Goal: Task Accomplishment & Management: Use online tool/utility

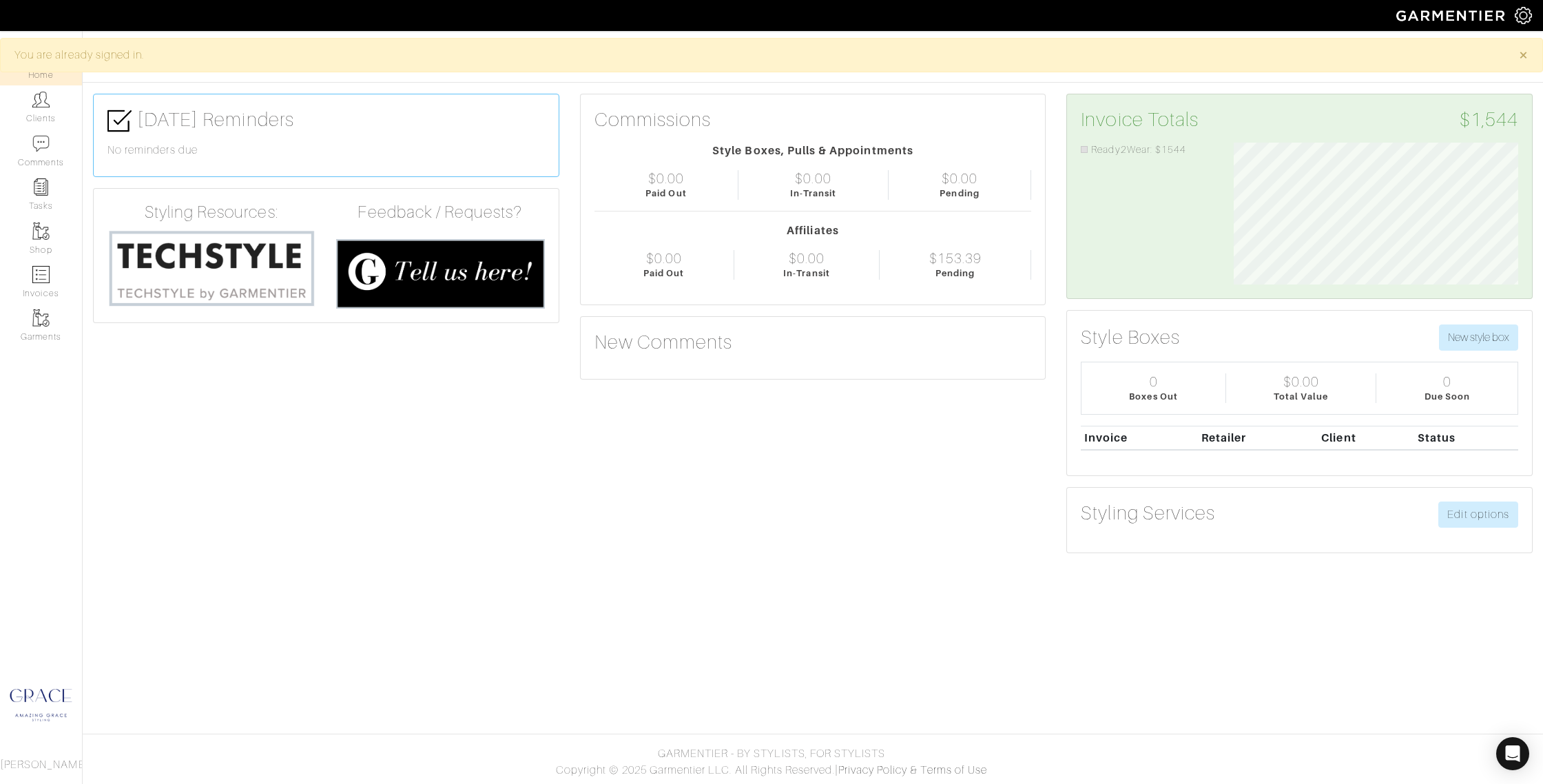
scroll to position [142, 305]
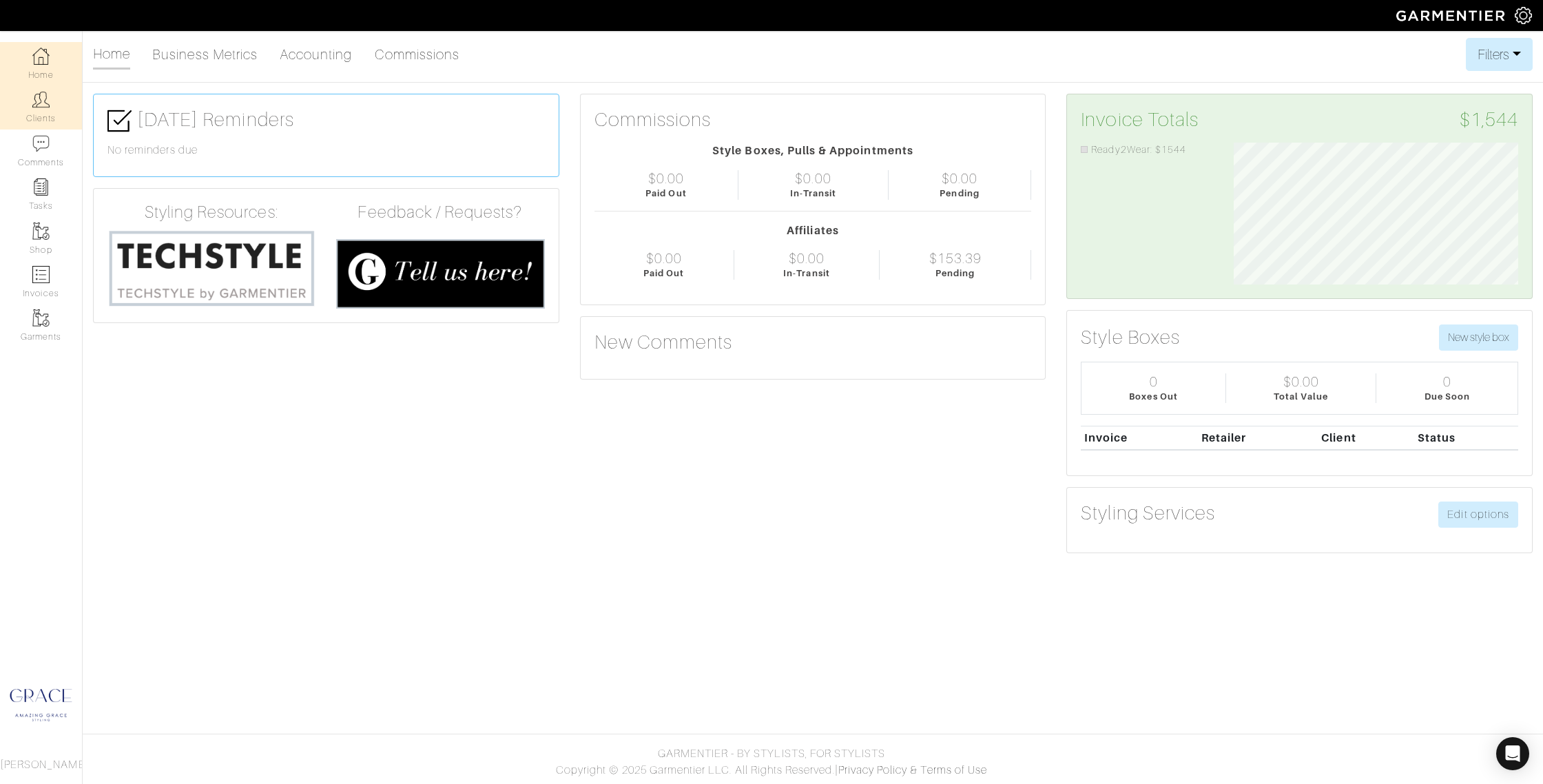
click at [53, 111] on link "Clients" at bounding box center [41, 107] width 82 height 43
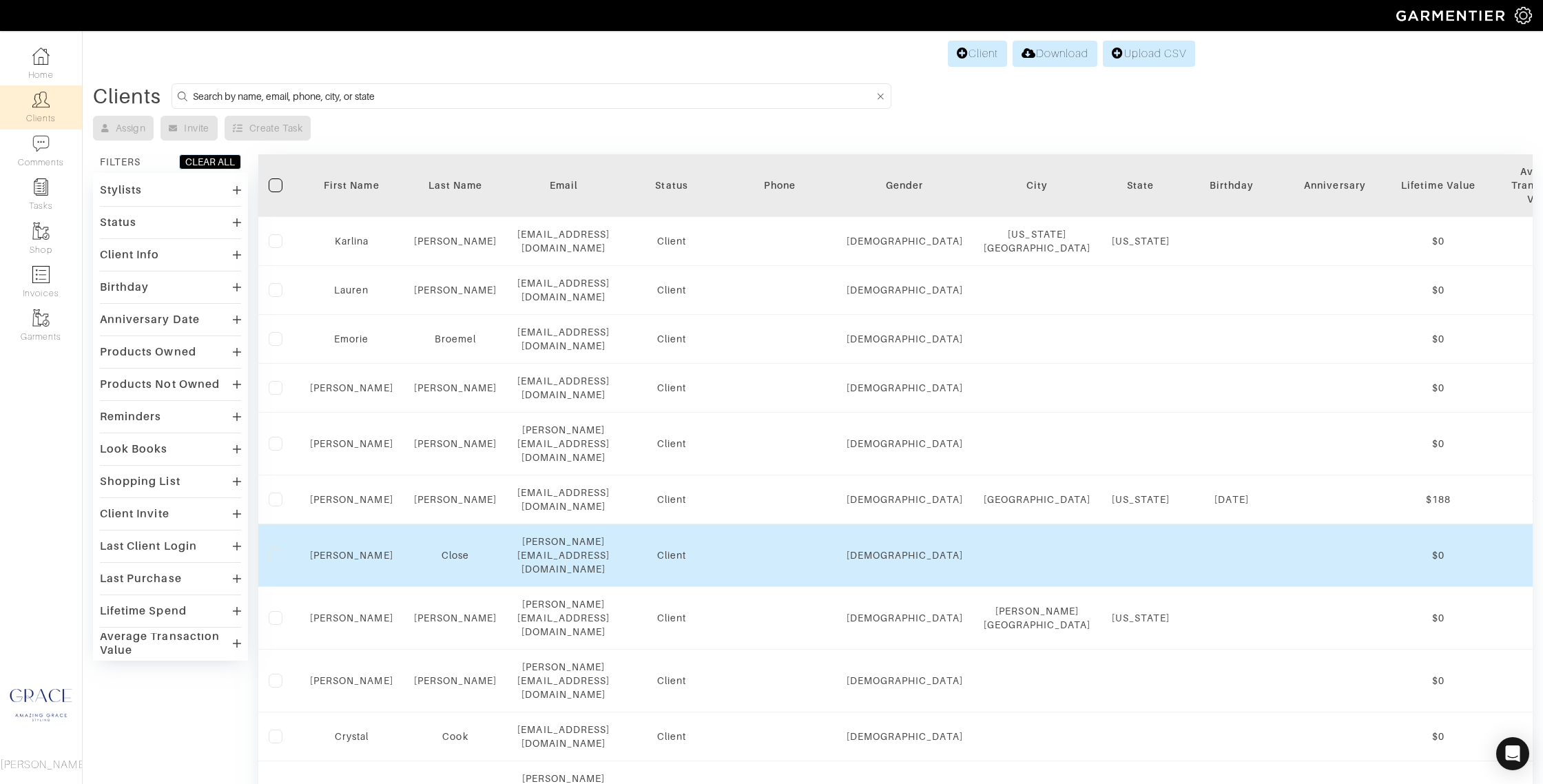
scroll to position [0, 1]
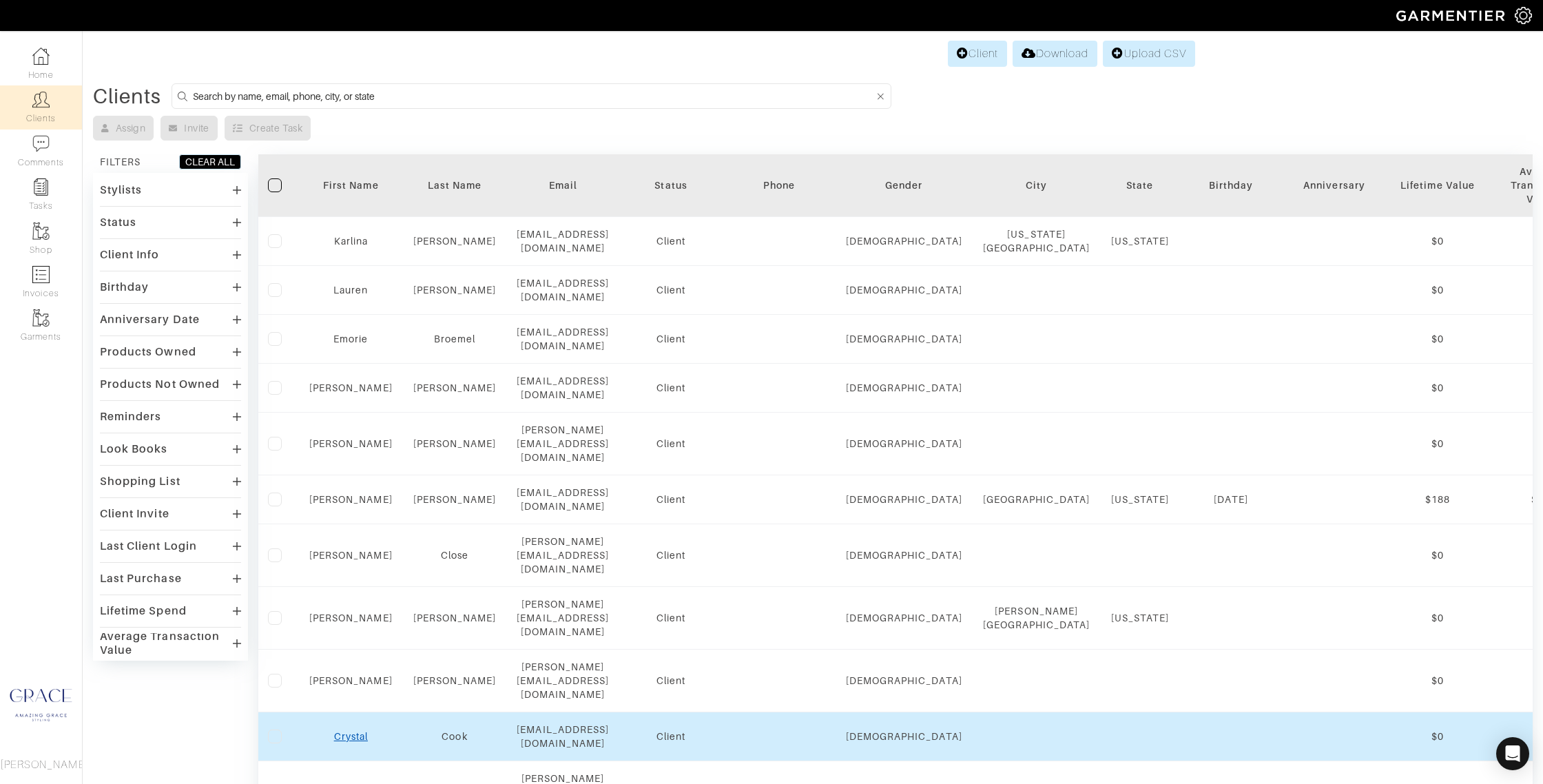
click at [346, 731] on link "Crystal" at bounding box center [351, 736] width 34 height 11
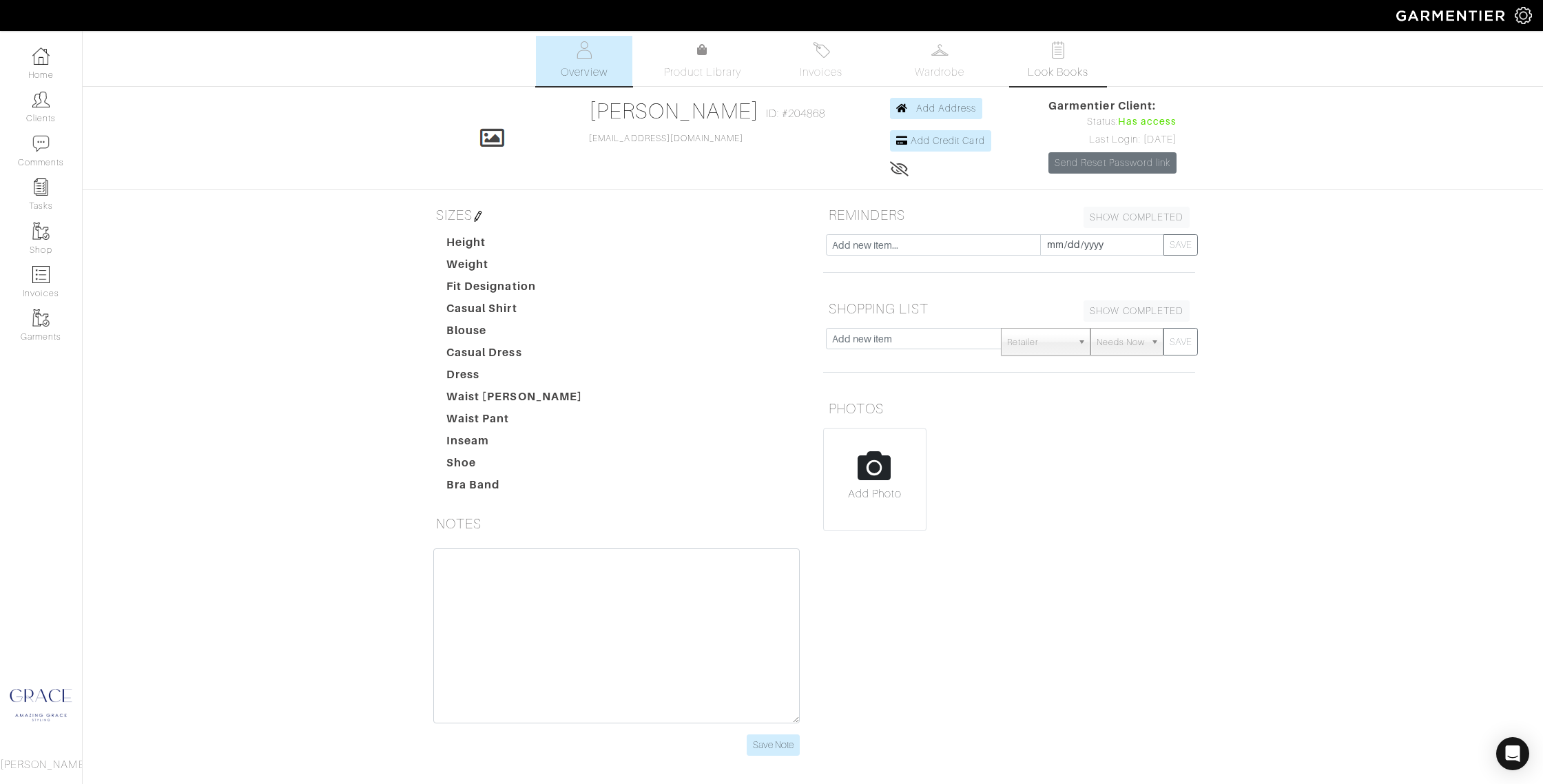
click at [1054, 61] on link "Look Books" at bounding box center [1058, 60] width 97 height 50
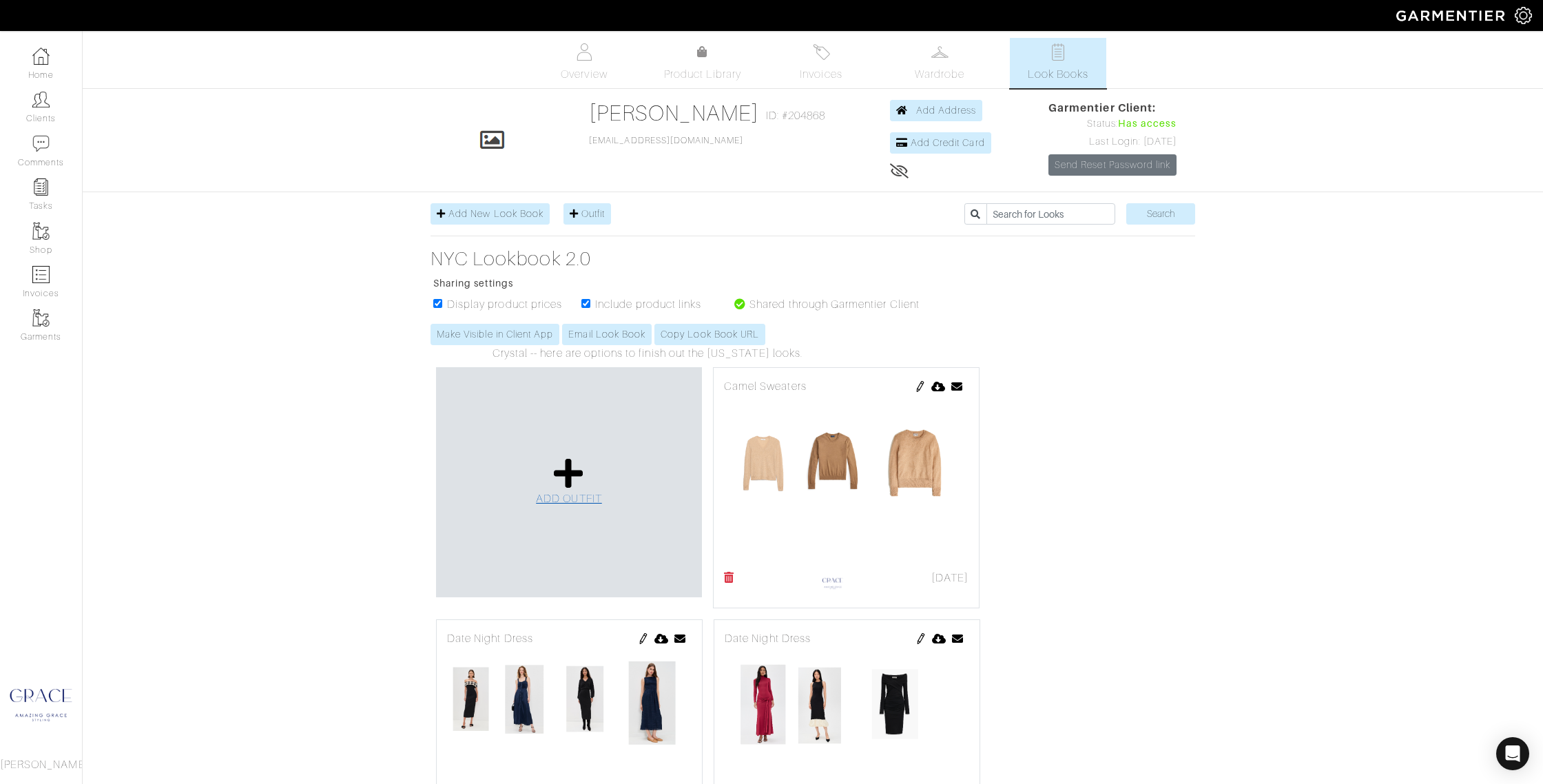
click at [559, 493] on span "ADD OUTFIT" at bounding box center [569, 499] width 66 height 12
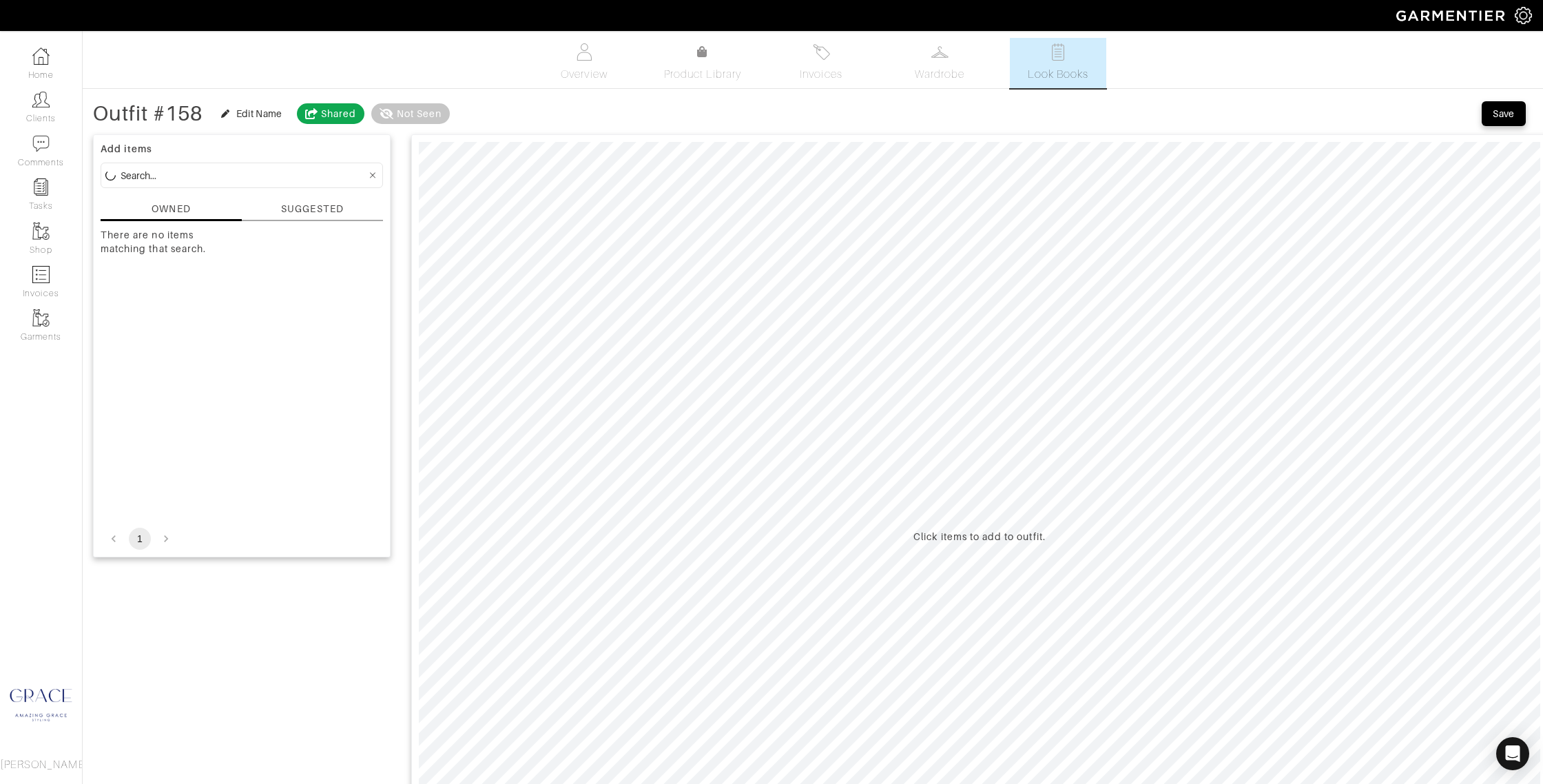
scroll to position [1, 0]
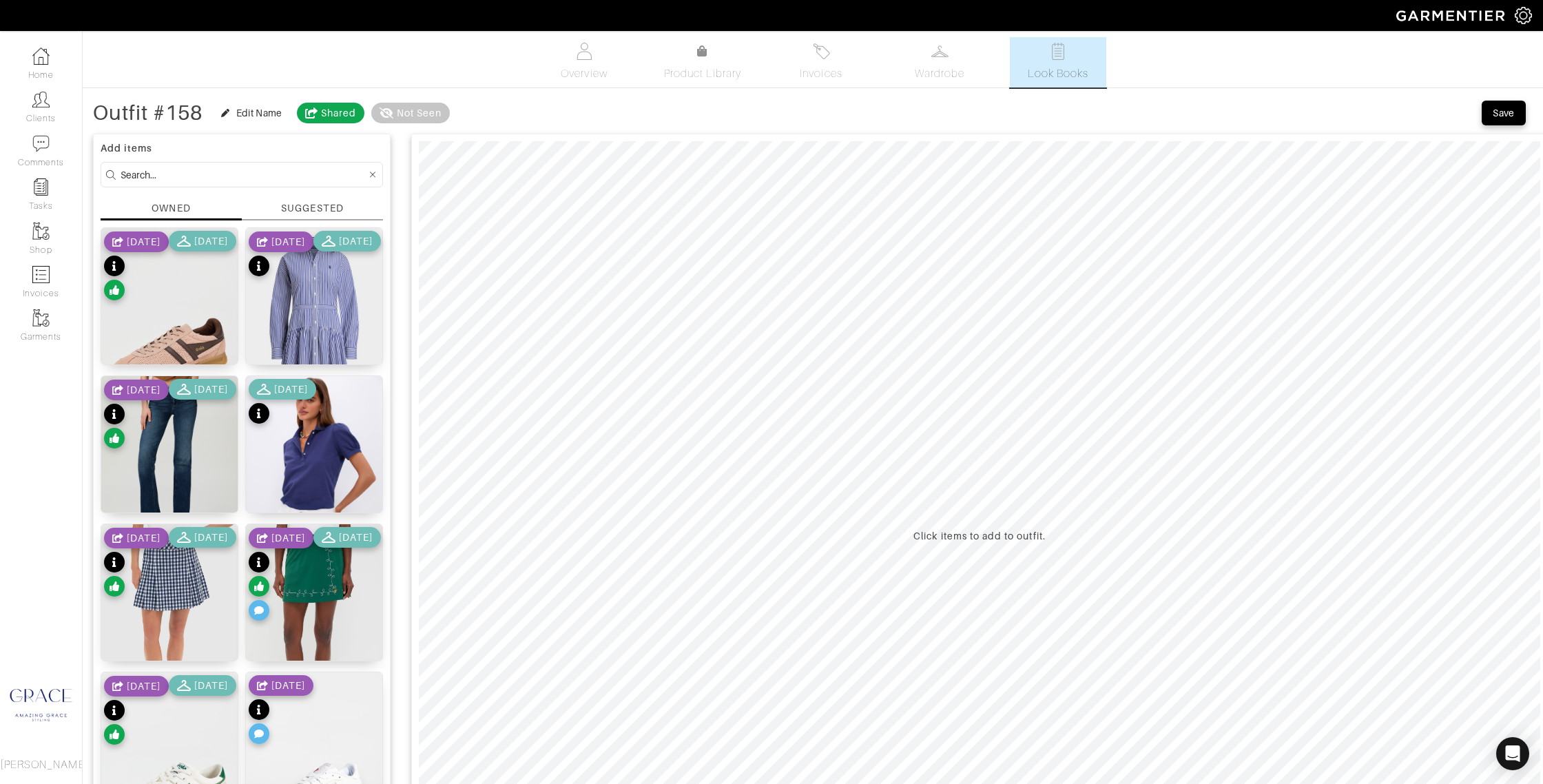
click at [293, 213] on div "SUGGESTED" at bounding box center [312, 208] width 62 height 15
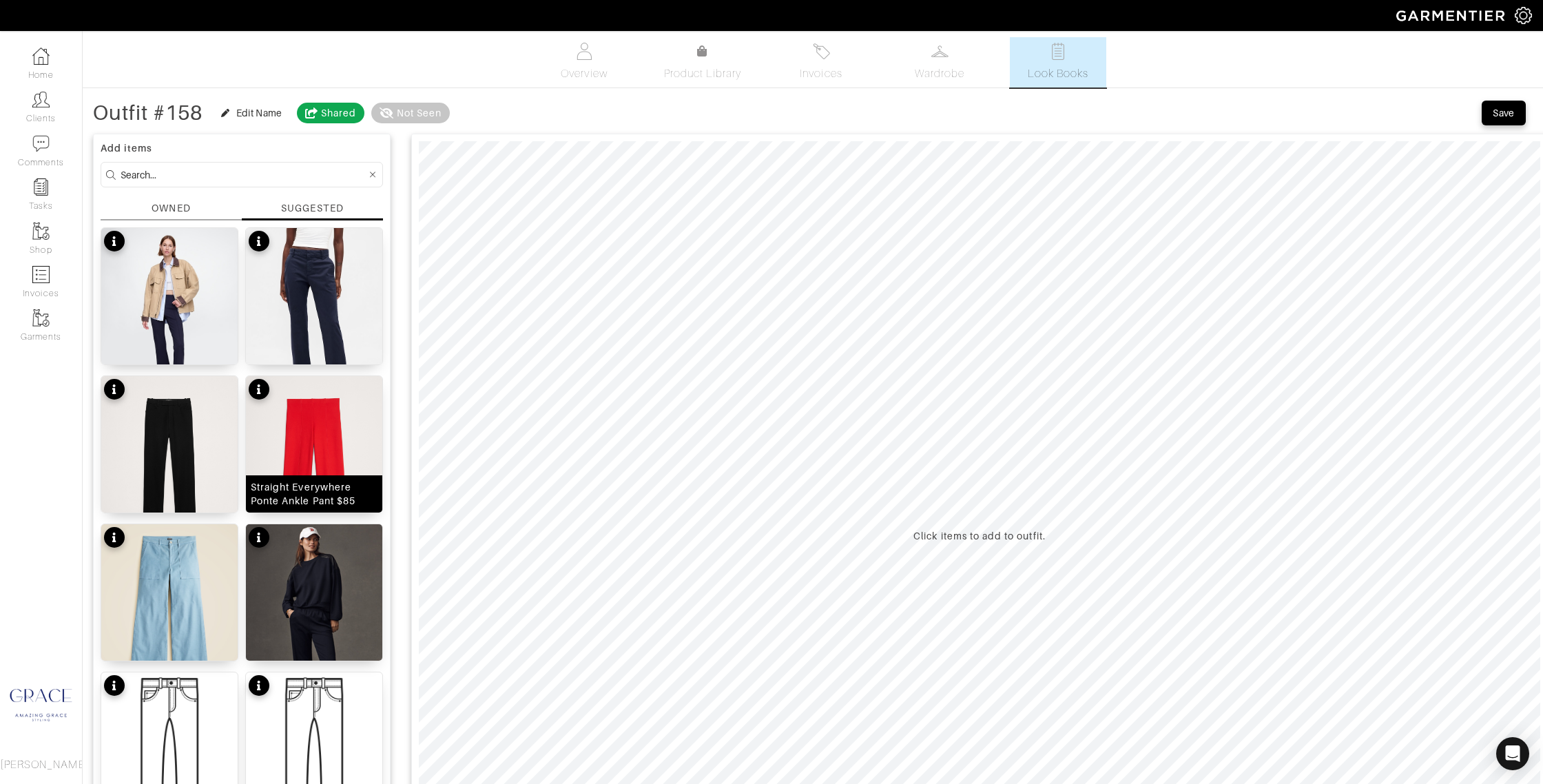
click at [318, 436] on img at bounding box center [314, 467] width 137 height 182
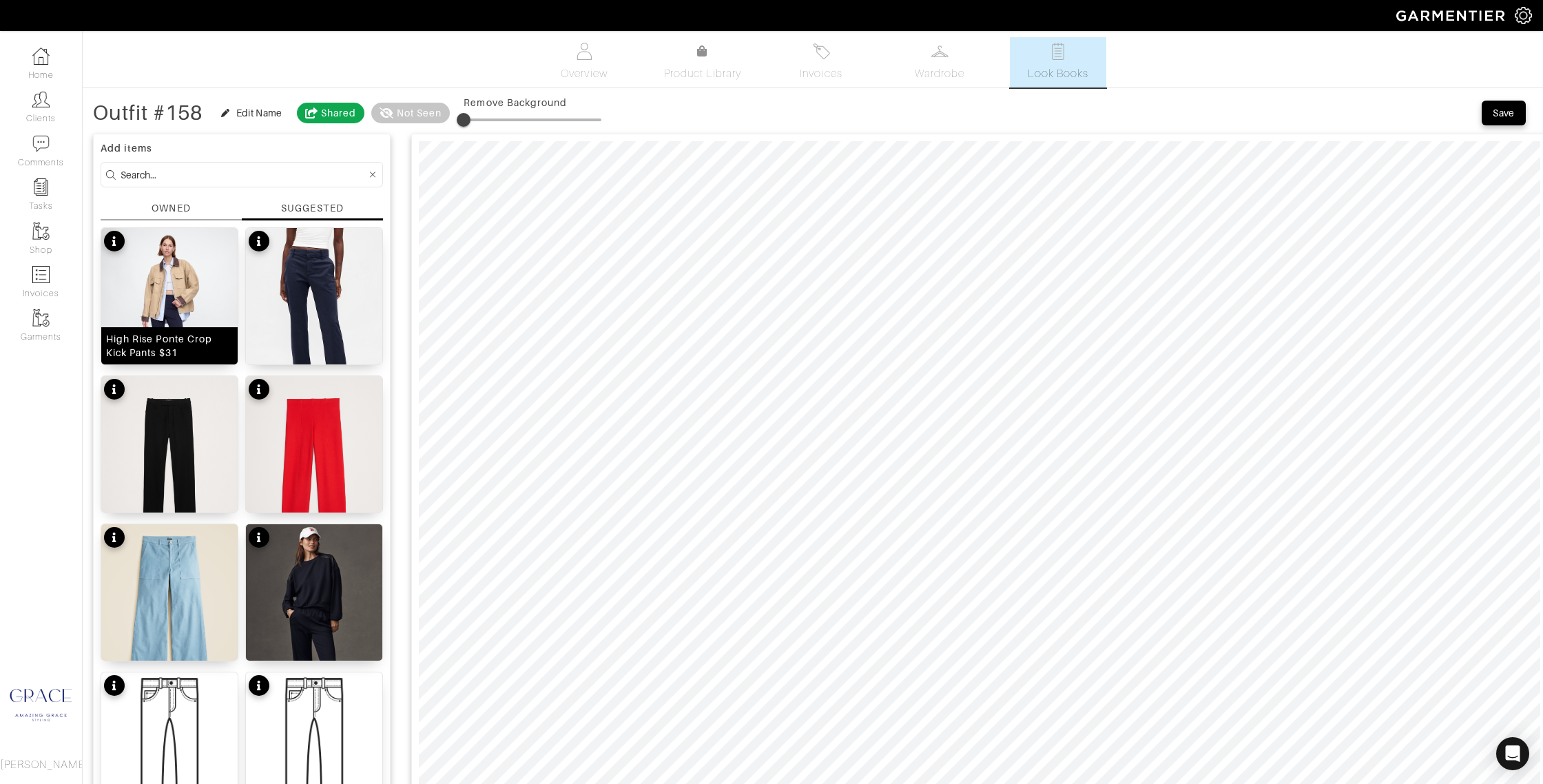
click at [202, 345] on div "High Rise Ponte Crop Kick Pants $31" at bounding box center [169, 346] width 127 height 28
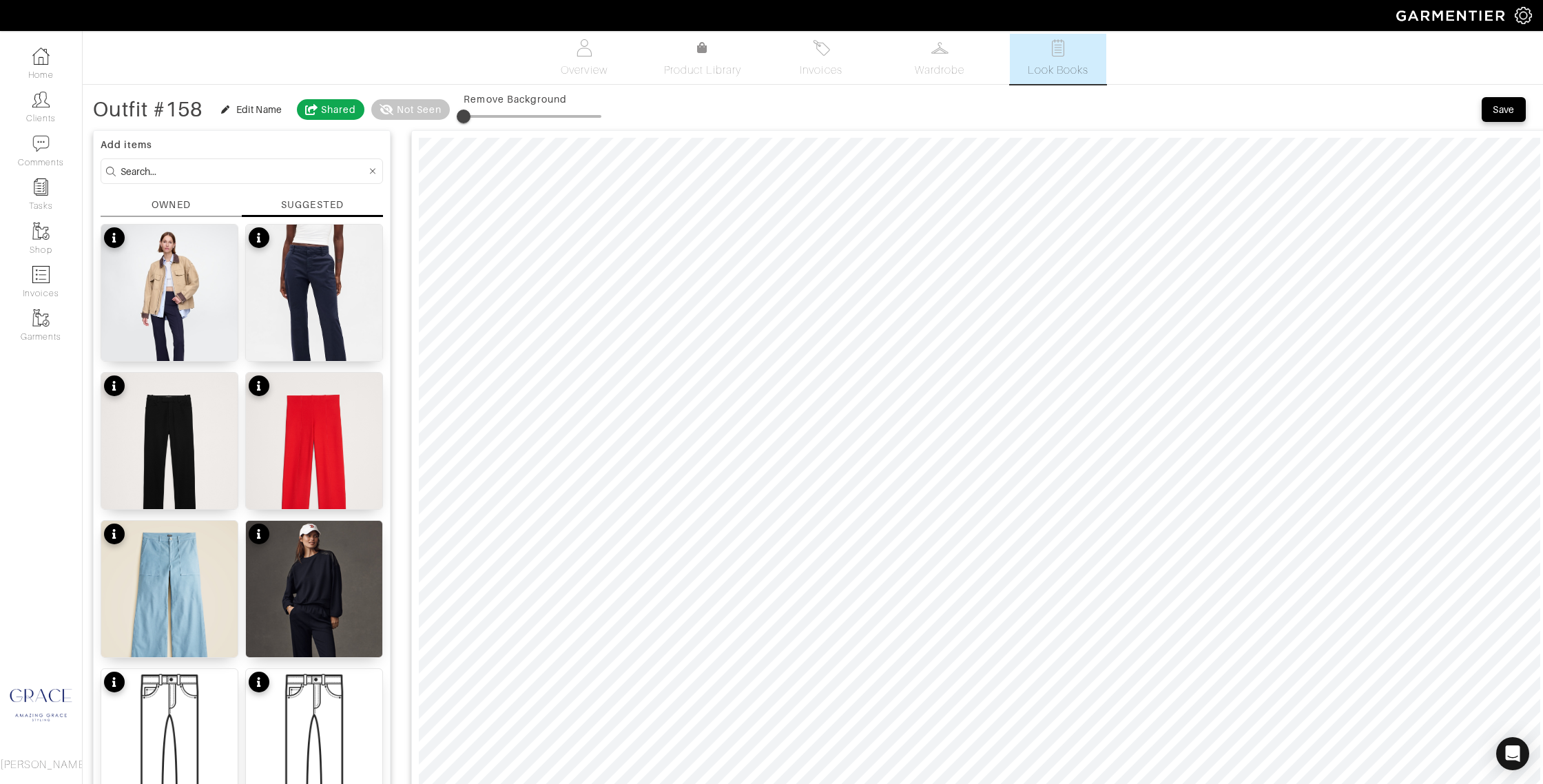
scroll to position [5, 0]
click at [163, 171] on input at bounding box center [243, 170] width 246 height 17
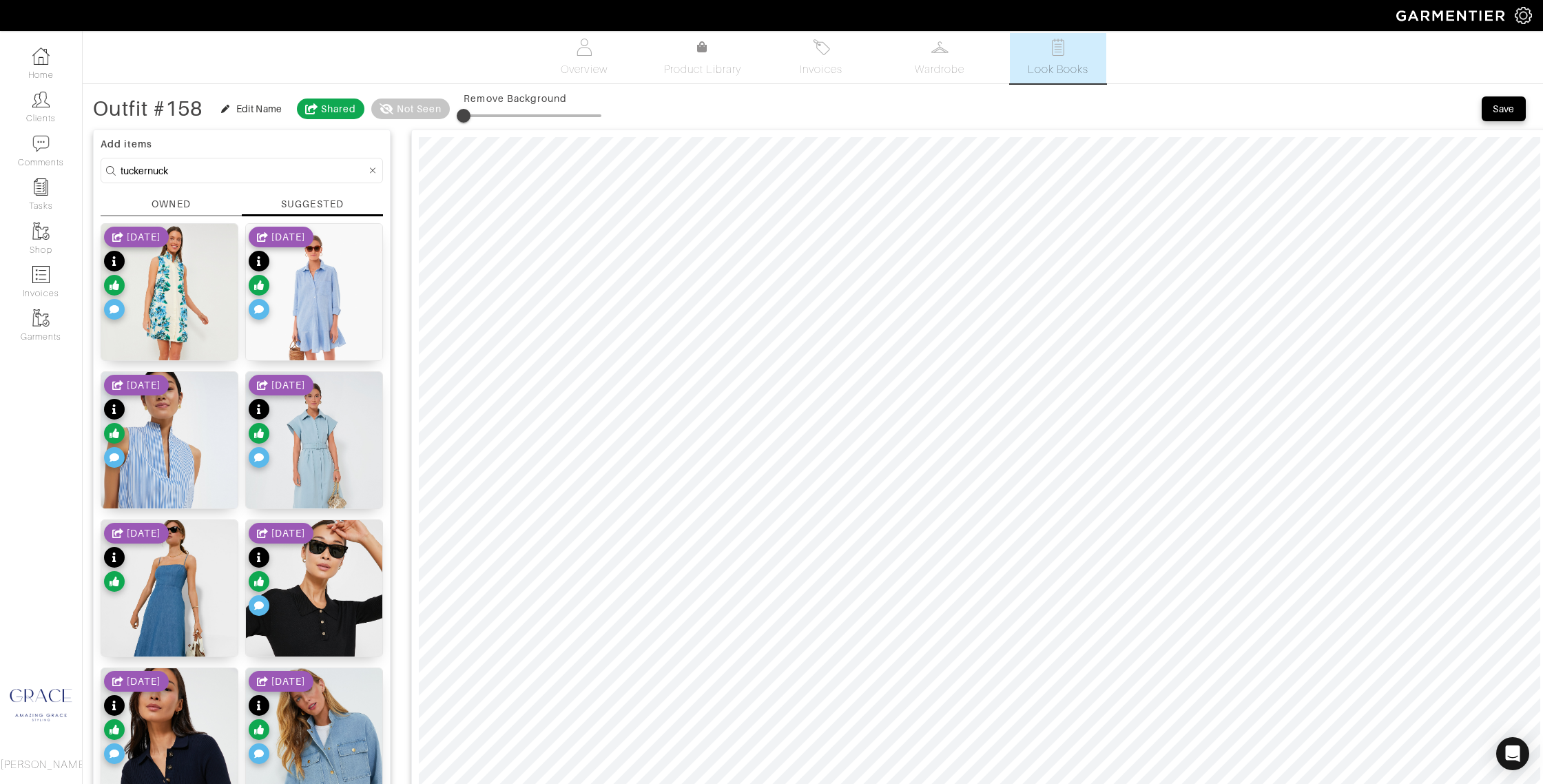
scroll to position [5, 0]
click at [175, 207] on div "OWNED" at bounding box center [171, 203] width 39 height 15
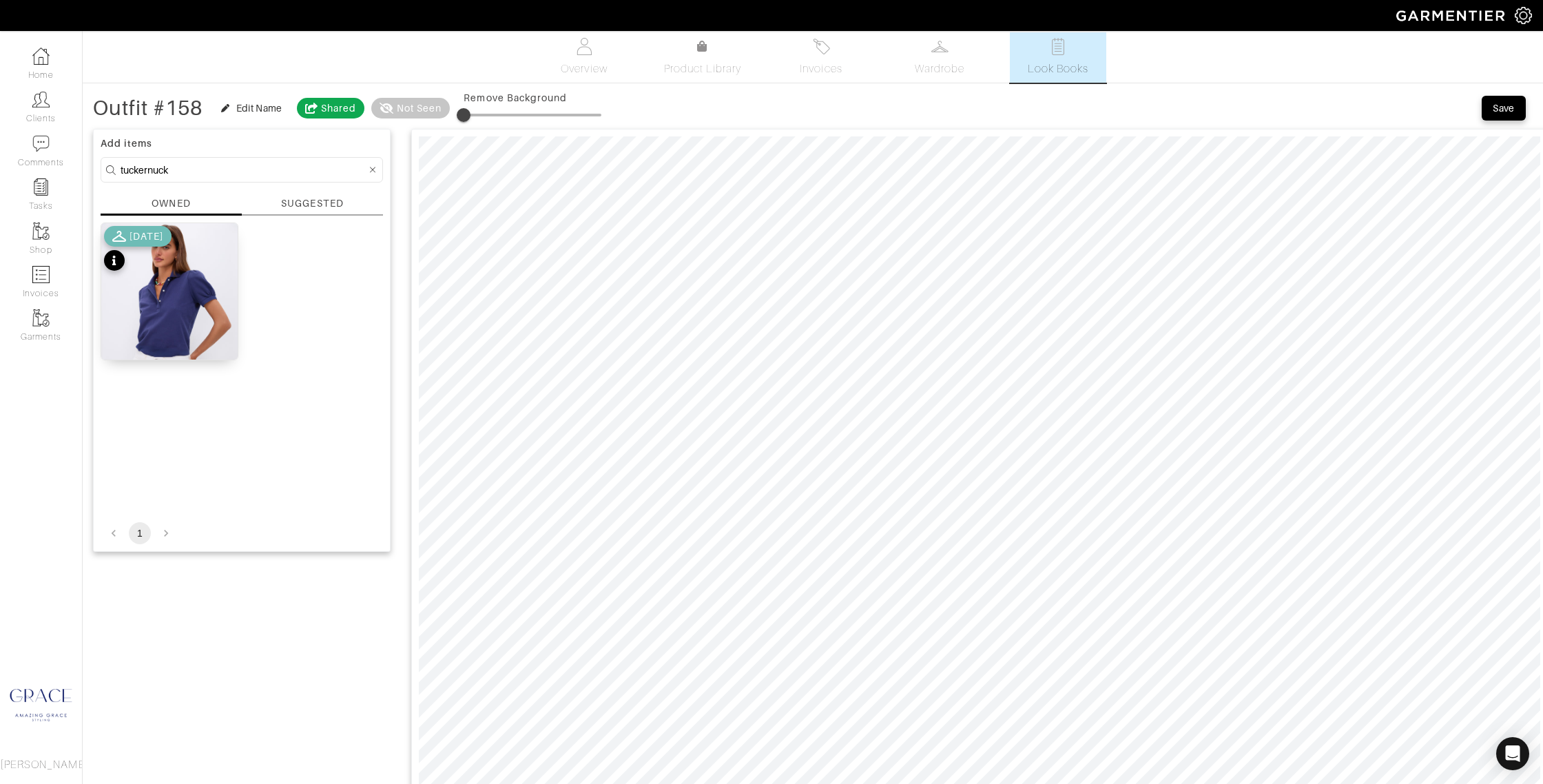
click at [268, 201] on div "SUGGESTED" at bounding box center [312, 205] width 141 height 19
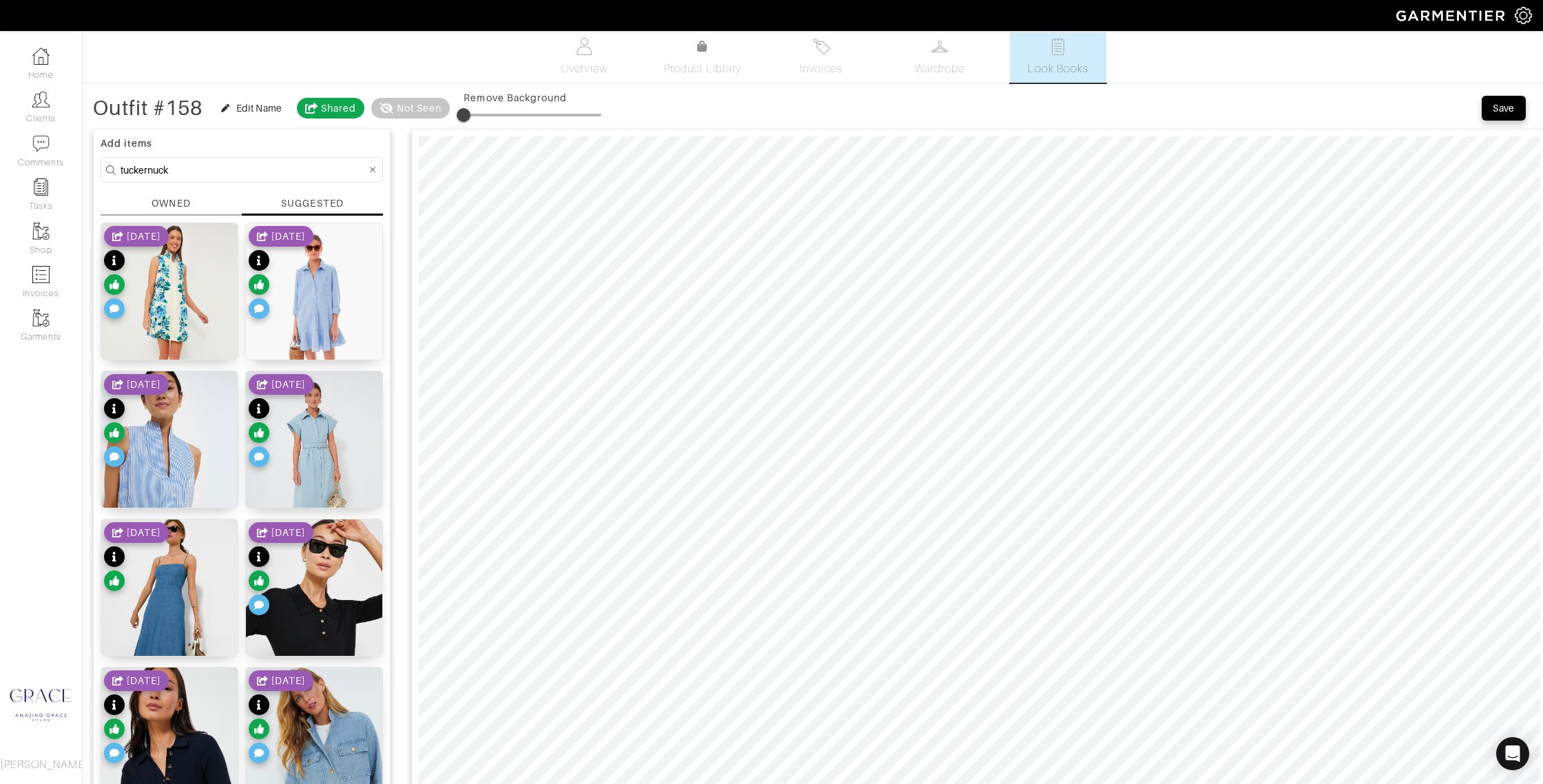
click at [150, 200] on div "OWNED" at bounding box center [171, 205] width 141 height 19
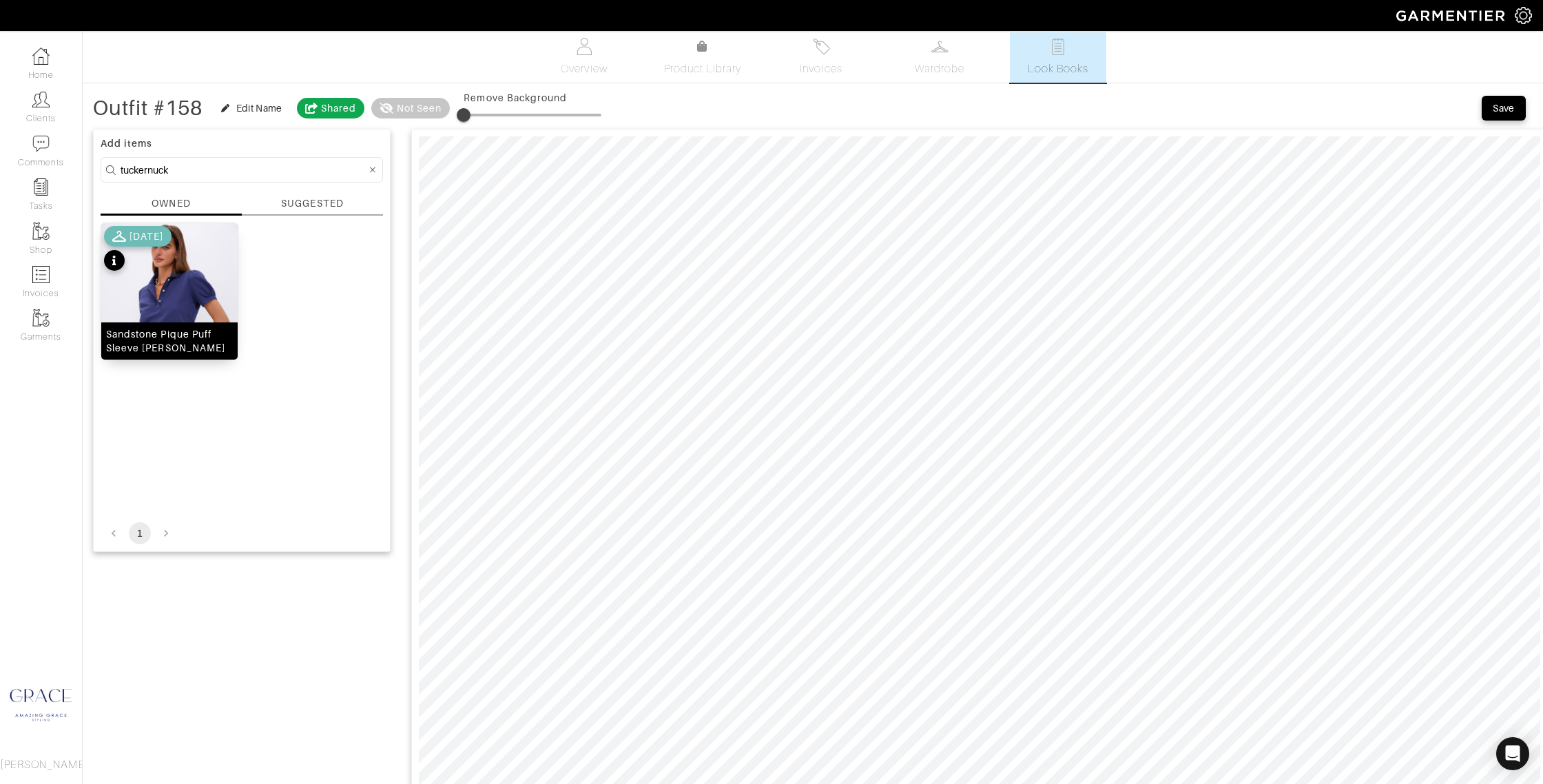
click at [178, 300] on img at bounding box center [169, 325] width 137 height 205
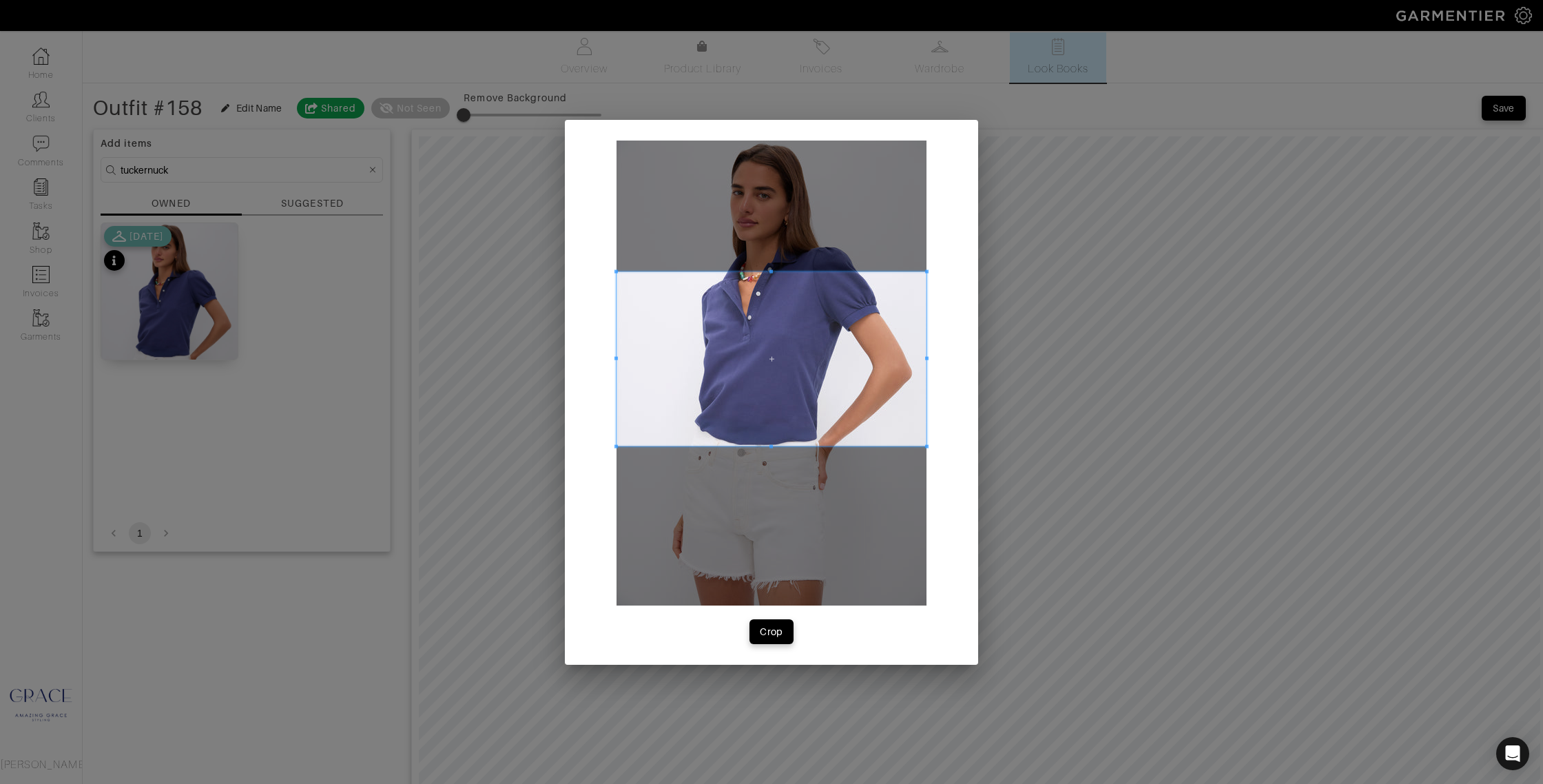
click at [688, 290] on span at bounding box center [771, 358] width 310 height 175
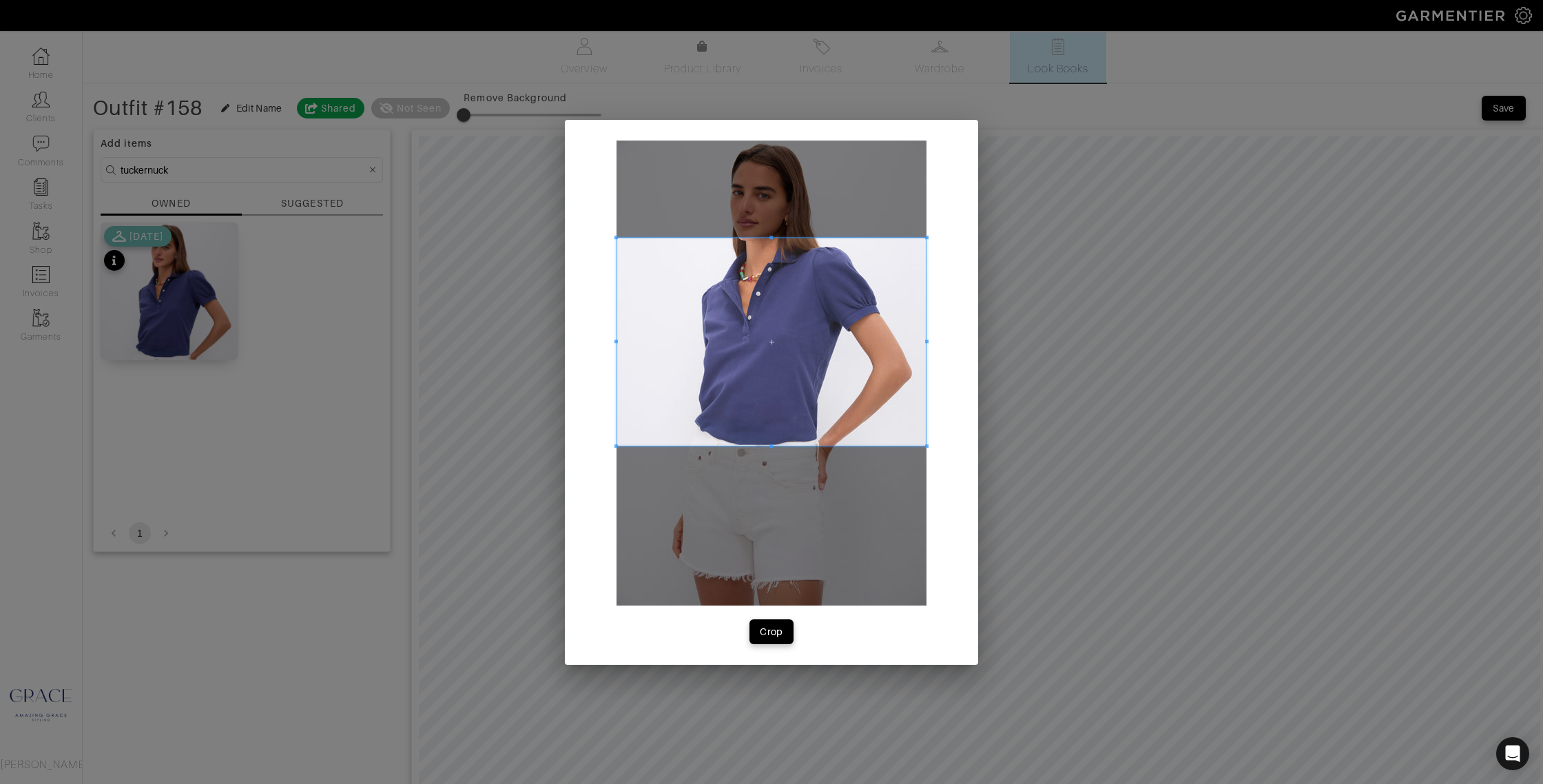
click at [766, 238] on div at bounding box center [771, 341] width 310 height 208
click at [782, 628] on div "Crop" at bounding box center [772, 632] width 23 height 14
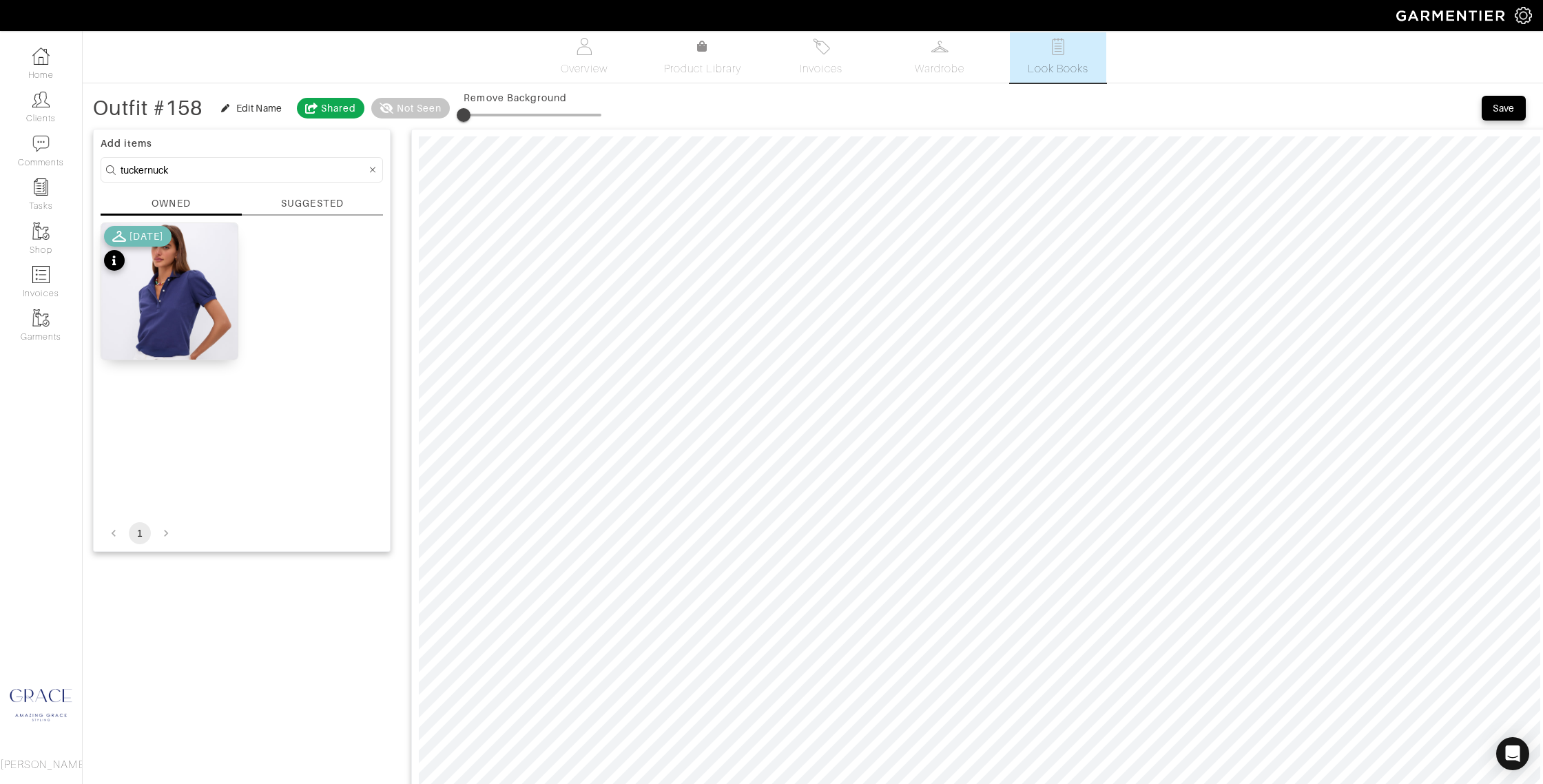
click at [169, 168] on input "tuckernuck" at bounding box center [243, 170] width 246 height 17
drag, startPoint x: 175, startPoint y: 168, endPoint x: 92, endPoint y: 162, distance: 83.2
click at [92, 162] on div "Outfit #158 Edit Name Shared Not Seen Remove Background Save Add items tuckernu…" at bounding box center [813, 772] width 1460 height 1356
type input "s"
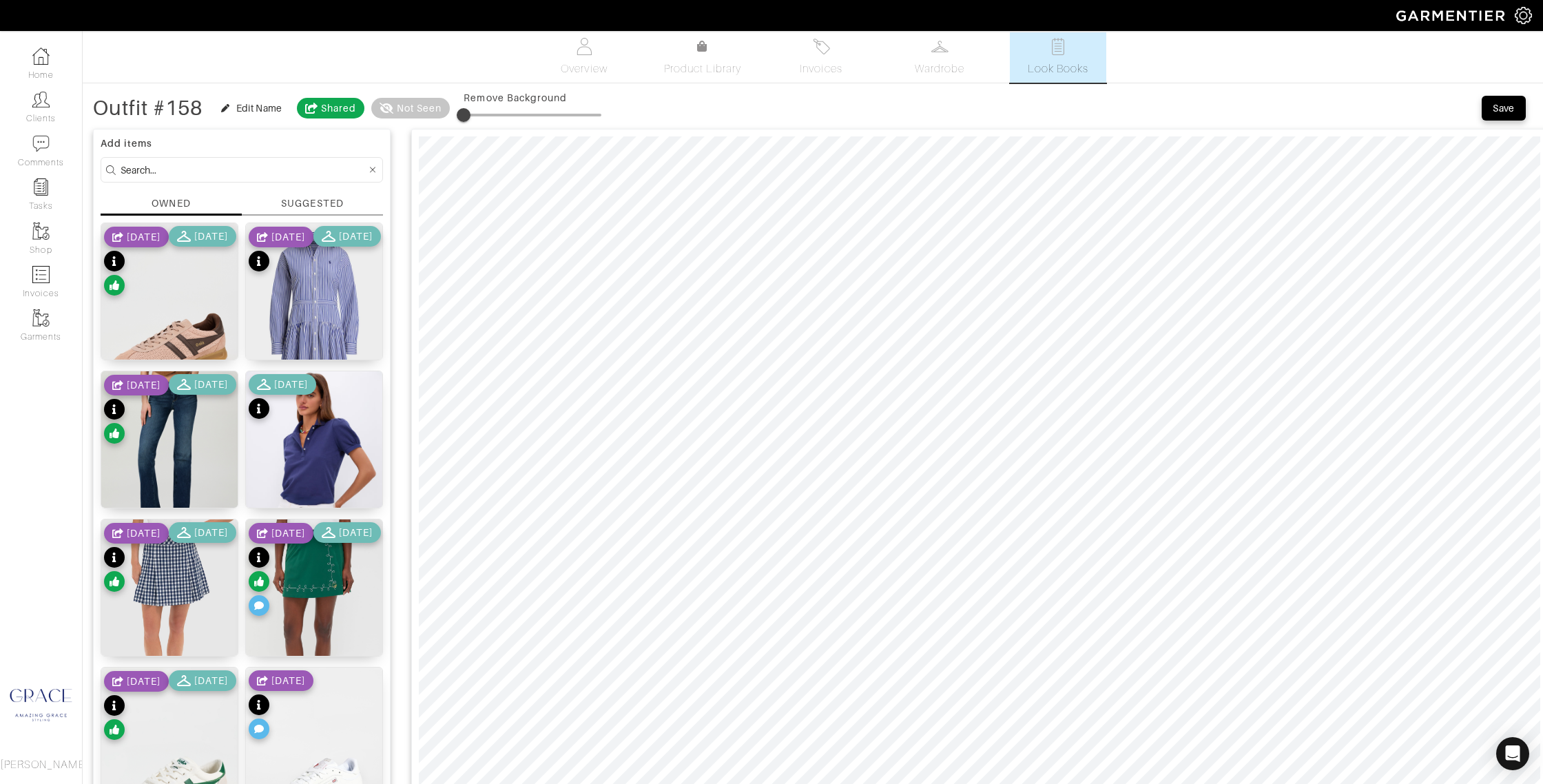
click at [315, 205] on div "SUGGESTED" at bounding box center [312, 203] width 62 height 15
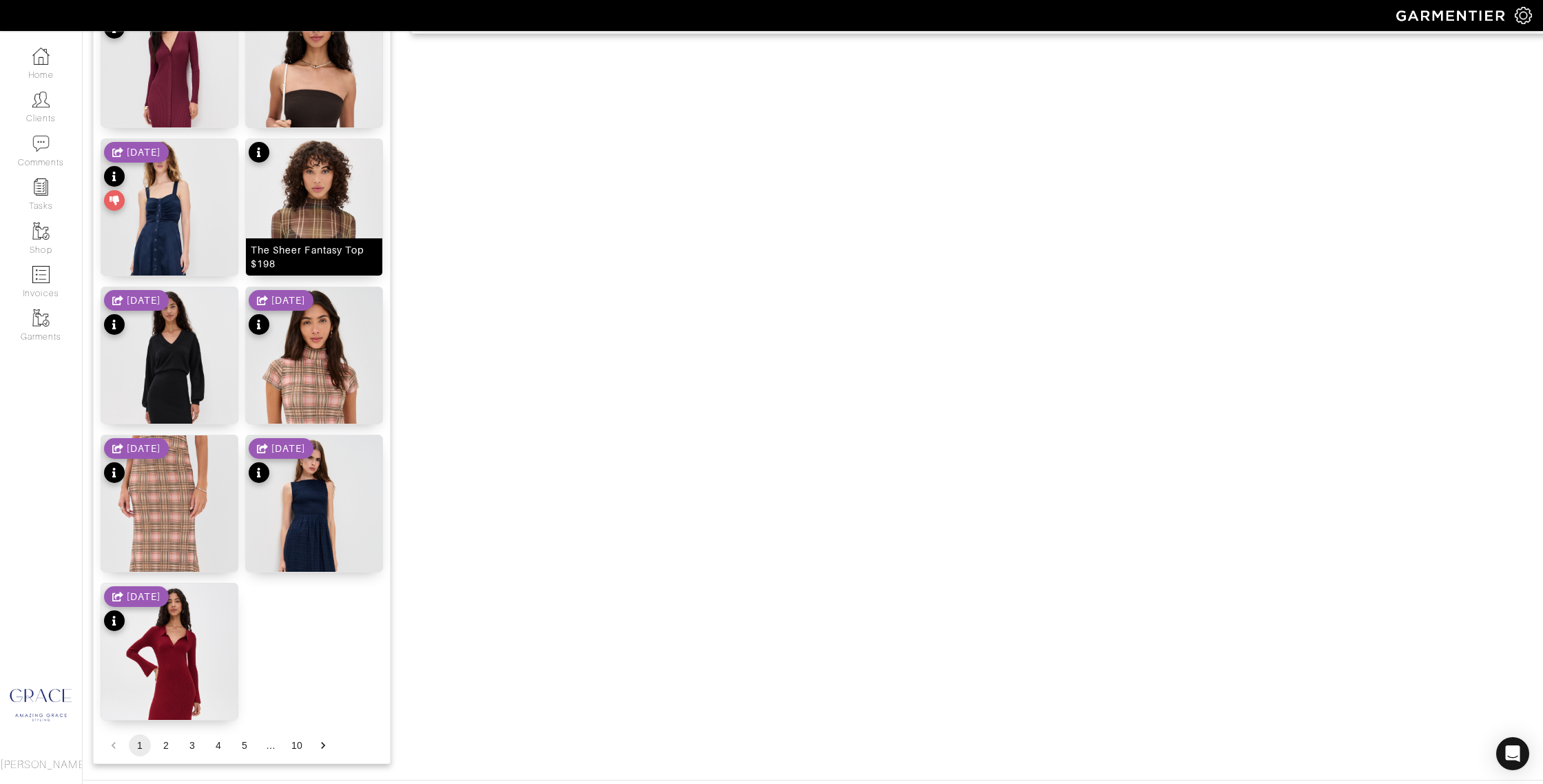
scroll to position [1468, 0]
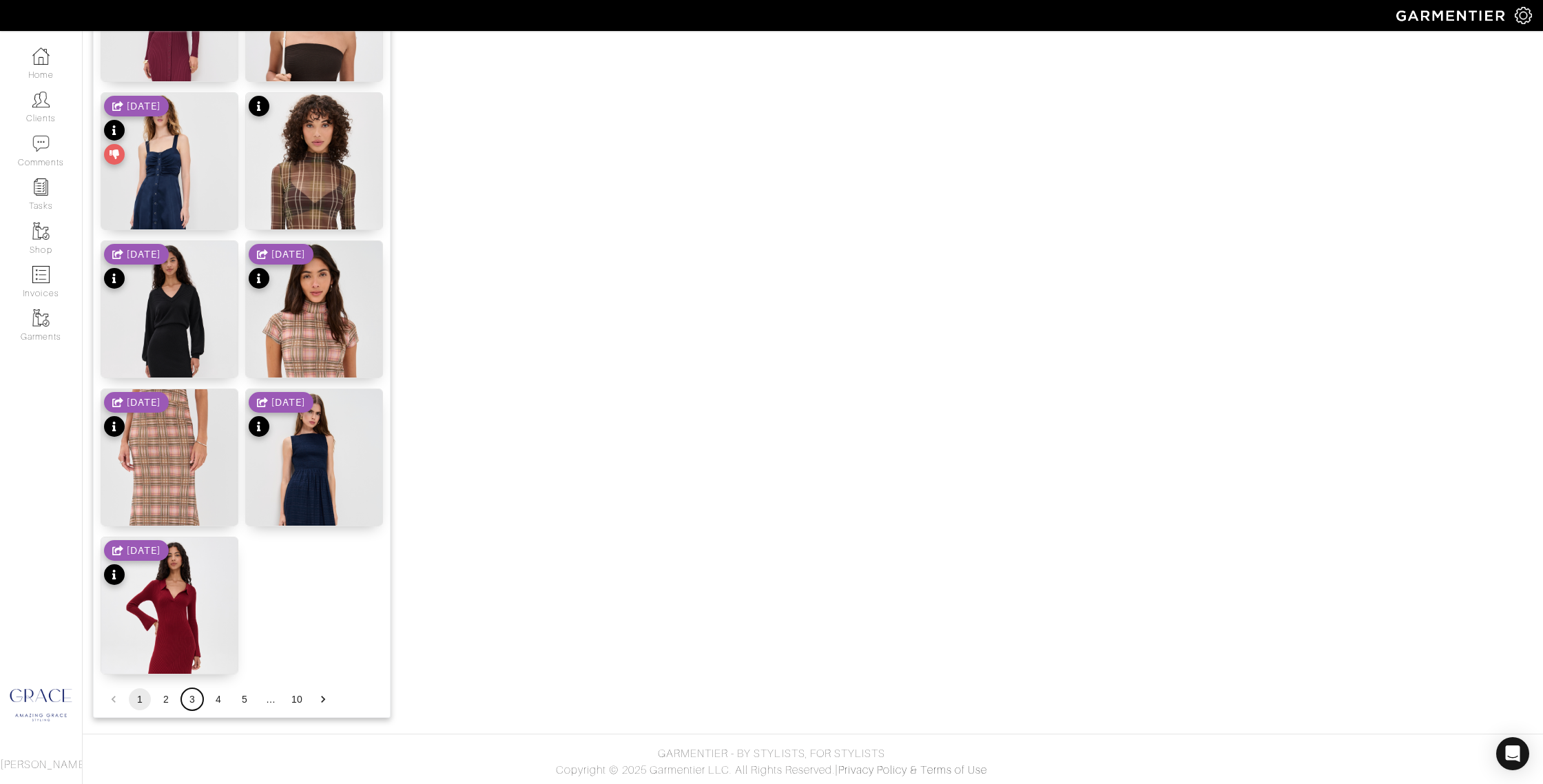
click at [194, 698] on button "3" at bounding box center [192, 699] width 22 height 22
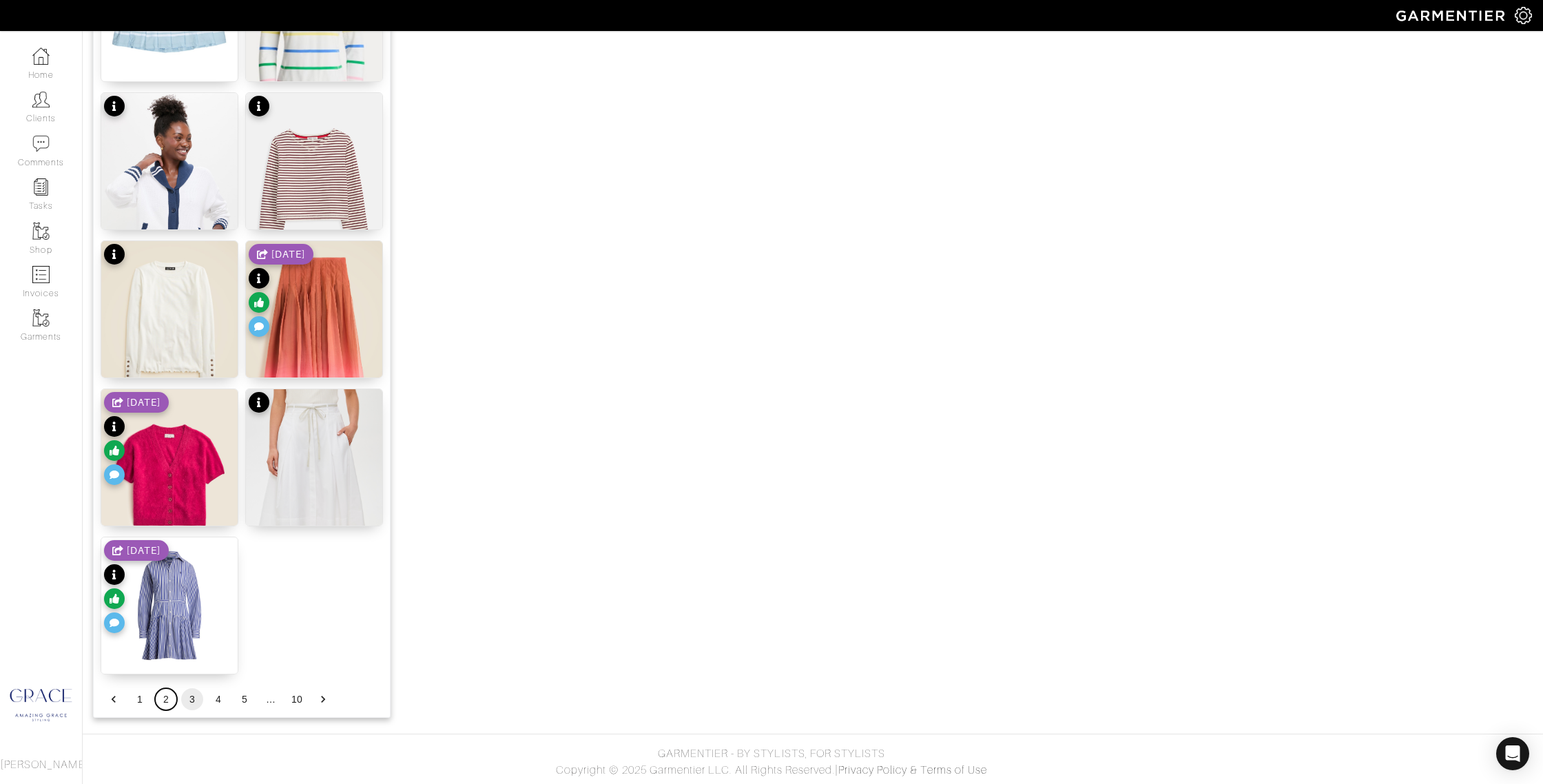
click at [168, 697] on button "2" at bounding box center [166, 699] width 22 height 22
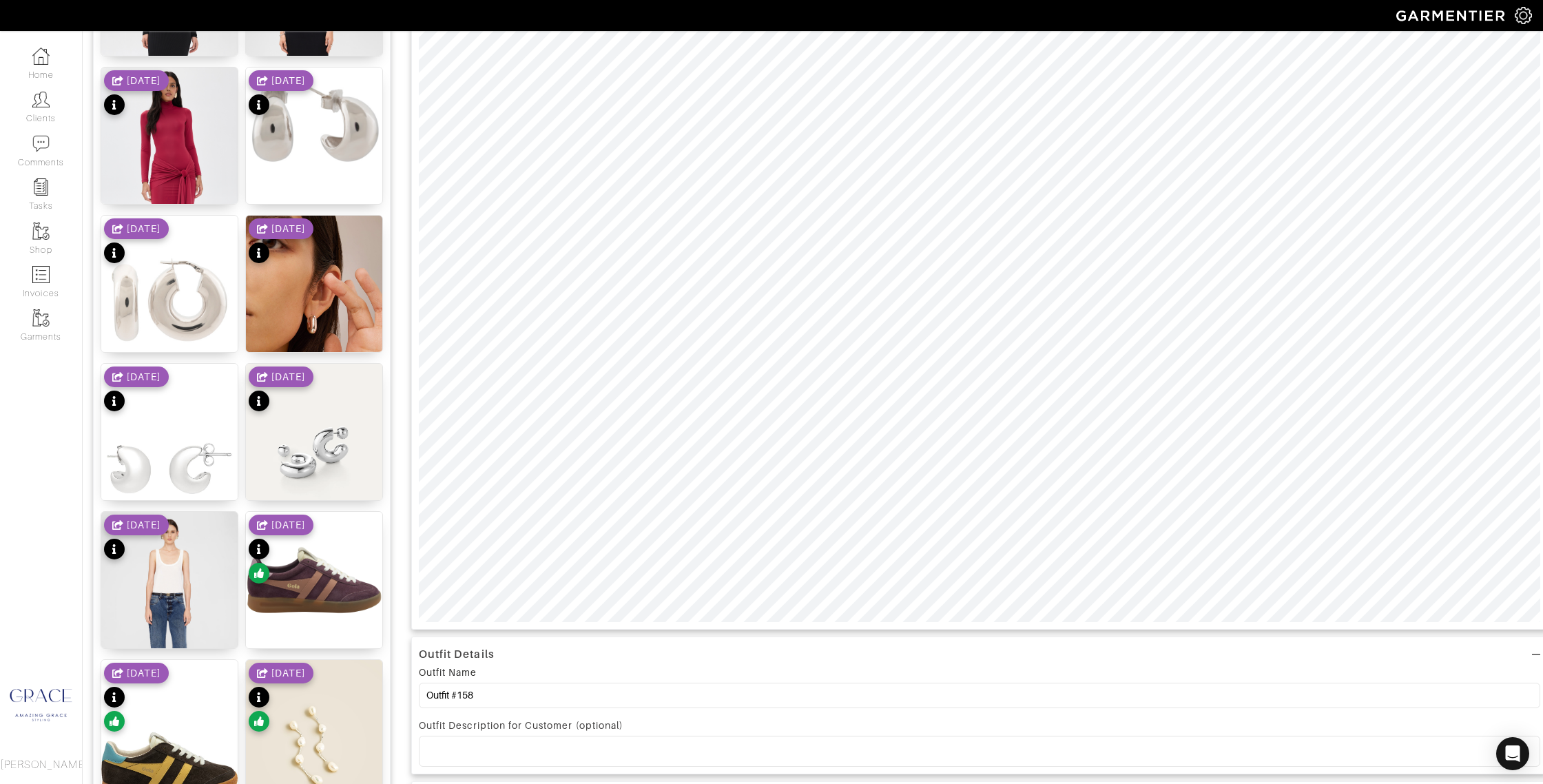
scroll to position [0, 0]
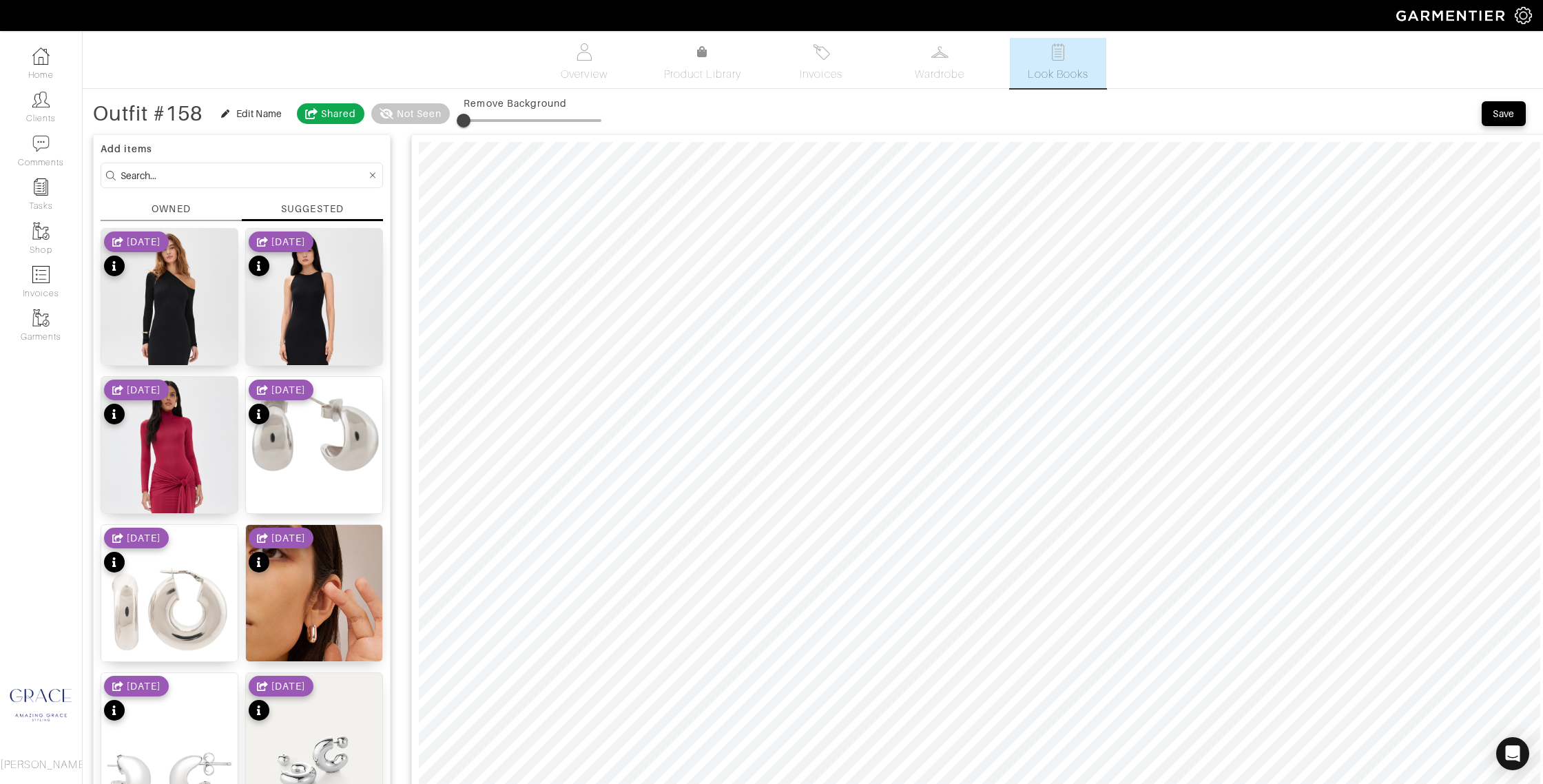
click at [185, 205] on div "OWNED" at bounding box center [171, 209] width 39 height 15
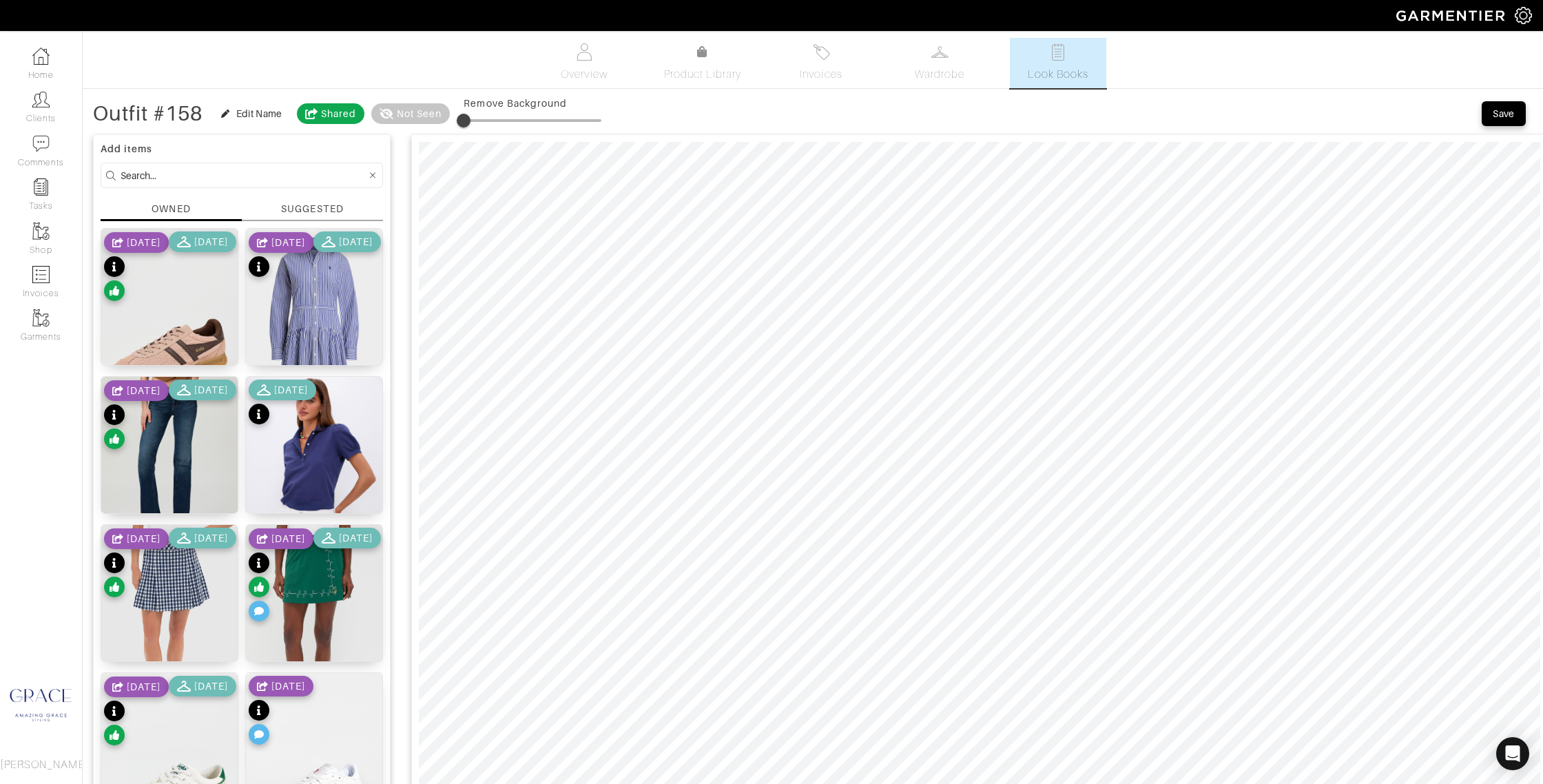
click at [285, 205] on div "SUGGESTED" at bounding box center [312, 209] width 62 height 15
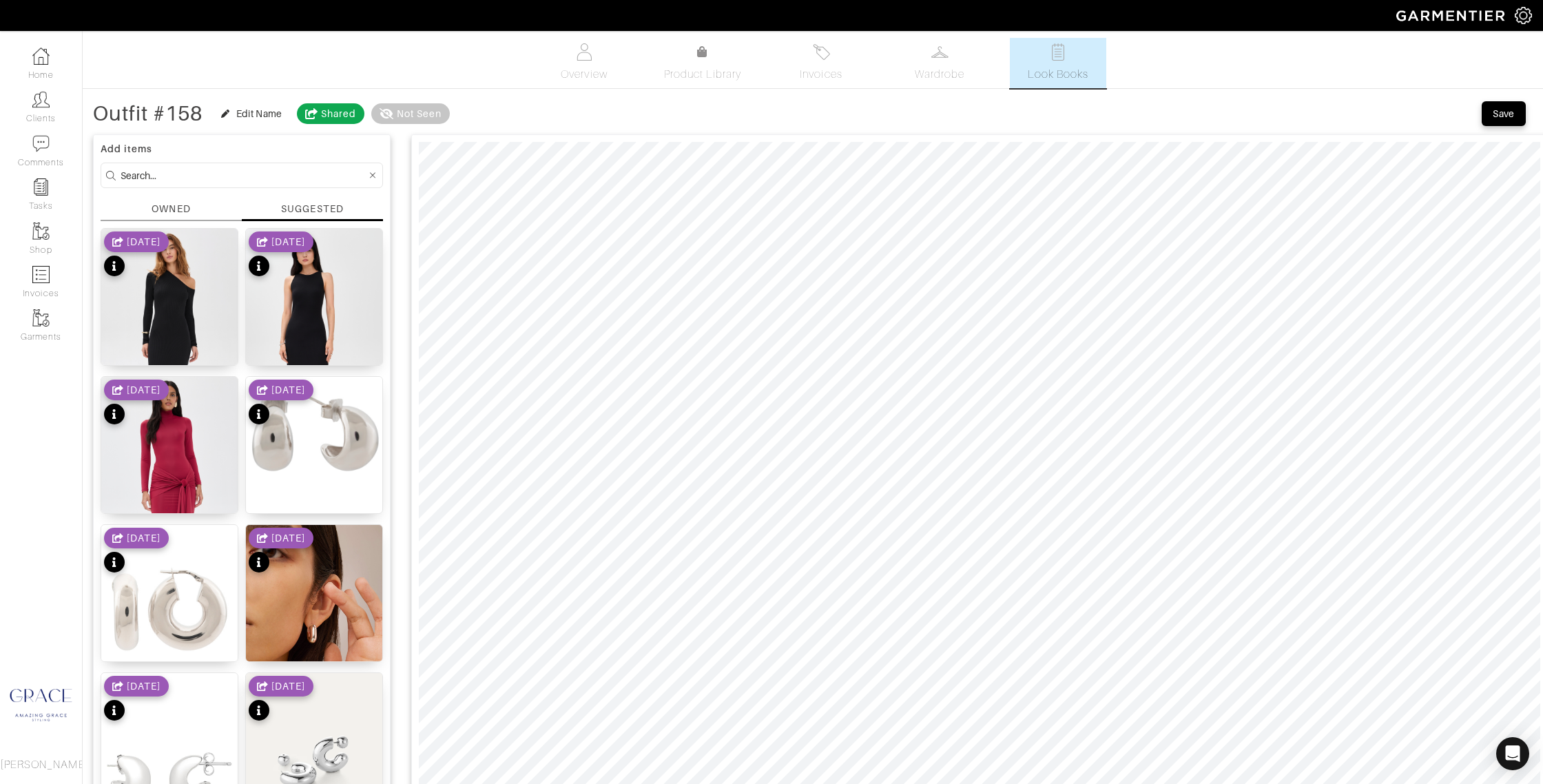
click at [188, 207] on div "OWNED" at bounding box center [171, 209] width 39 height 15
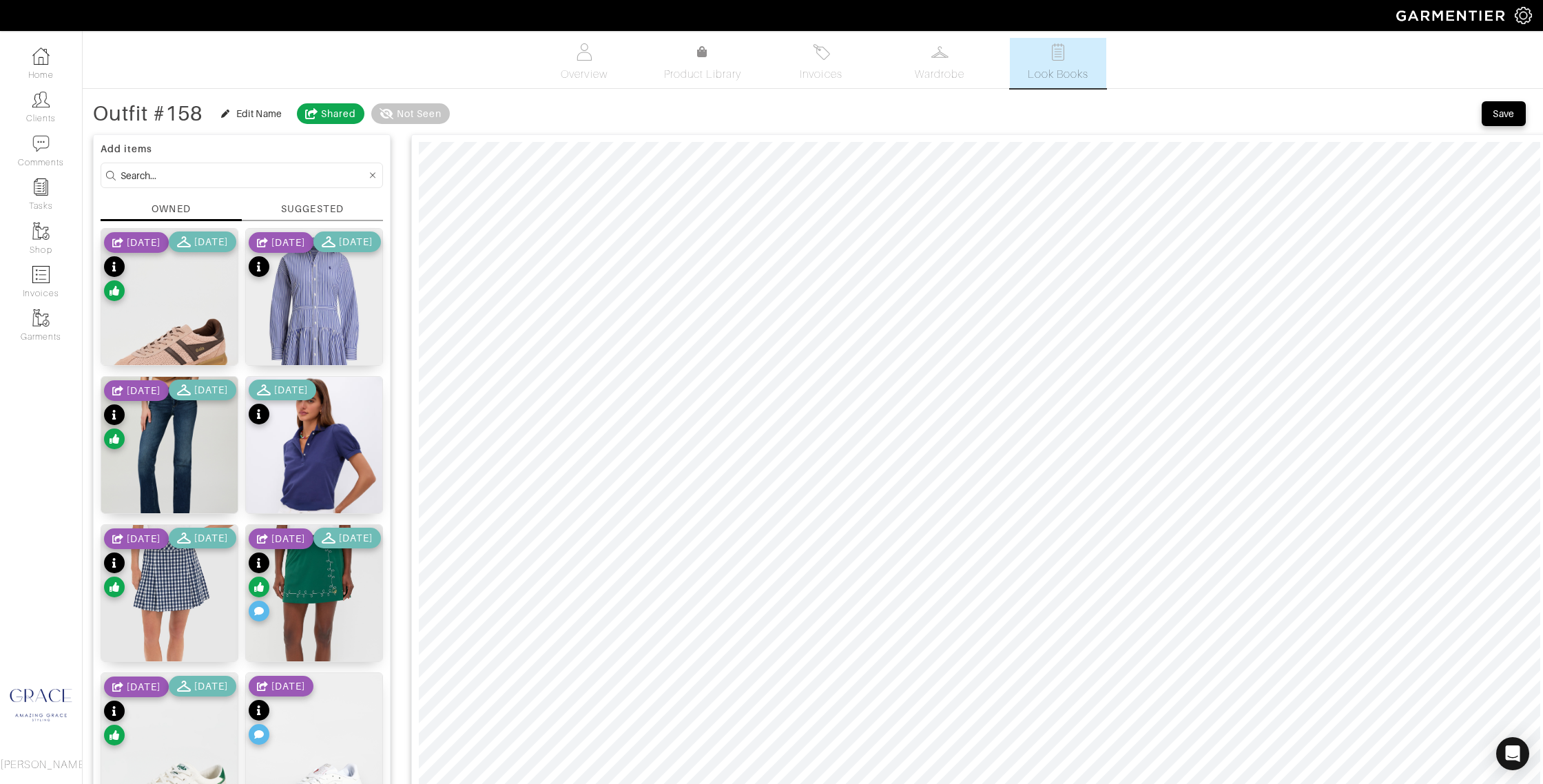
click at [267, 209] on div "SUGGESTED" at bounding box center [312, 211] width 141 height 19
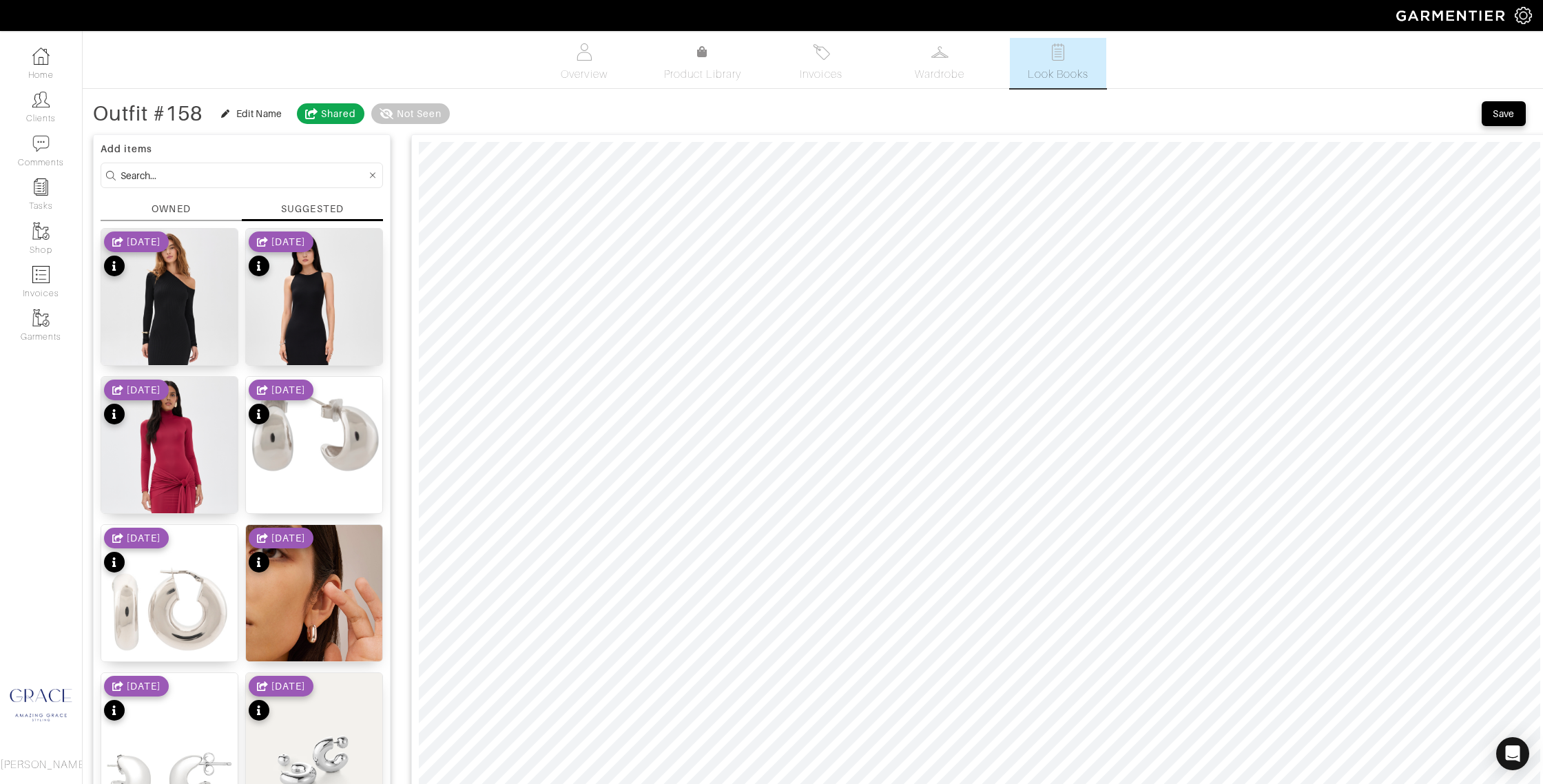
click at [199, 173] on input at bounding box center [243, 175] width 246 height 17
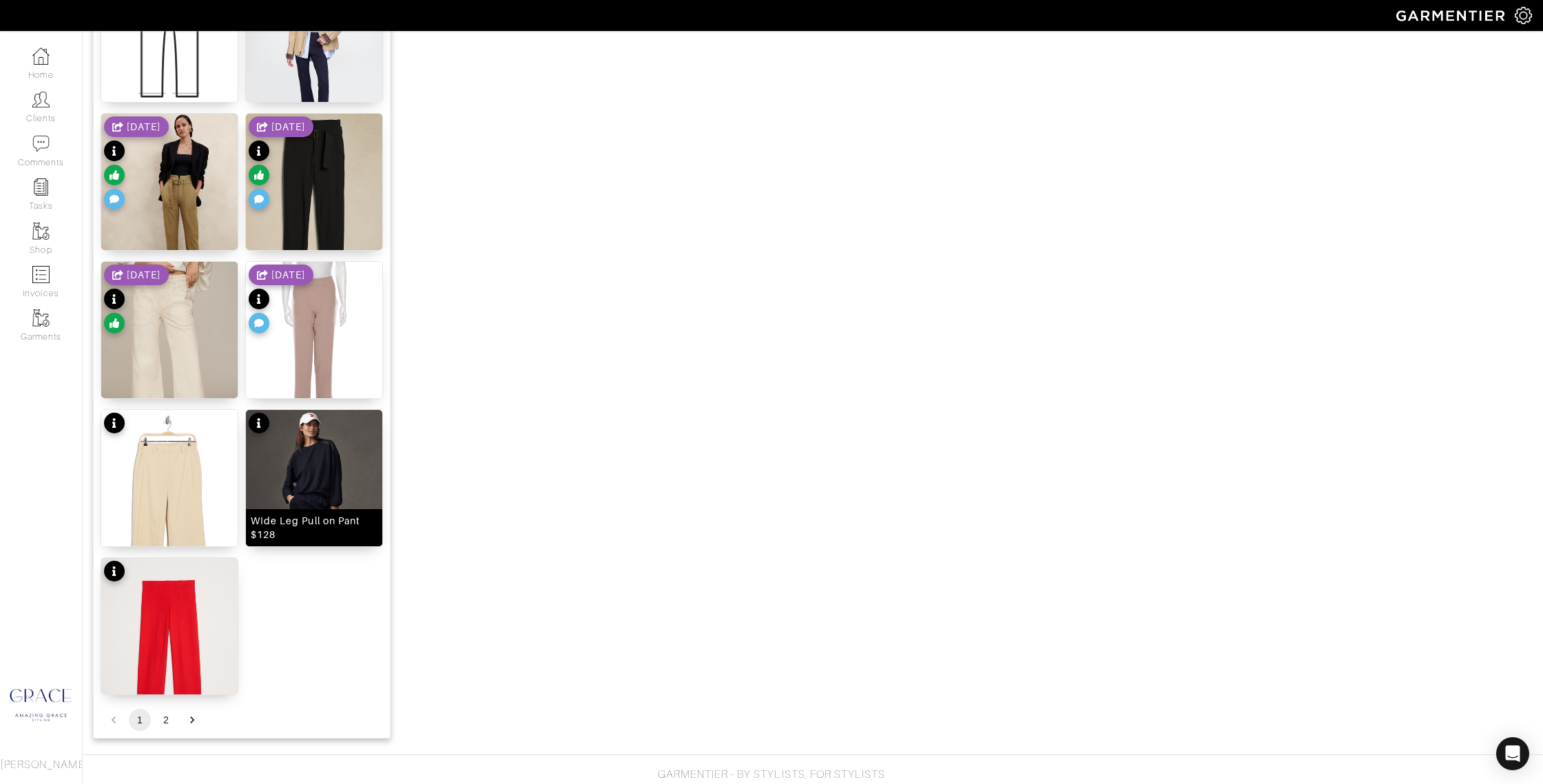
scroll to position [1452, 0]
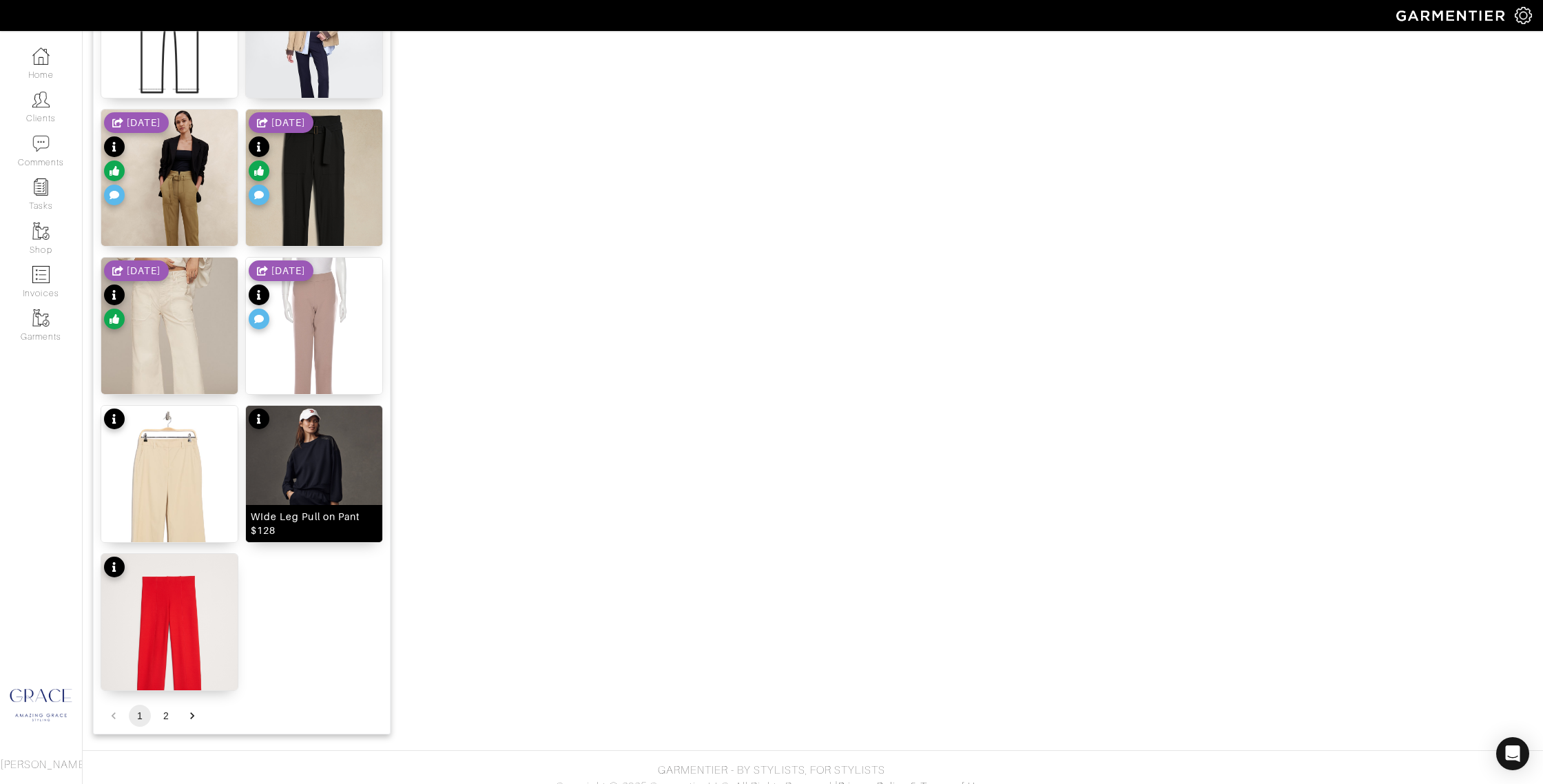
click at [278, 535] on div "WIde Leg Pull on Pant $128" at bounding box center [314, 524] width 127 height 28
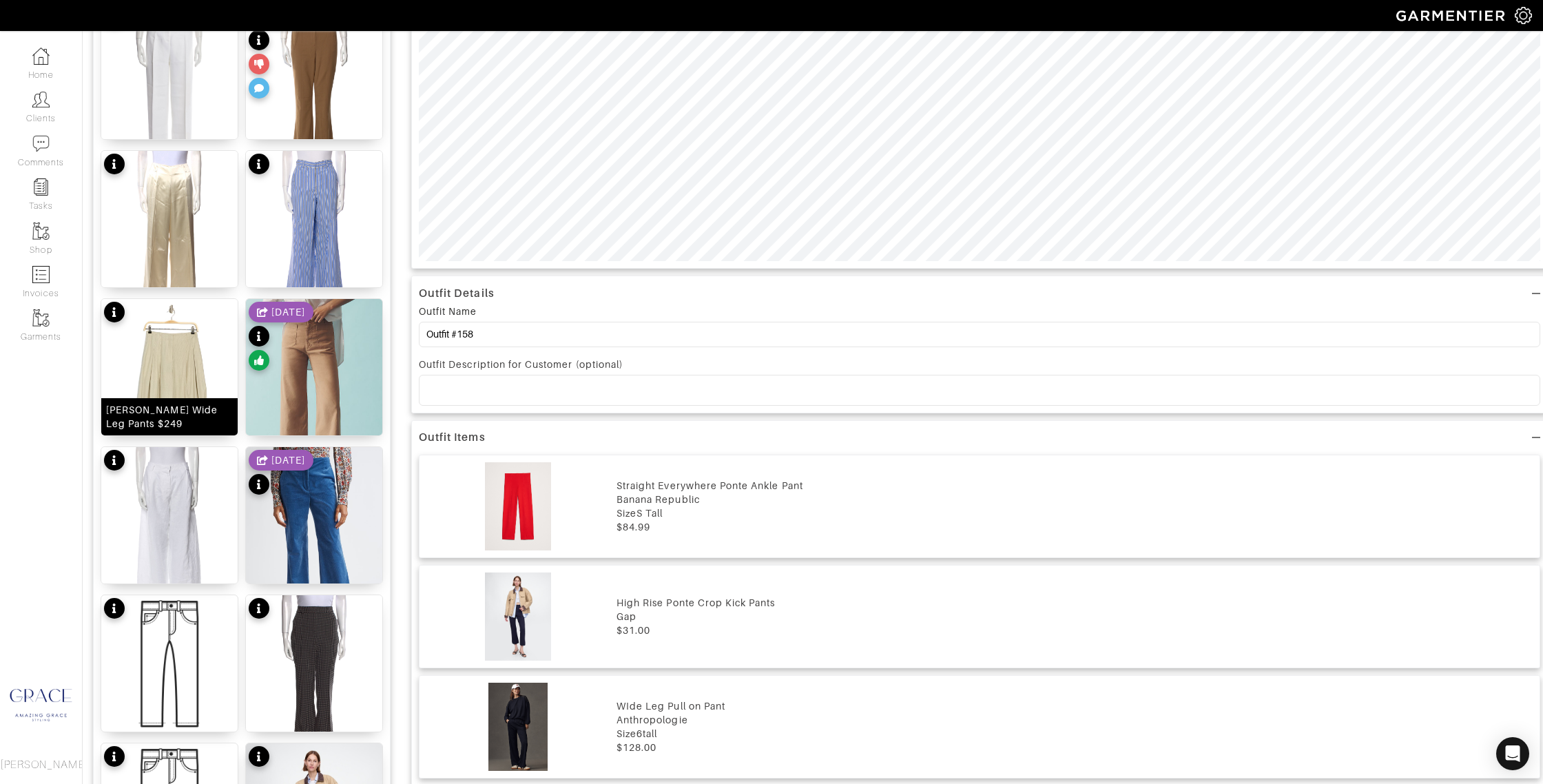
scroll to position [668, 0]
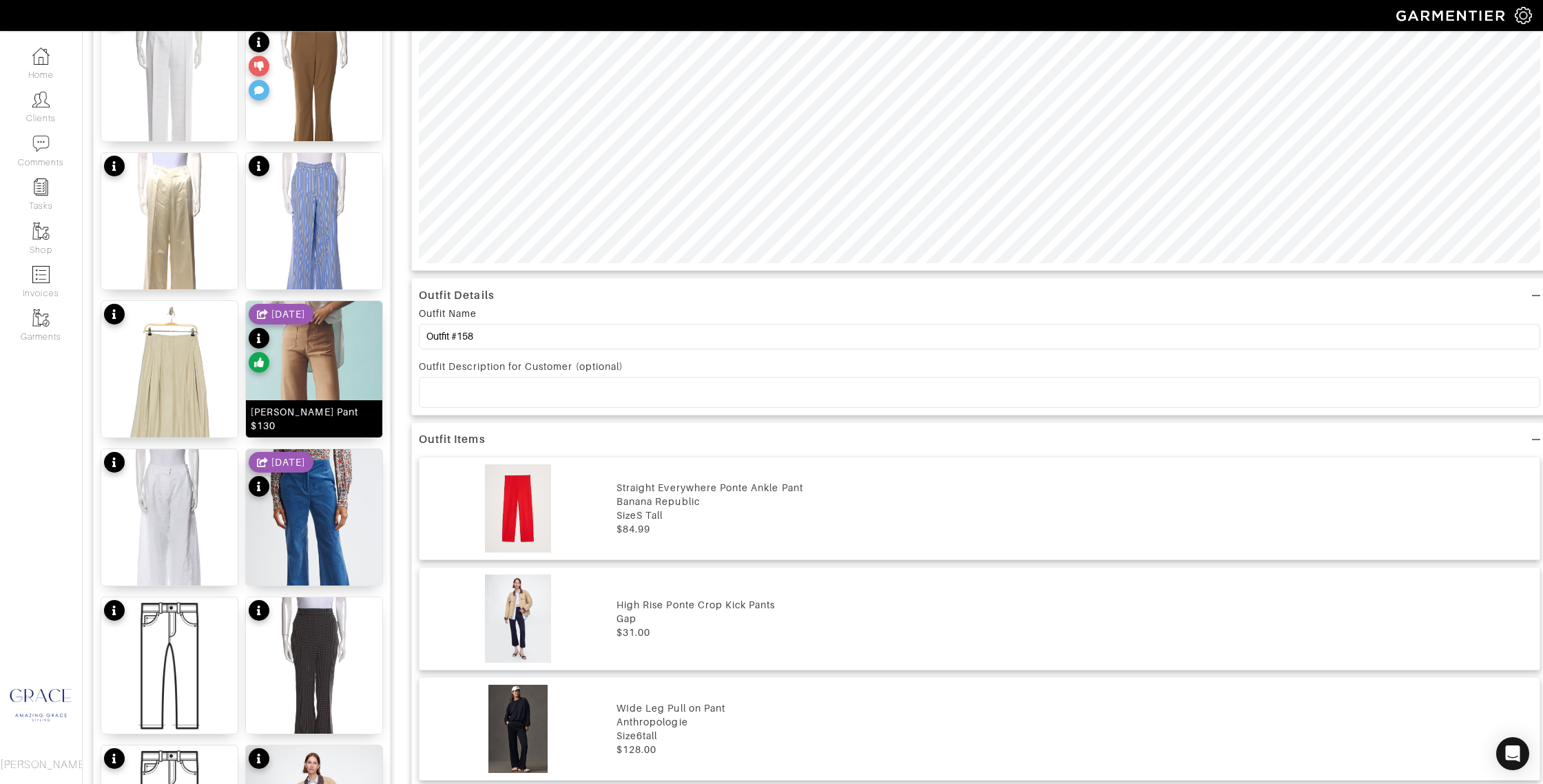
click at [323, 419] on div "Colette Pant $130" at bounding box center [314, 419] width 127 height 28
click at [325, 426] on div "Colette Pant $130" at bounding box center [314, 419] width 127 height 28
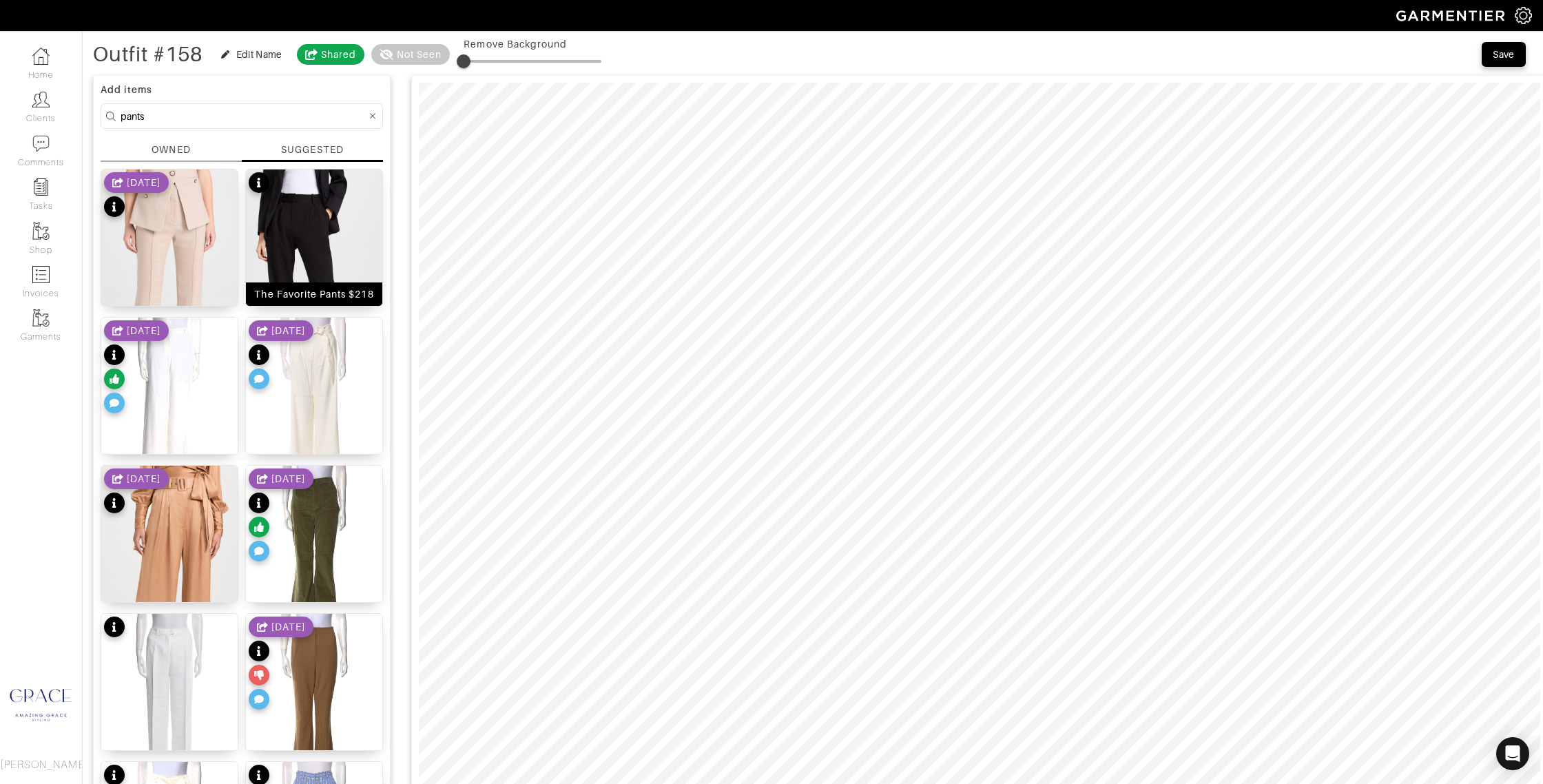
scroll to position [0, 0]
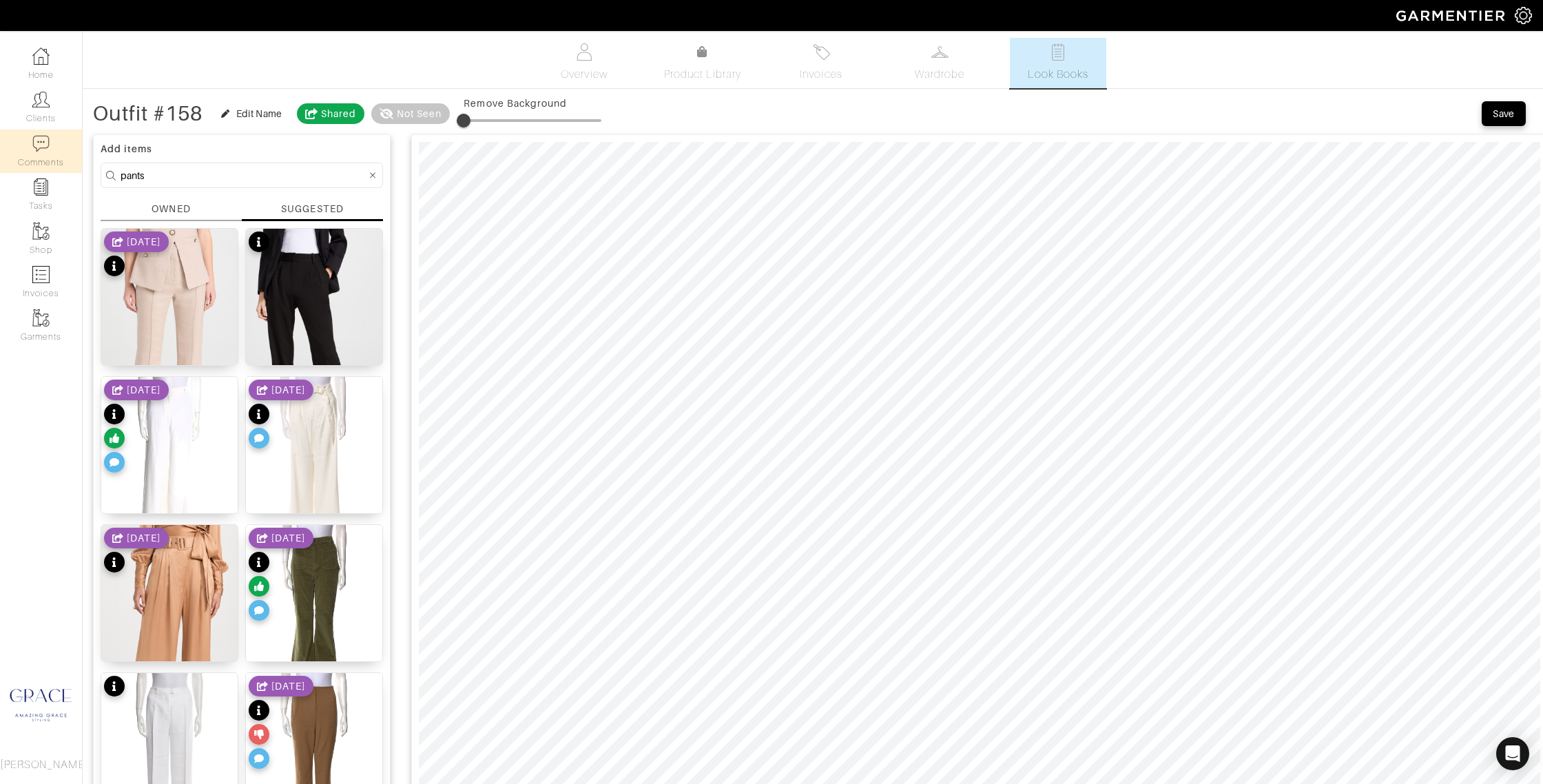
drag, startPoint x: 211, startPoint y: 175, endPoint x: 39, endPoint y: 166, distance: 172.2
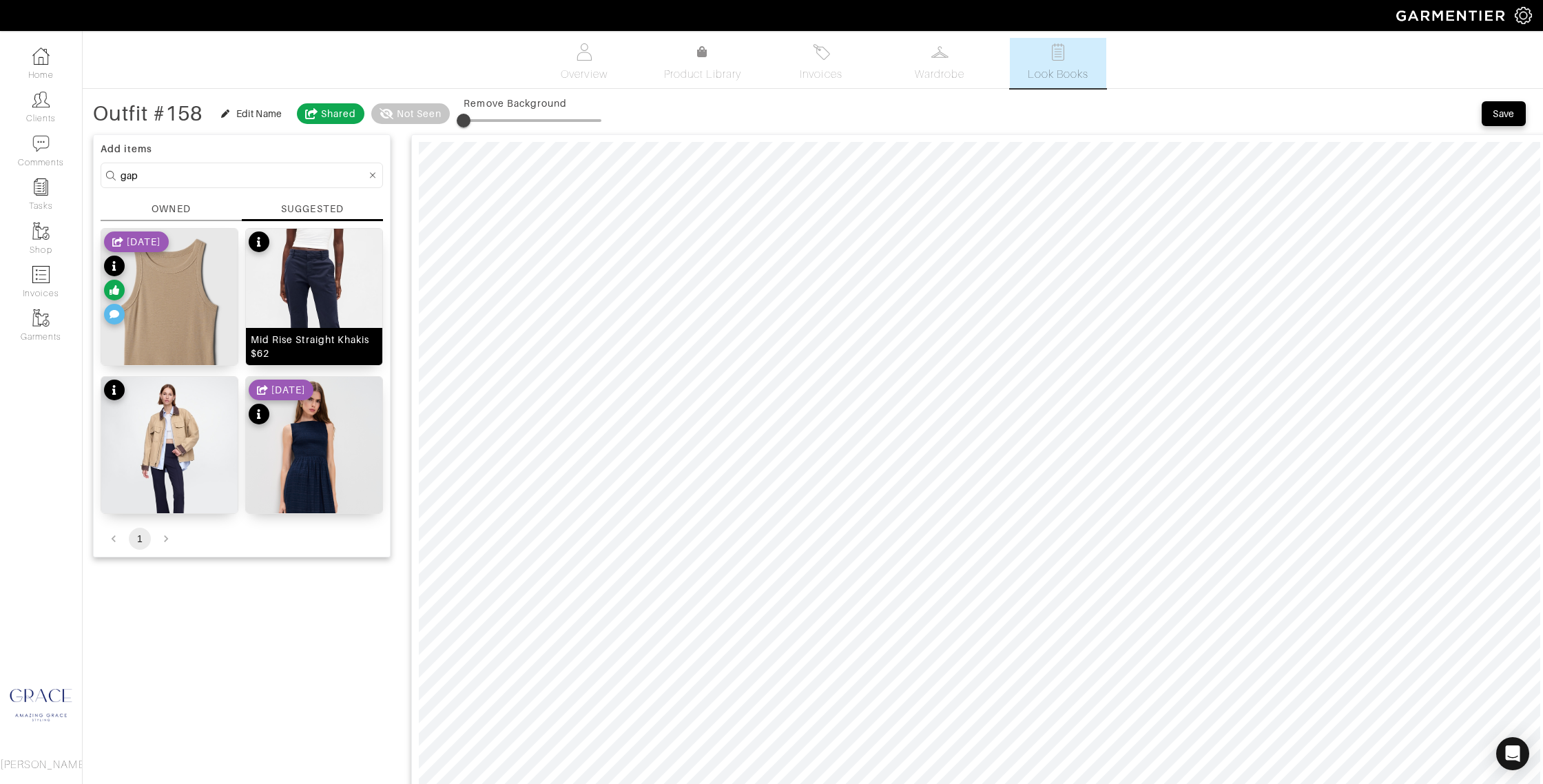
click at [288, 342] on div "Mid Rise Straight Khakis $62" at bounding box center [314, 347] width 127 height 28
drag, startPoint x: 149, startPoint y: 182, endPoint x: 97, endPoint y: 174, distance: 52.6
click at [97, 175] on div "Add items gap OWNED SUGGESTED Modern Rib Halter Tank Top $19 6/13/24 Mid Rise S…" at bounding box center [241, 346] width 297 height 423
type input "j"
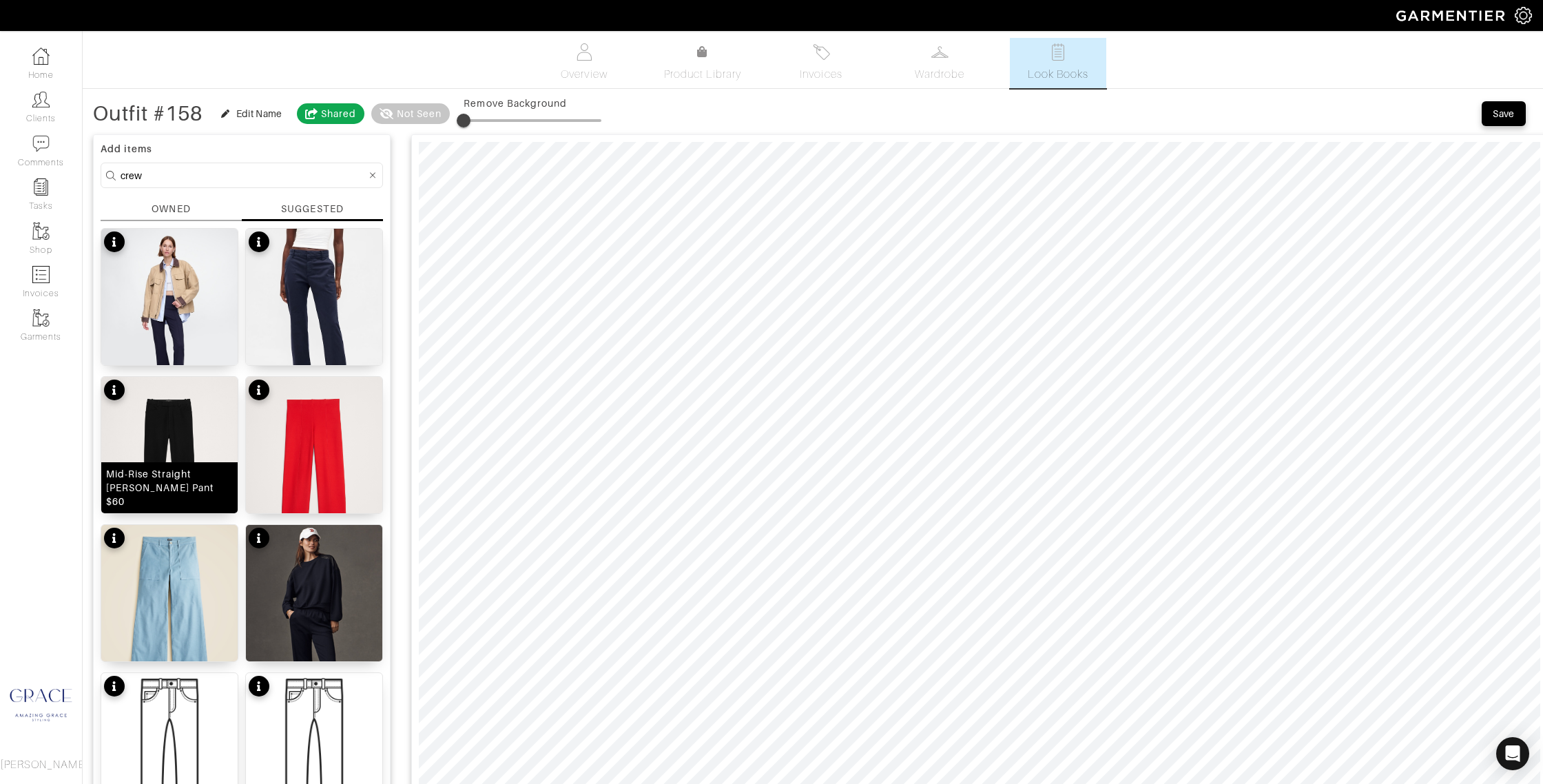
click at [191, 488] on div "Mid-Rise Straight Sloan Pant $60" at bounding box center [169, 488] width 127 height 42
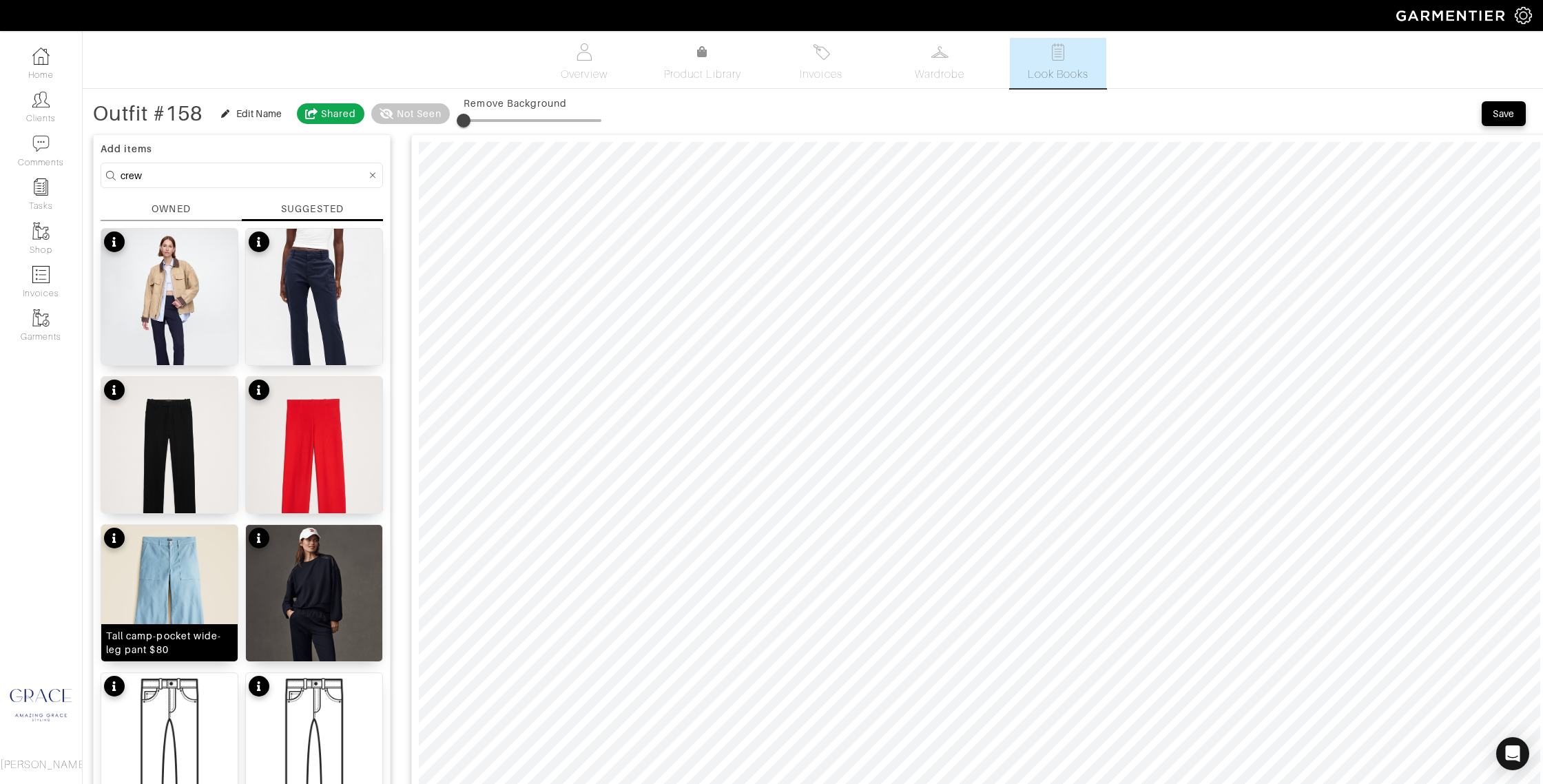
click at [201, 642] on div "Tall camp-pocket wide-leg pant $80" at bounding box center [169, 643] width 127 height 28
click at [178, 203] on div "OWNED" at bounding box center [171, 209] width 39 height 15
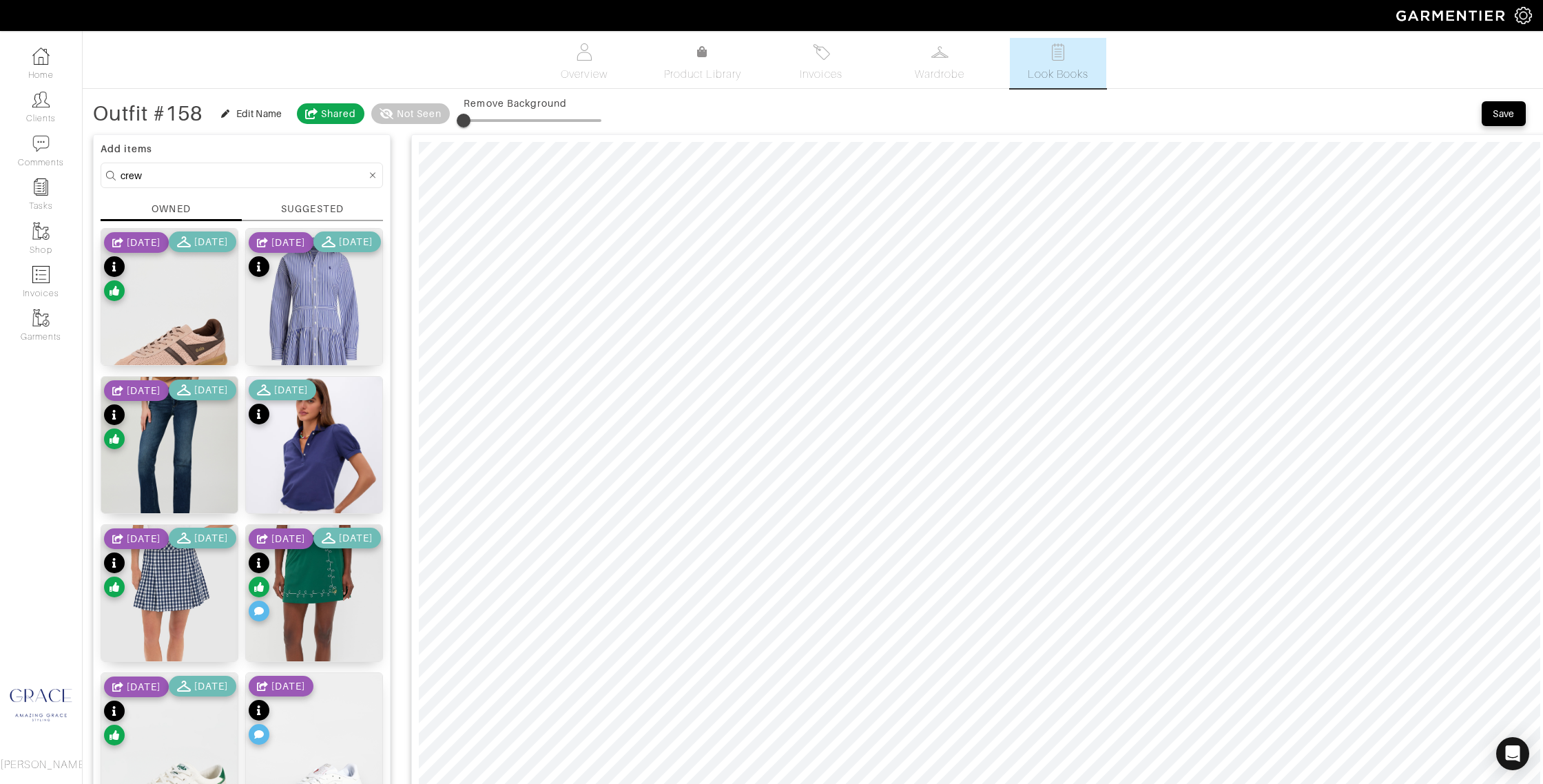
click at [293, 210] on div "SUGGESTED" at bounding box center [312, 209] width 62 height 15
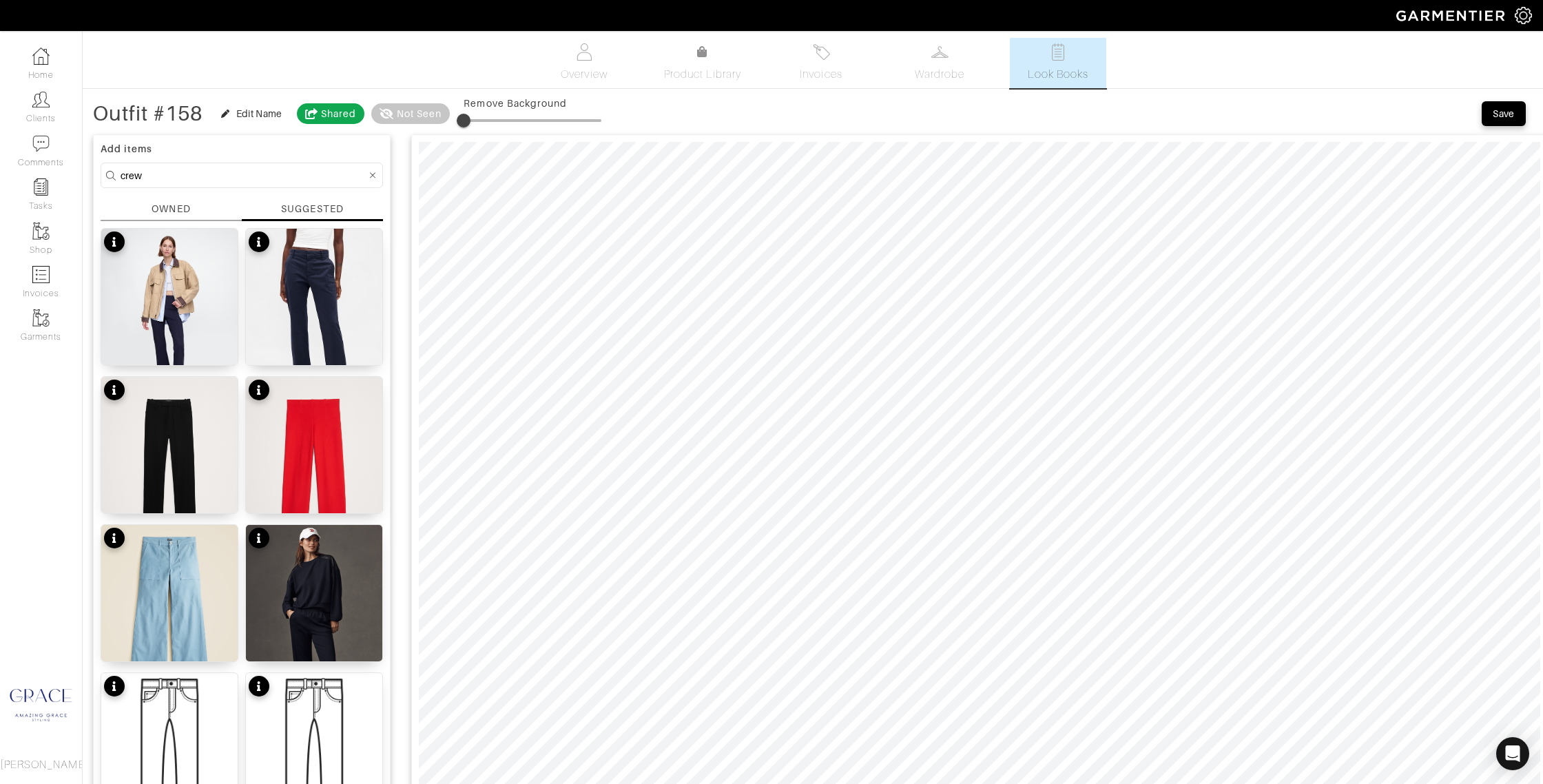
click at [260, 176] on input "crew" at bounding box center [243, 175] width 246 height 17
drag, startPoint x: 260, startPoint y: 176, endPoint x: 61, endPoint y: 152, distance: 200.4
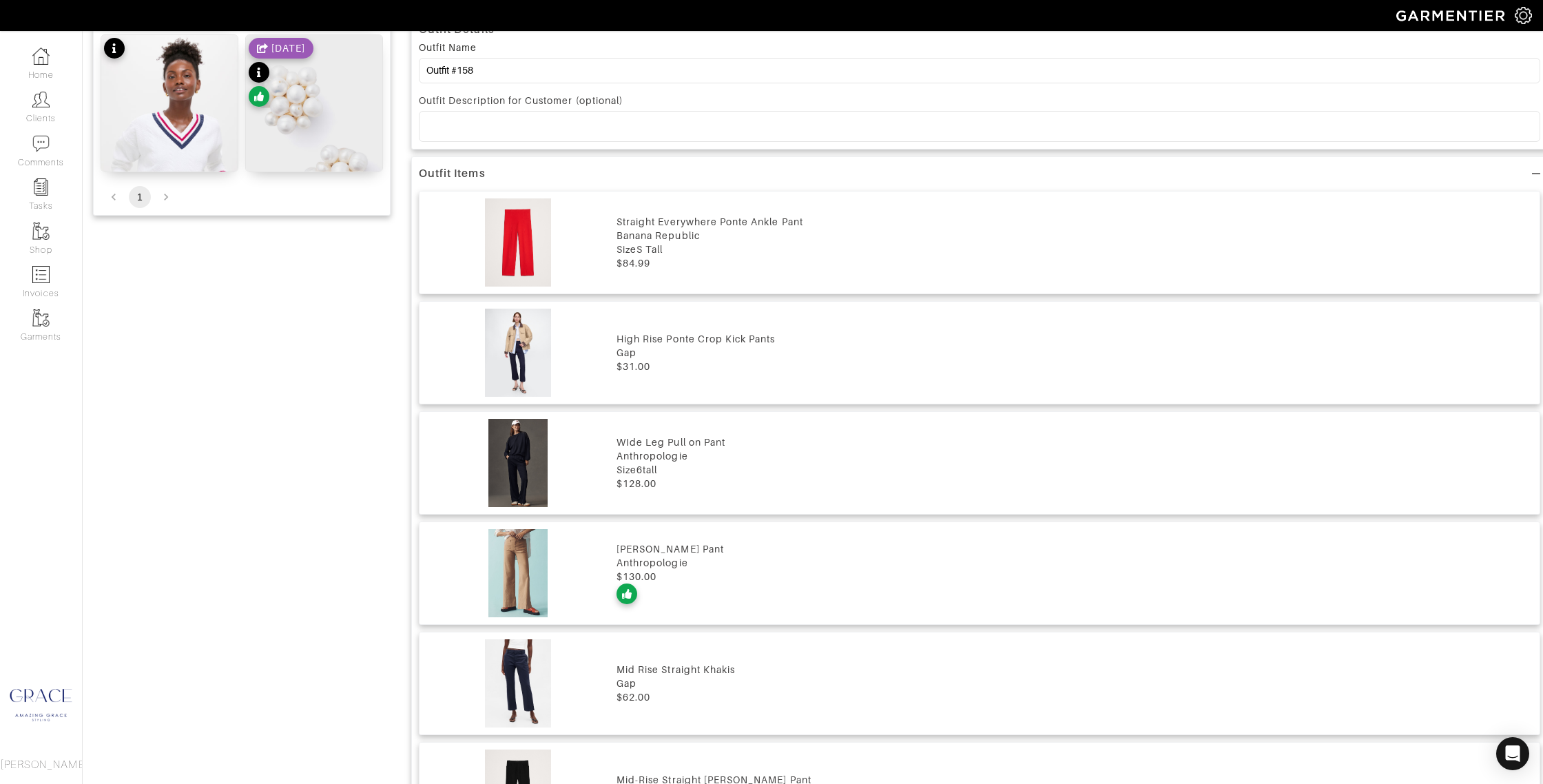
scroll to position [960, 0]
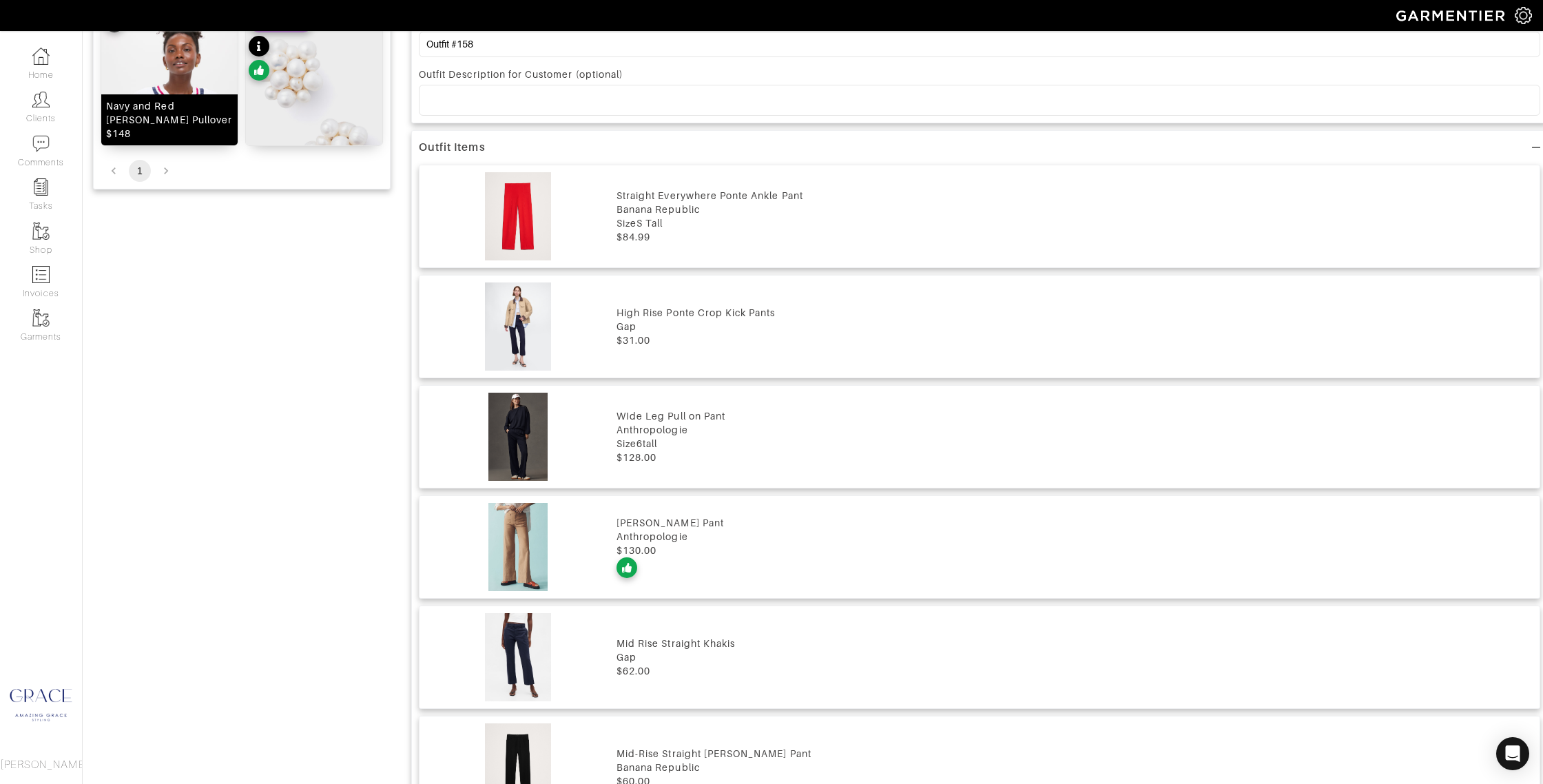
click at [175, 134] on div "Navy and Red Turner Pullover $148" at bounding box center [169, 120] width 127 height 42
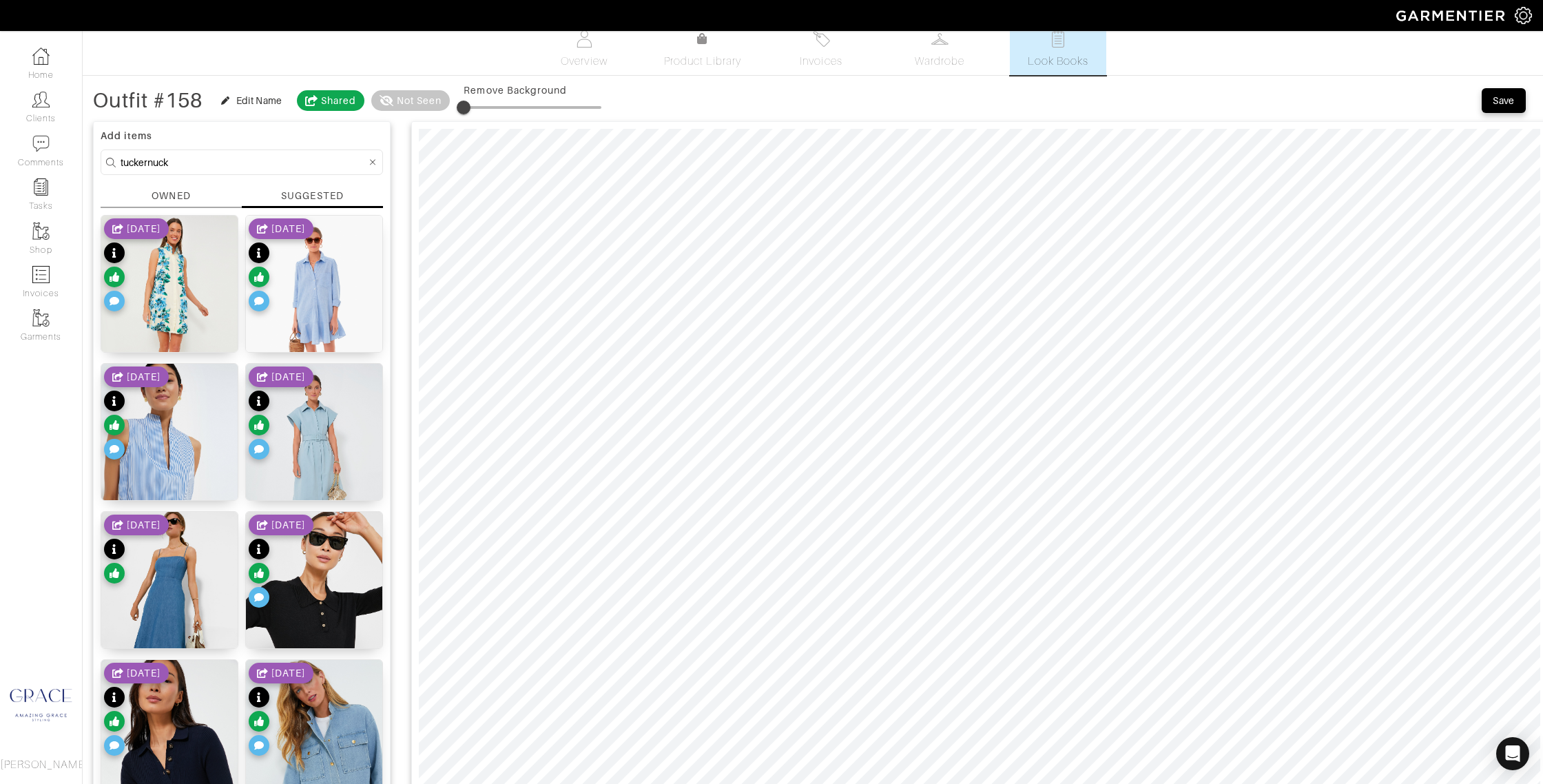
scroll to position [0, 0]
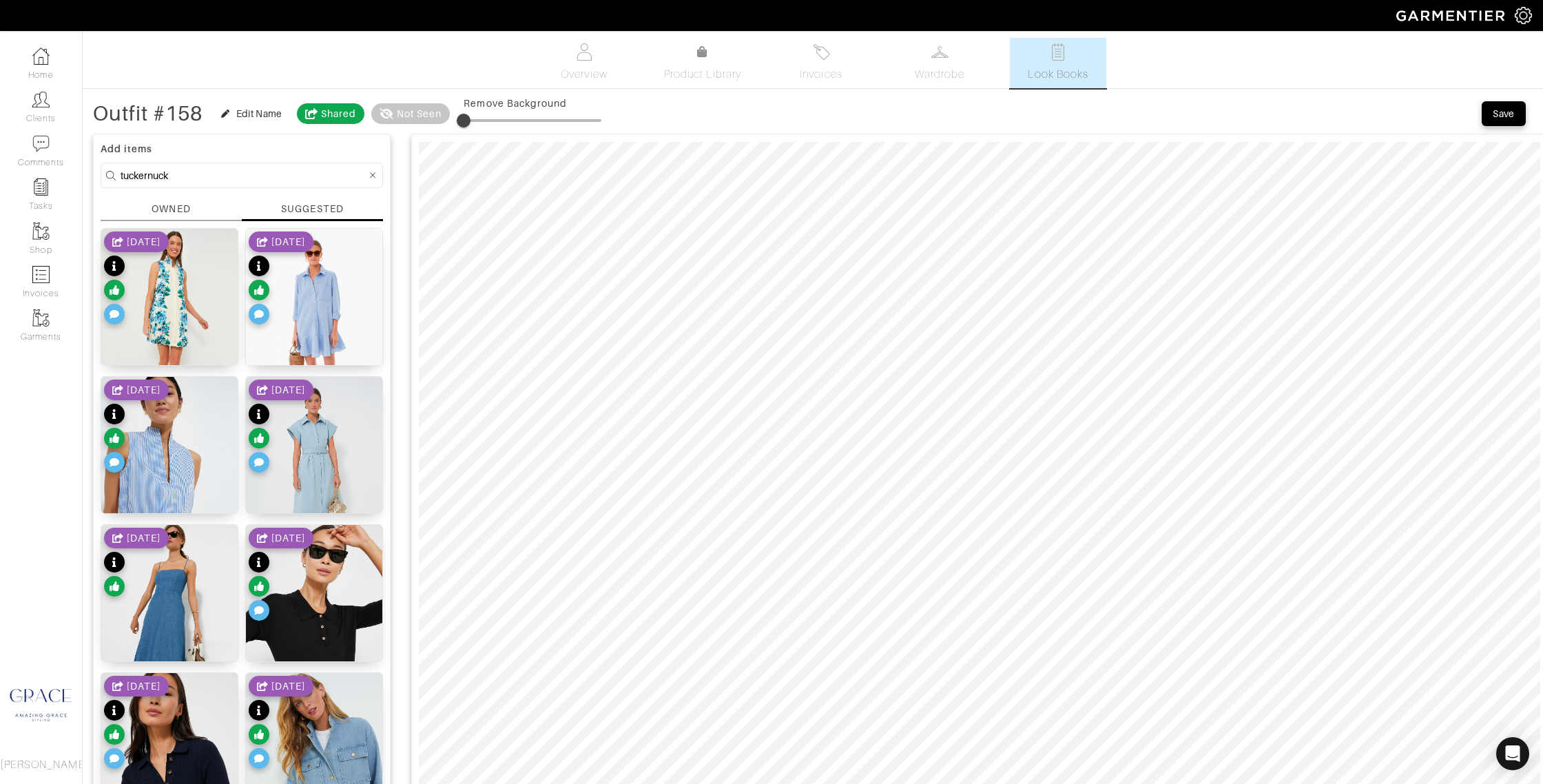
drag, startPoint x: 196, startPoint y: 175, endPoint x: 82, endPoint y: 161, distance: 114.9
type input "lacoste"
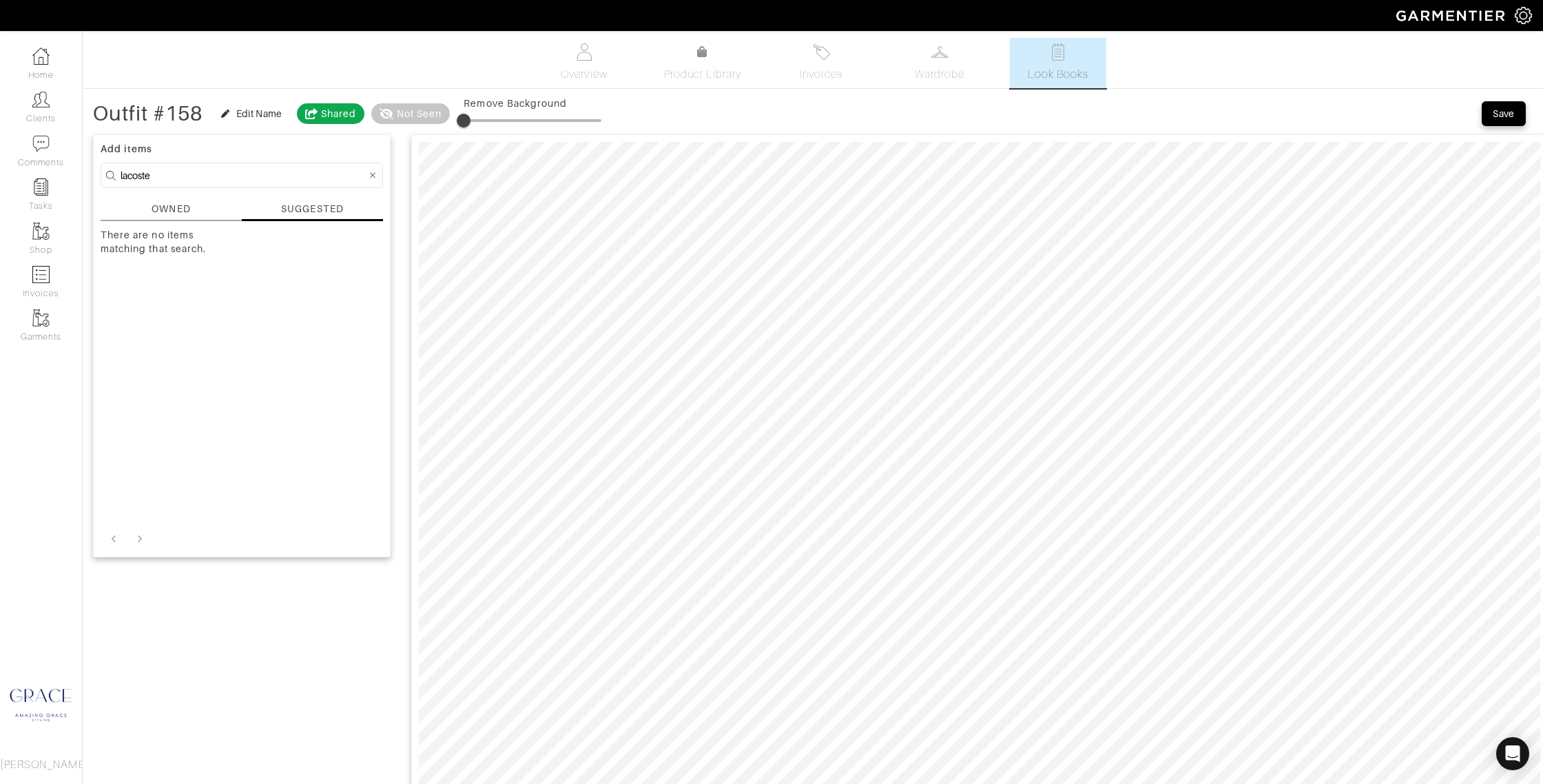
click at [195, 208] on div "OWNED" at bounding box center [171, 211] width 141 height 19
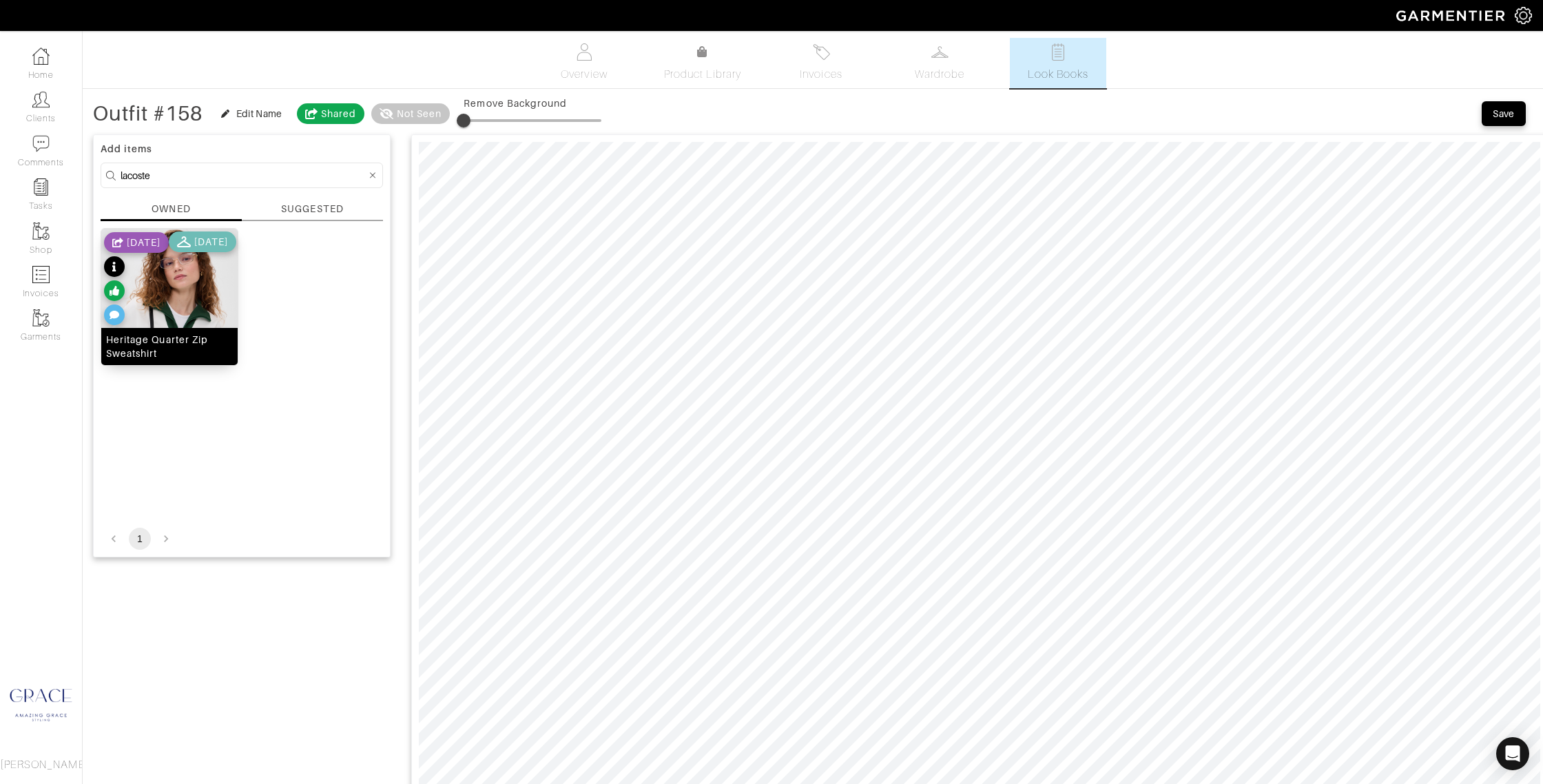
click at [211, 355] on div "Heritage Quarter Zip Sweatshirt" at bounding box center [169, 347] width 127 height 28
click at [175, 352] on div "Heritage Quarter Zip Sweatshirt" at bounding box center [169, 347] width 127 height 28
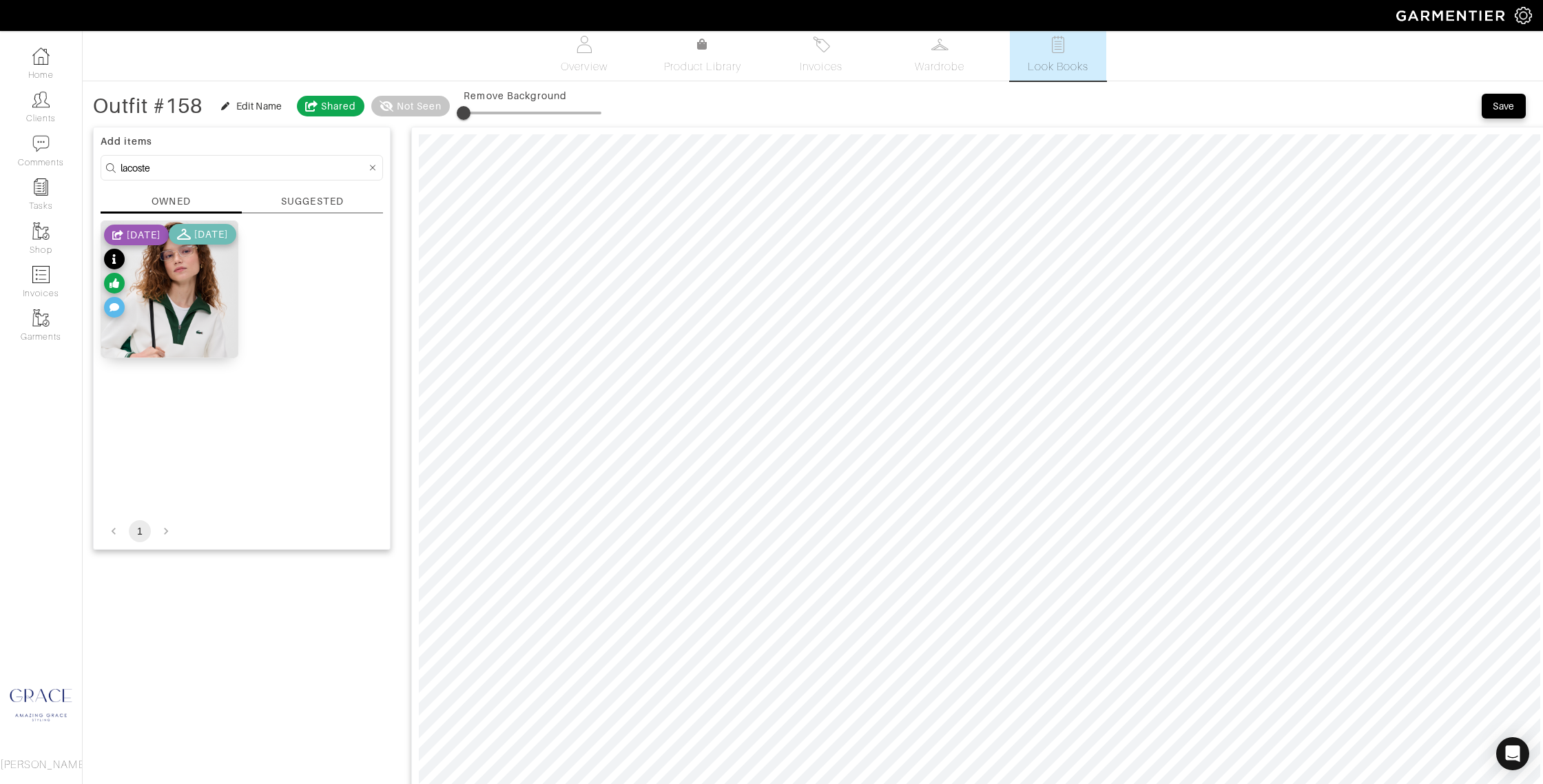
scroll to position [5, 0]
click at [1507, 102] on div "Save" at bounding box center [1504, 109] width 22 height 14
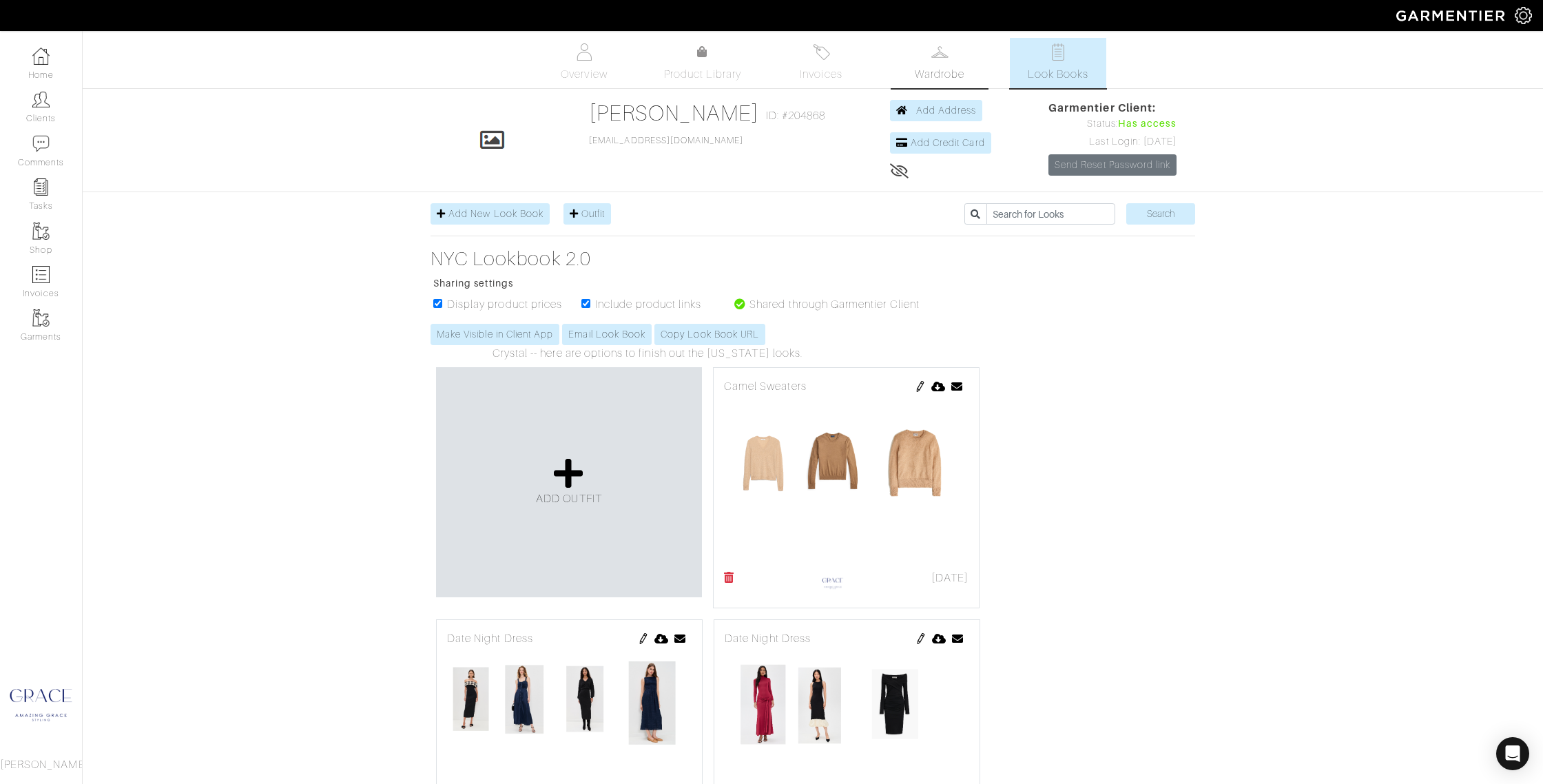
click at [938, 66] on span "Wardrobe" at bounding box center [940, 74] width 49 height 16
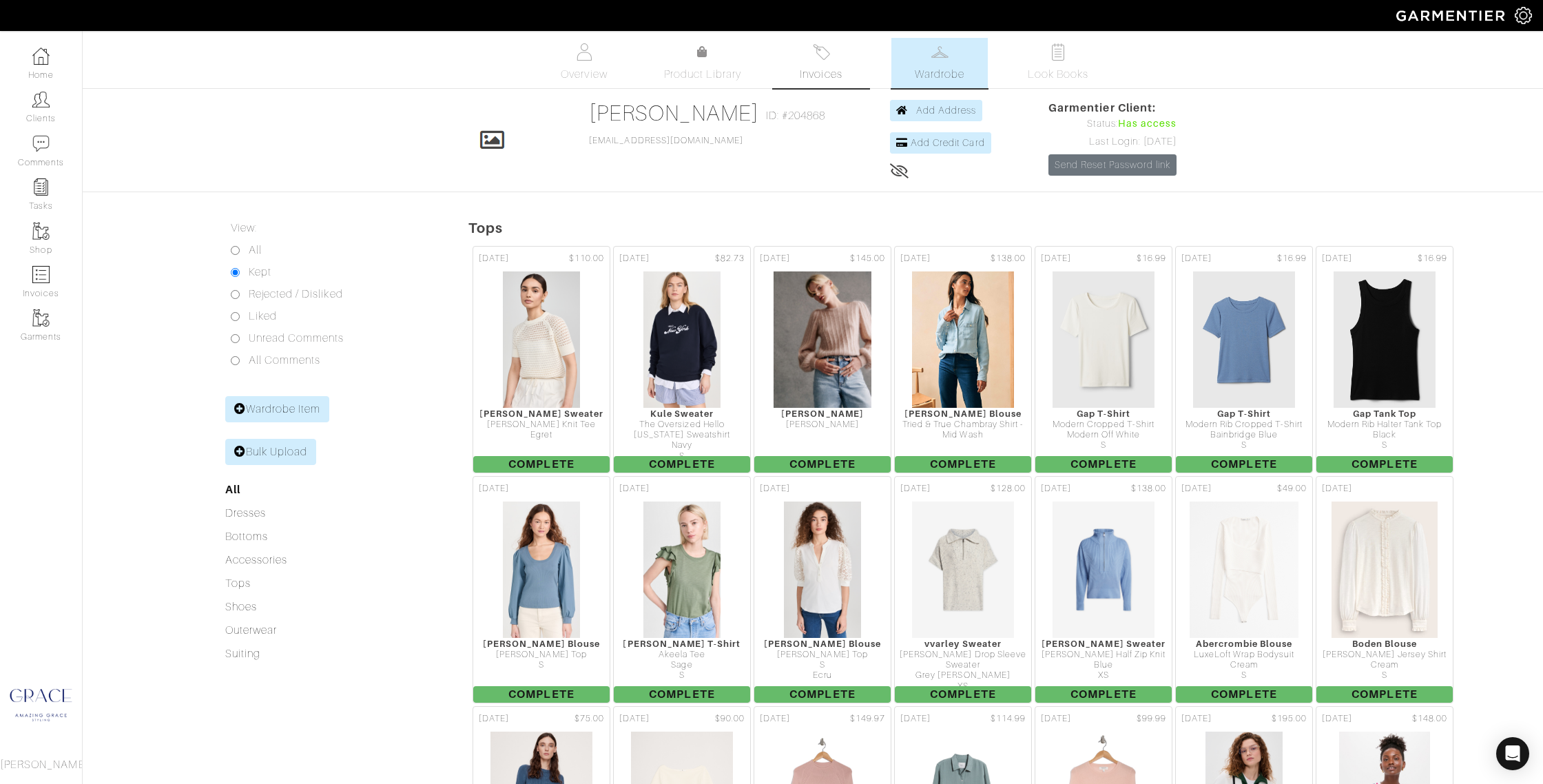
click at [824, 56] on img at bounding box center [821, 52] width 17 height 17
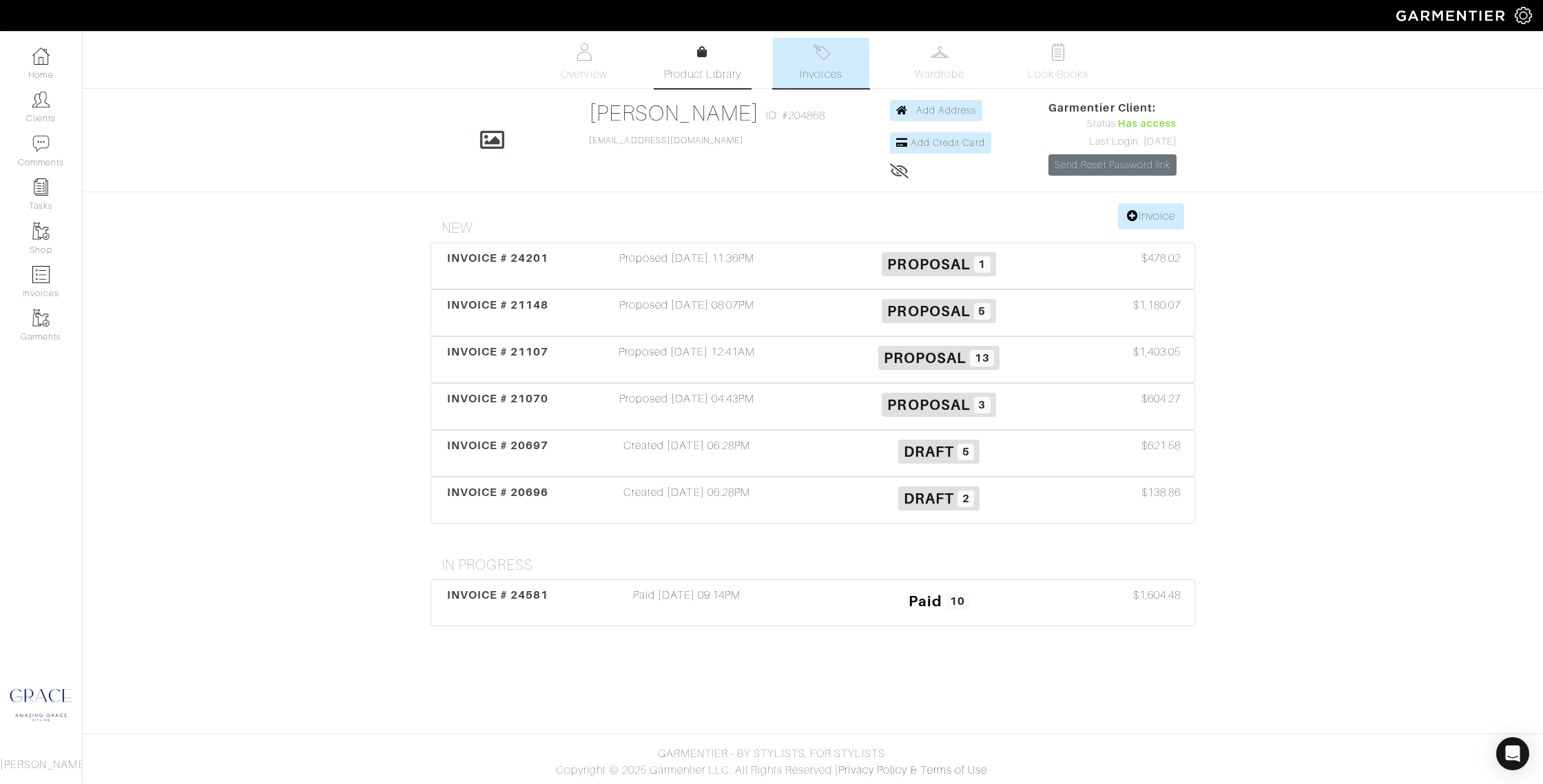
click at [722, 55] on link "Product Library" at bounding box center [702, 63] width 97 height 39
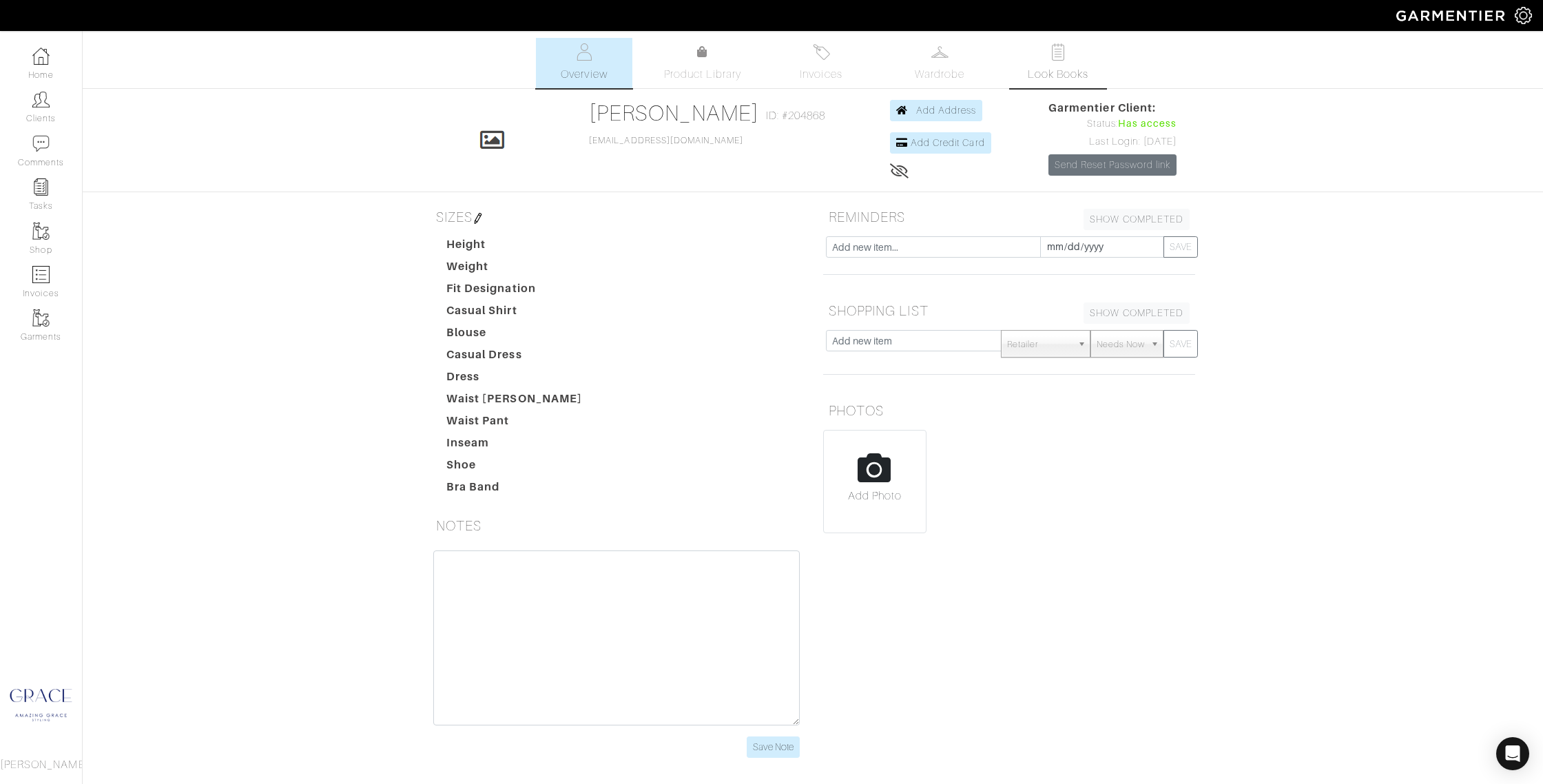
click at [1042, 58] on link "Look Books" at bounding box center [1058, 63] width 97 height 50
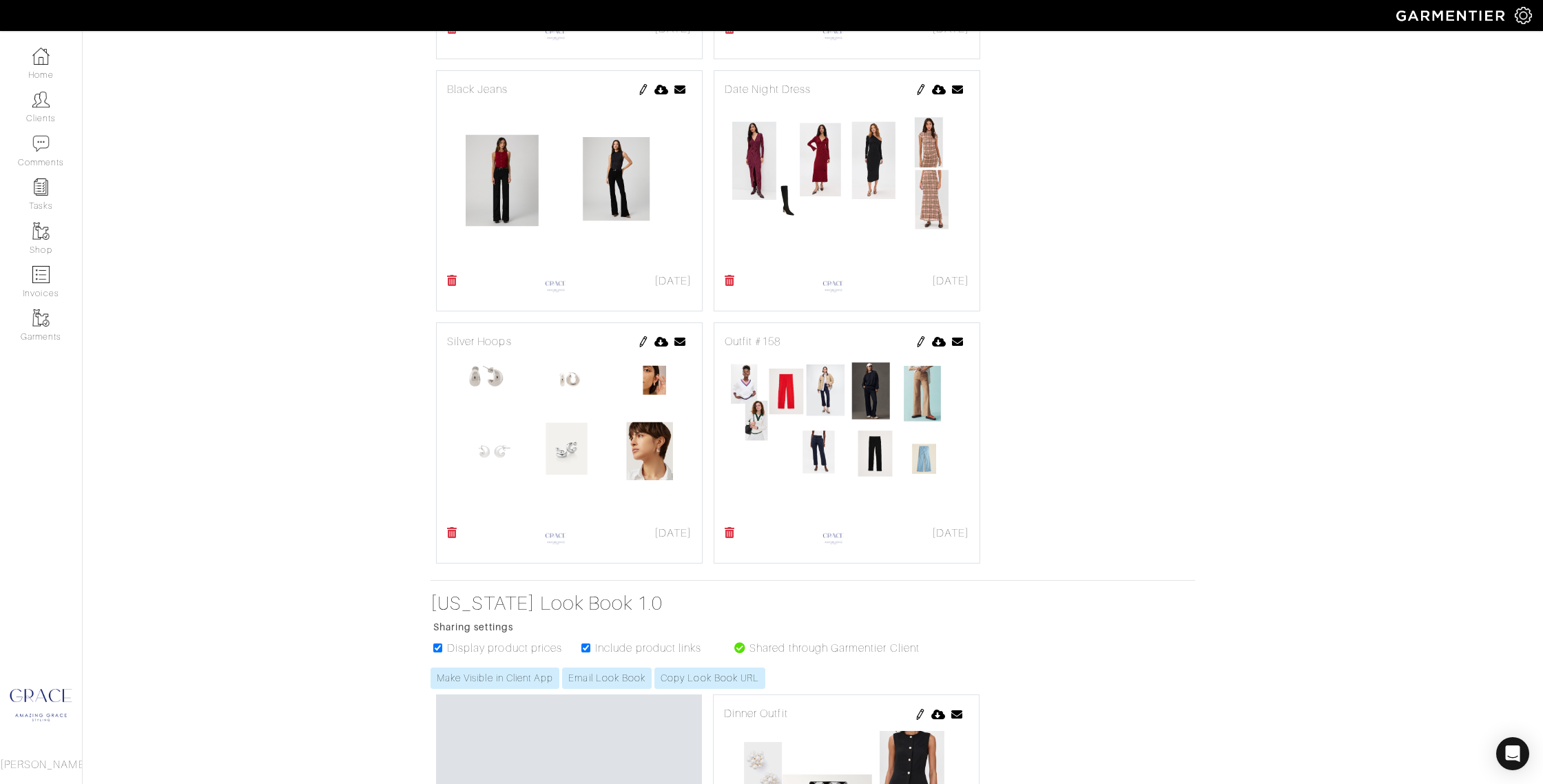
scroll to position [805, 0]
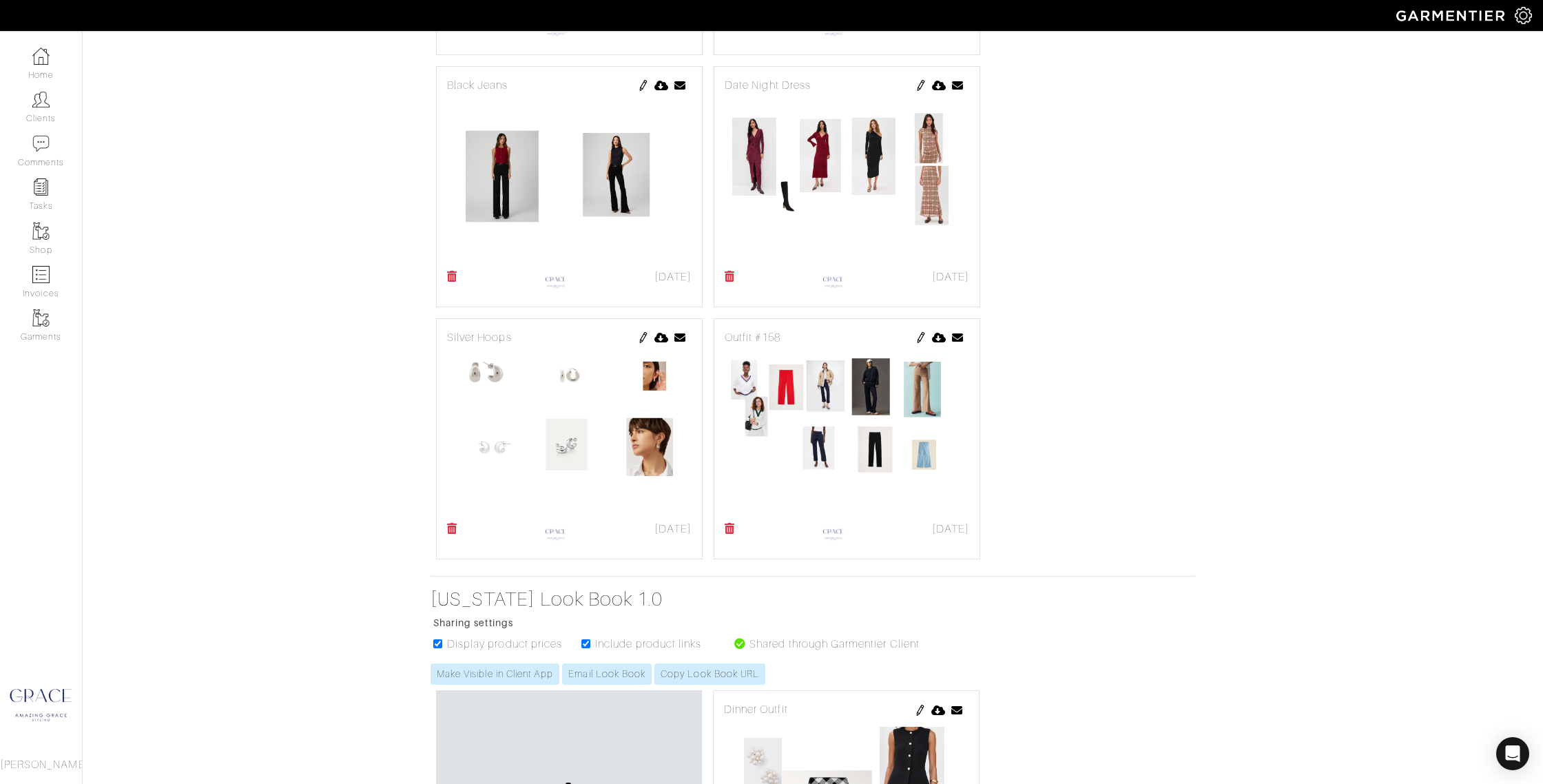
click at [920, 336] on img at bounding box center [921, 338] width 11 height 11
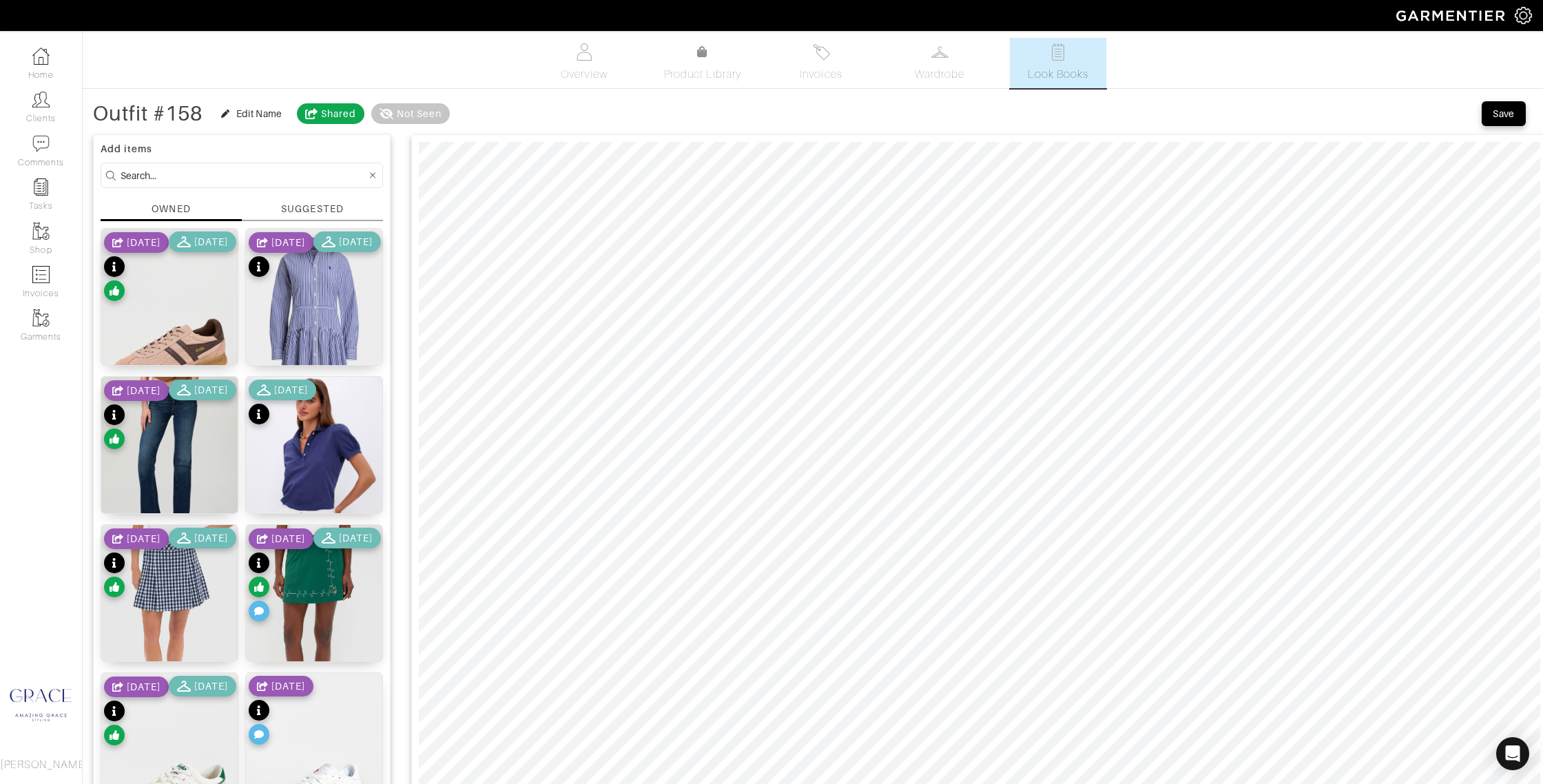
click at [216, 177] on input at bounding box center [243, 175] width 246 height 17
type input "boden"
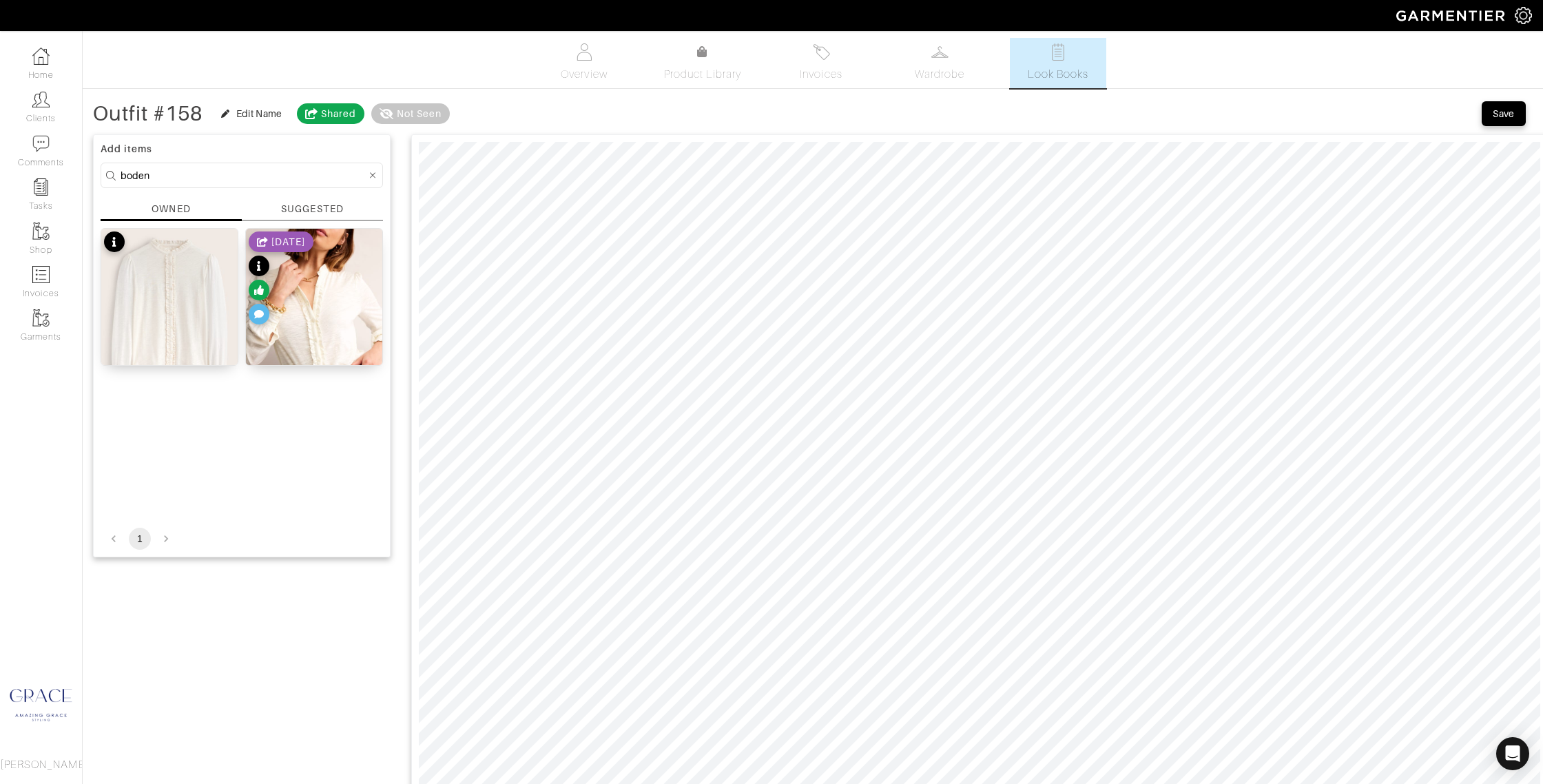
click at [322, 205] on div "SUGGESTED" at bounding box center [312, 209] width 62 height 15
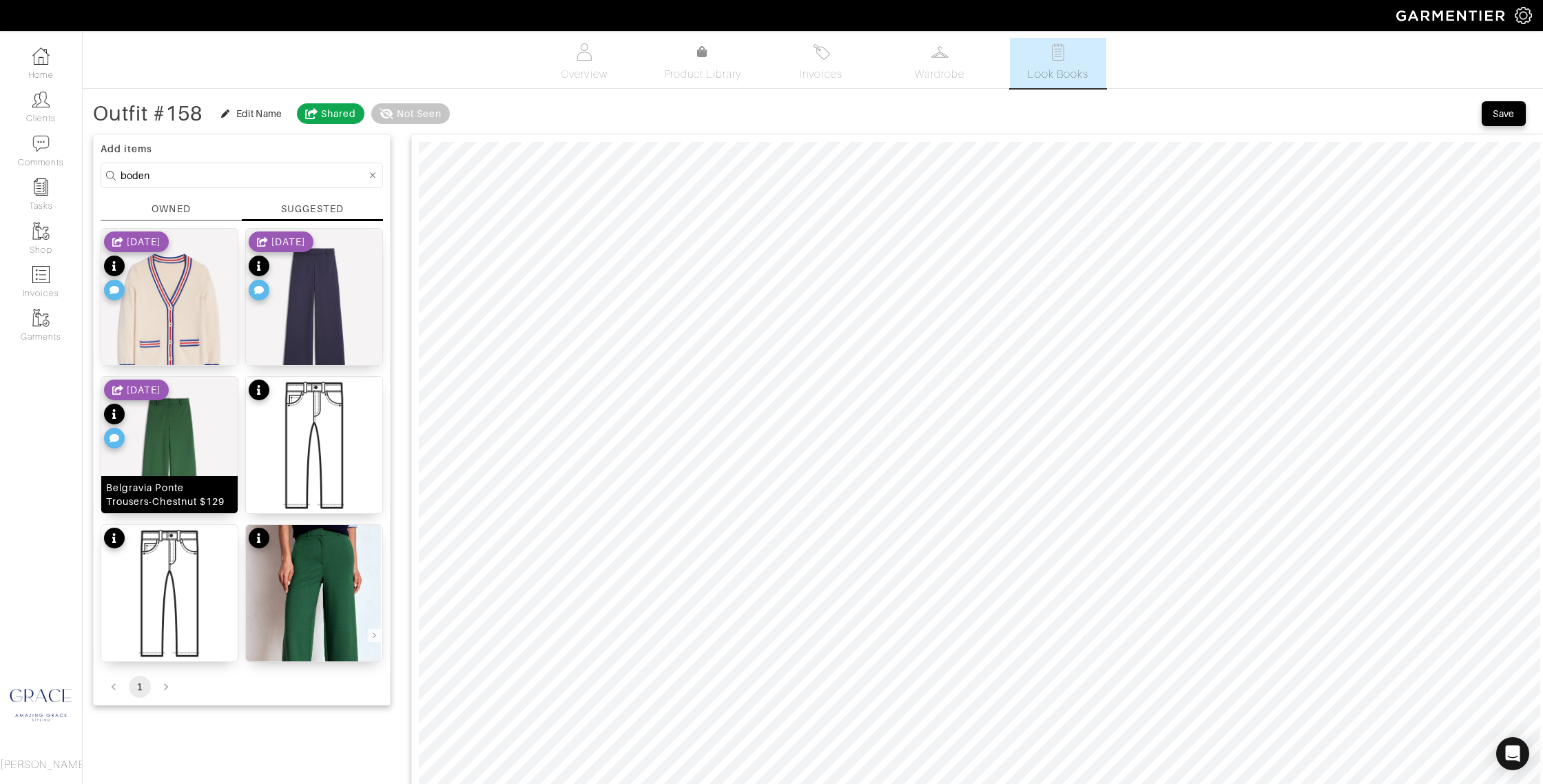
click at [196, 484] on div "Belgravia Ponte Trousers-Chestnut $129" at bounding box center [169, 494] width 127 height 28
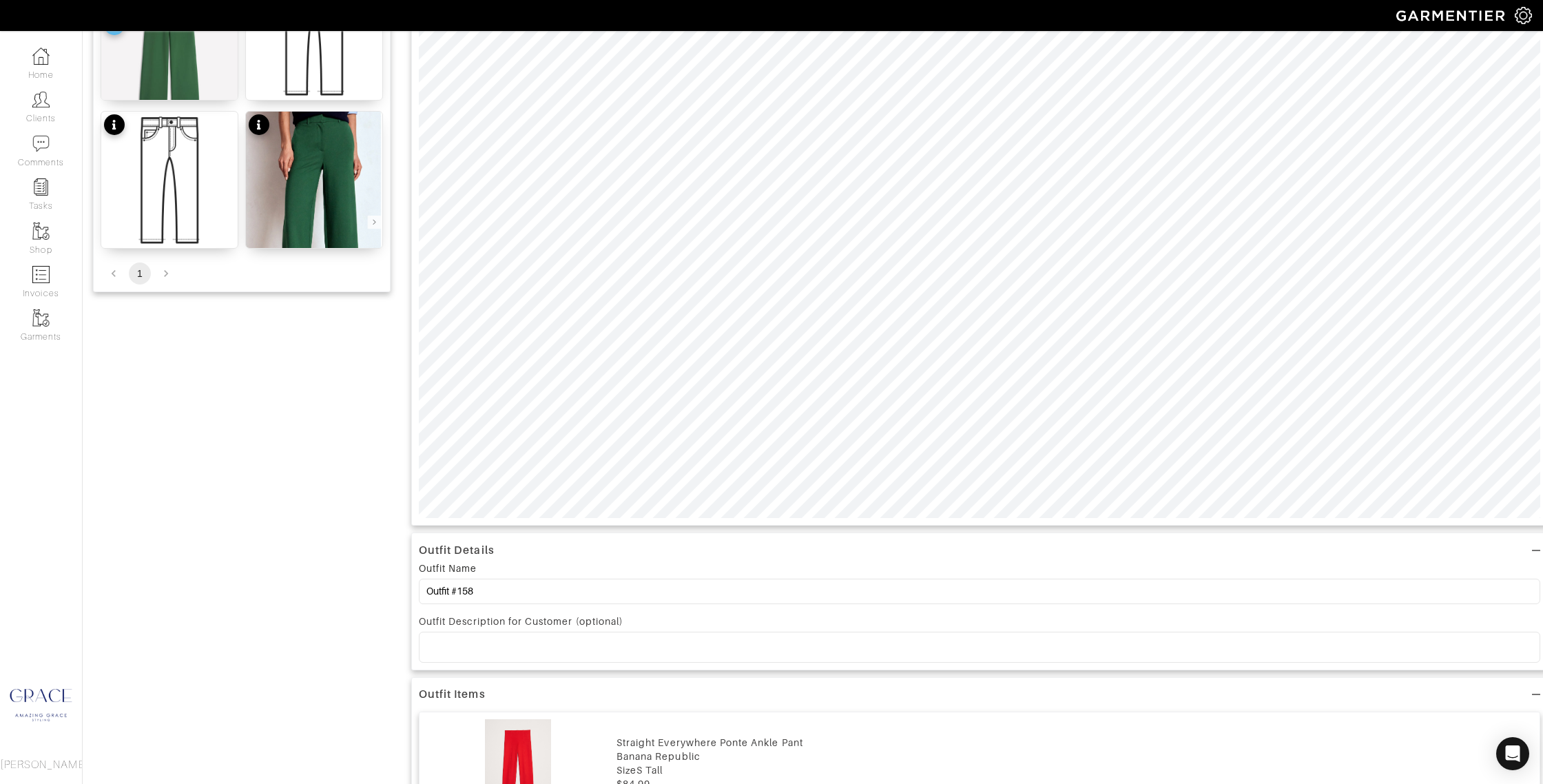
scroll to position [423, 0]
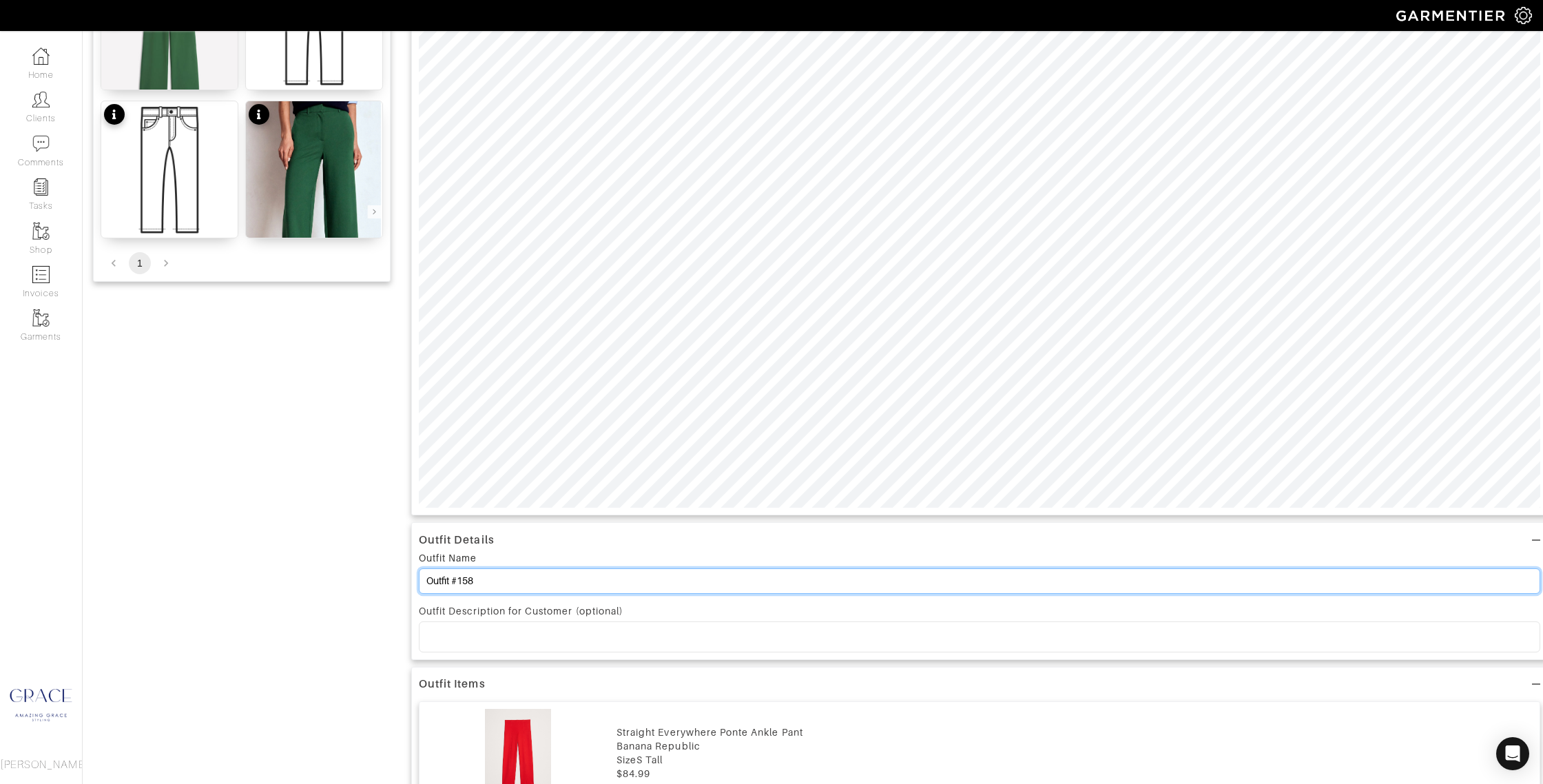
drag, startPoint x: 503, startPoint y: 585, endPoint x: 381, endPoint y: 577, distance: 122.3
click at [380, 578] on div "Add items boden OWNED SUGGESTED Long Cotton V-neck Cardigan-Warm Ivory $179 8/2…" at bounding box center [813, 754] width 1440 height 2100
type input "Golf pants"
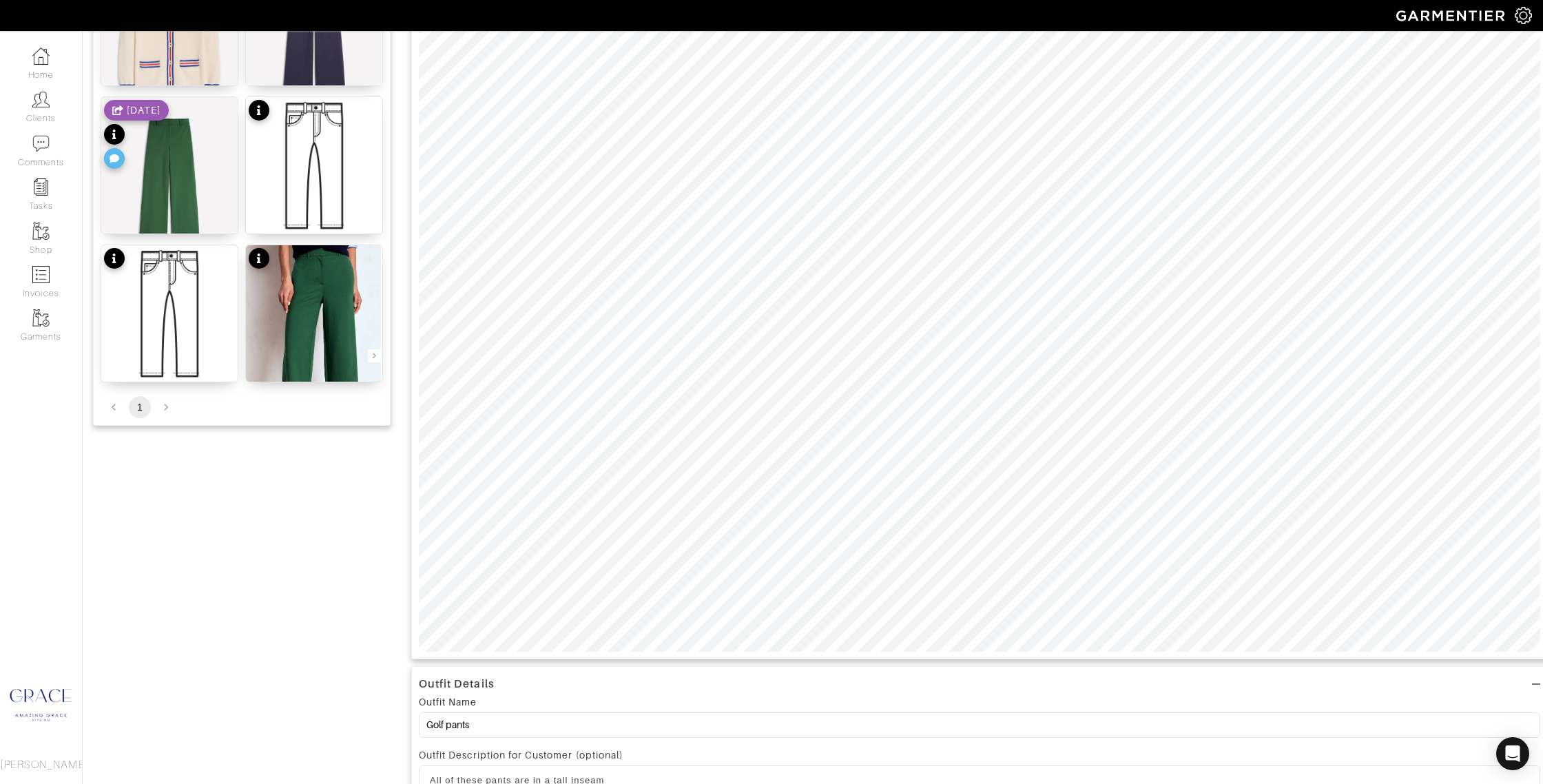
scroll to position [0, 0]
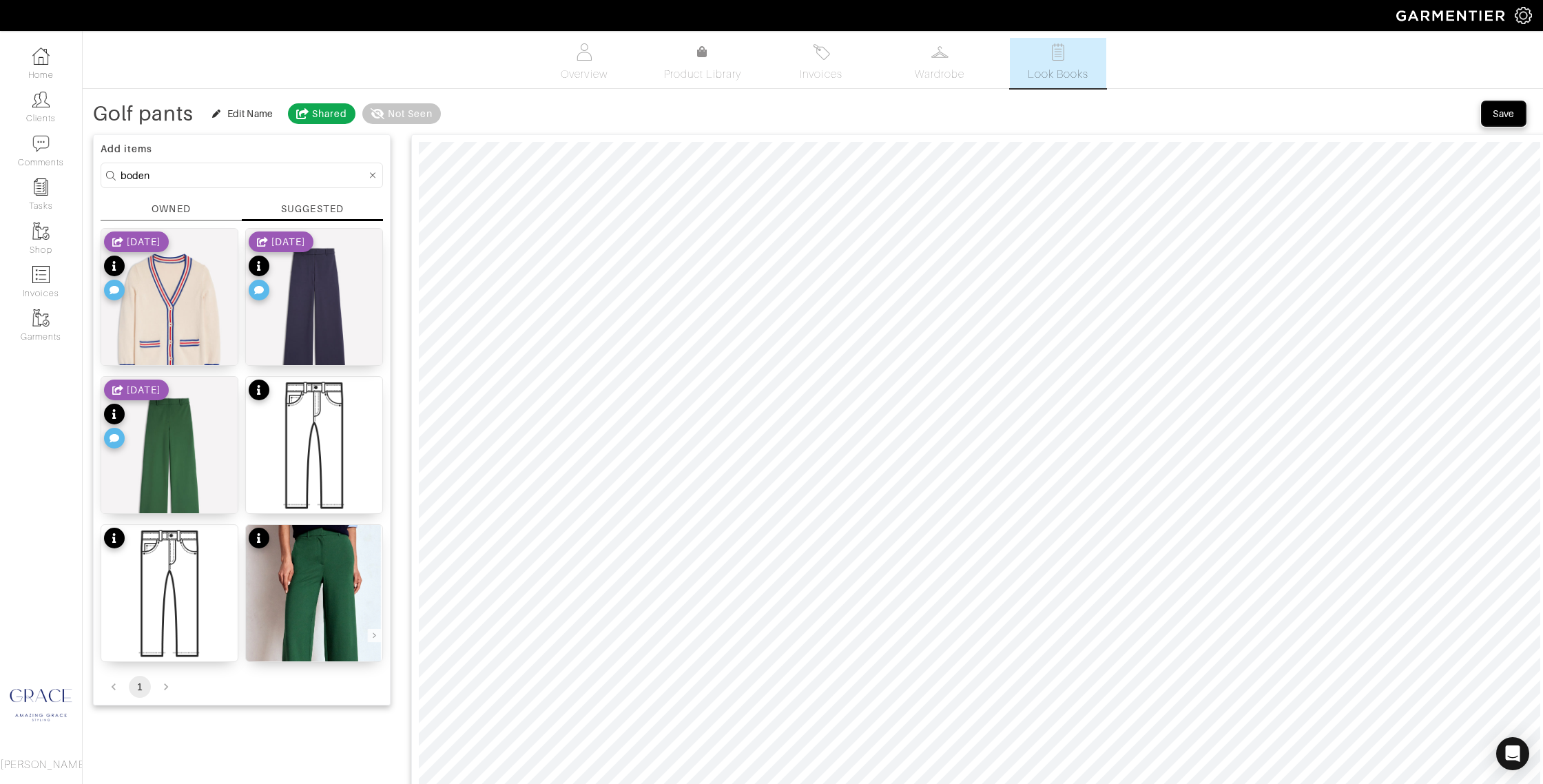
click at [1501, 111] on div "Save" at bounding box center [1504, 114] width 22 height 14
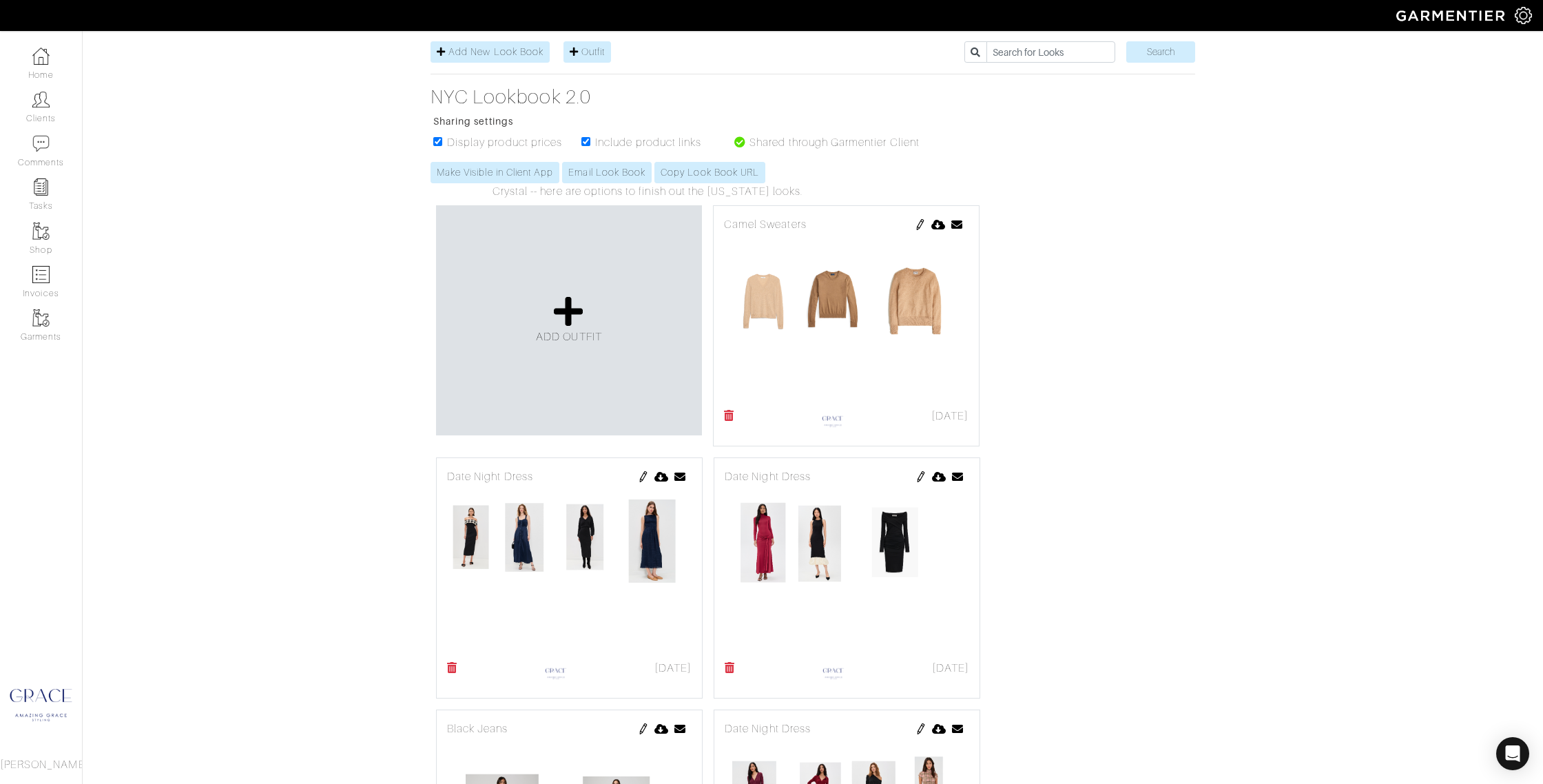
scroll to position [156, 0]
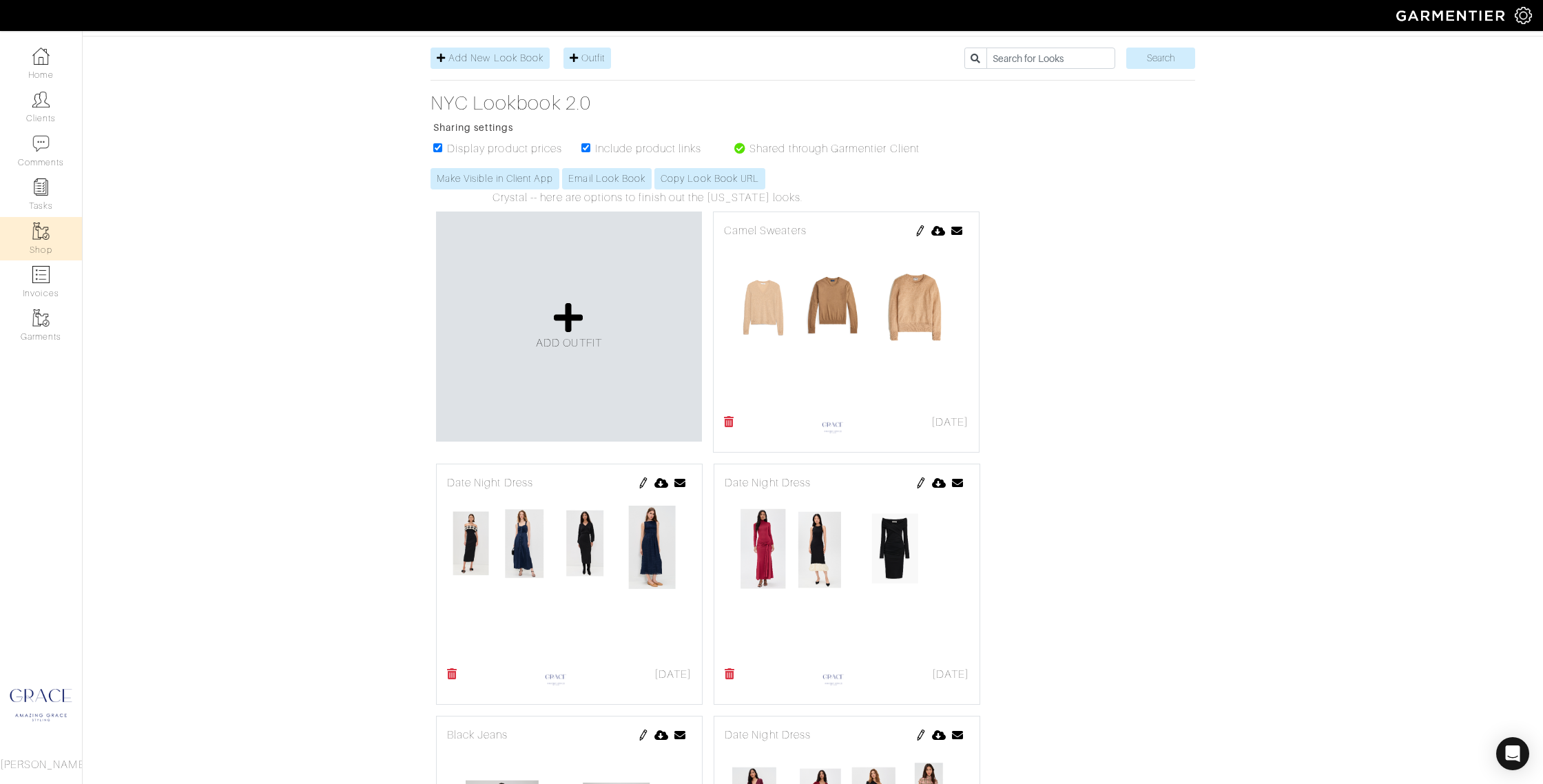
click at [48, 241] on link "Shop" at bounding box center [41, 239] width 82 height 43
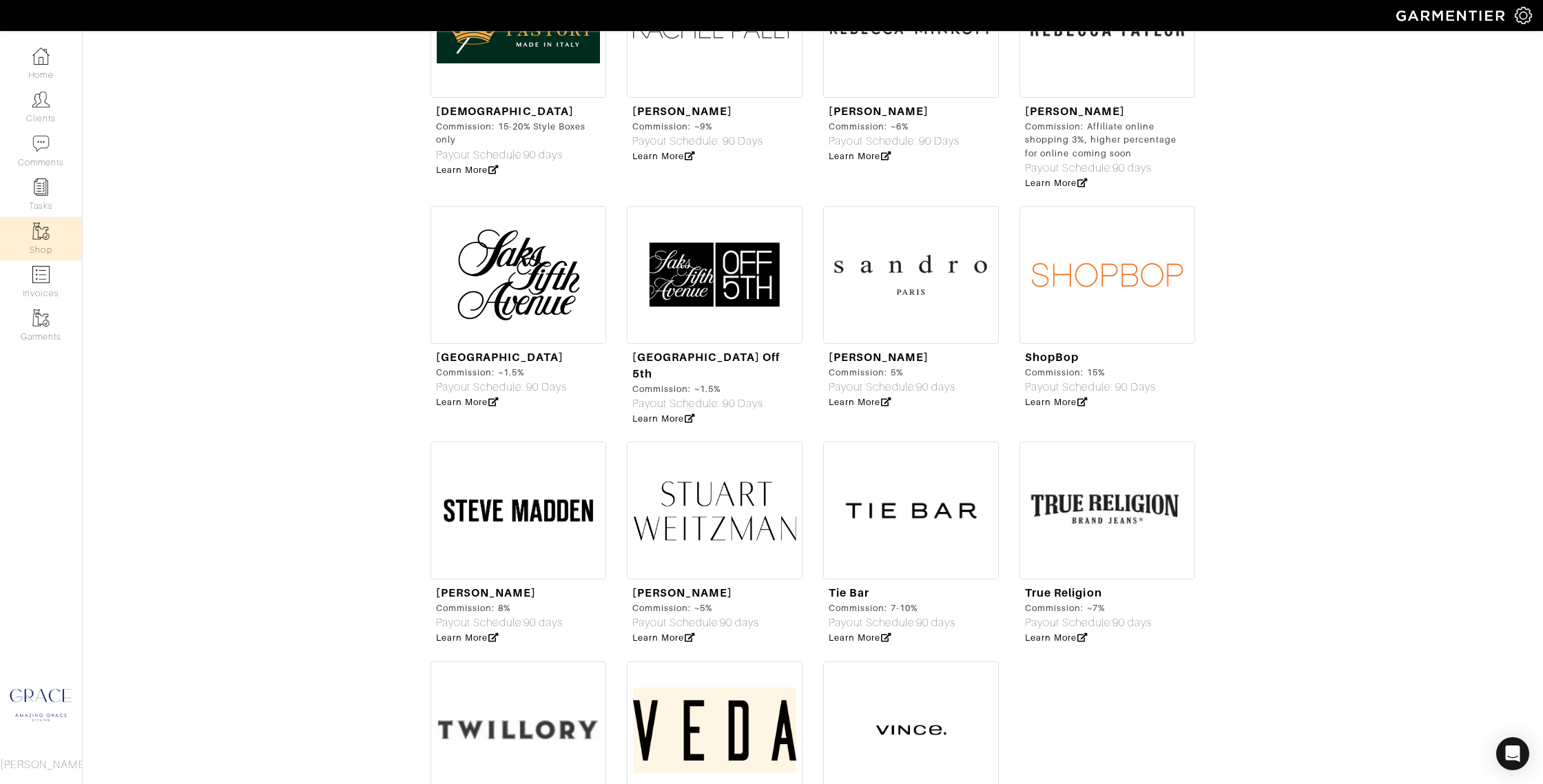
scroll to position [4081, 0]
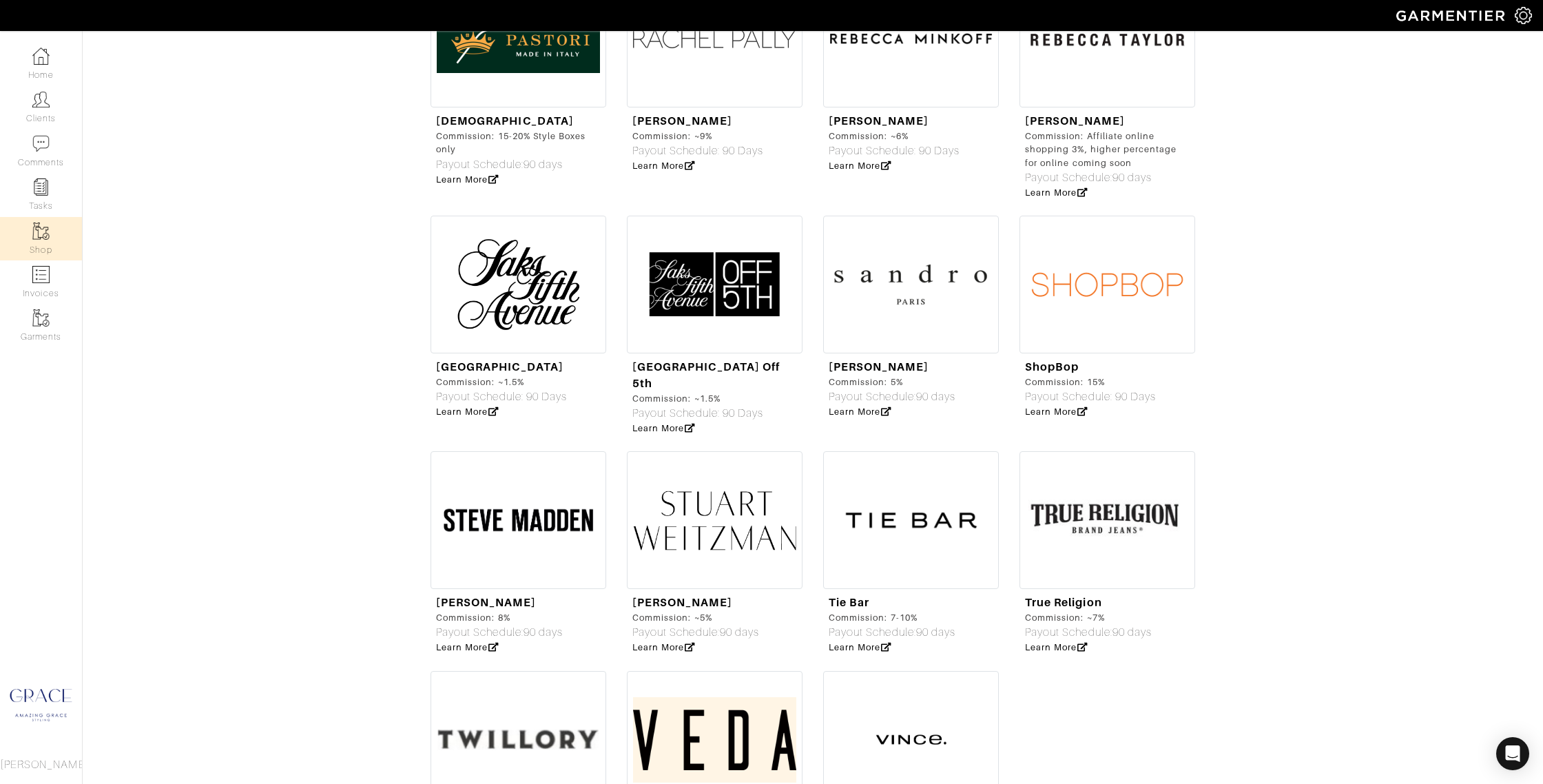
click at [1099, 216] on img at bounding box center [1107, 284] width 175 height 137
